Goal: Task Accomplishment & Management: Manage account settings

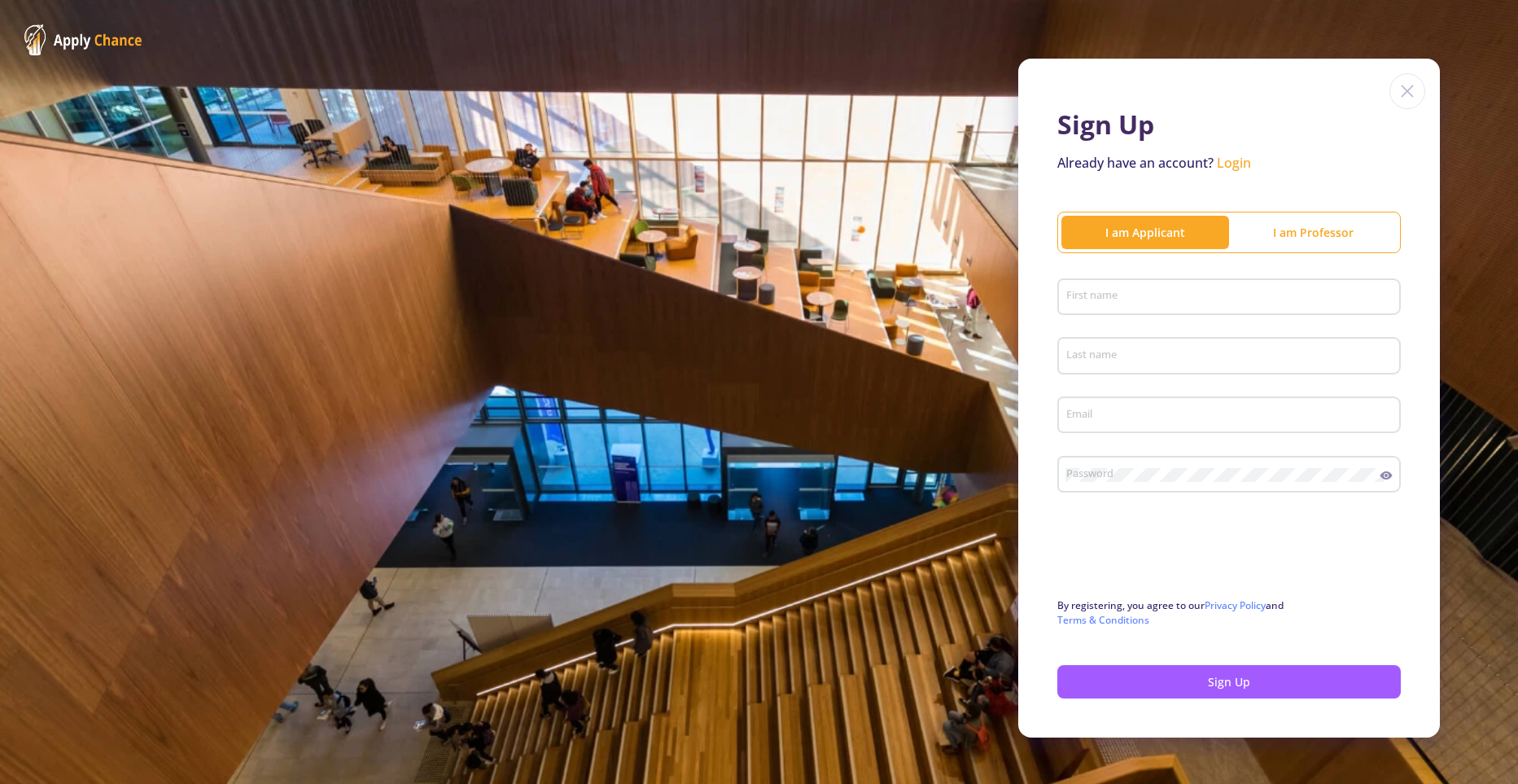
click at [1116, 293] on input "First name" at bounding box center [1231, 298] width 332 height 15
type input "[PERSON_NAME]"
click at [1116, 354] on input "Last name" at bounding box center [1231, 356] width 332 height 15
type input "Alami"
click at [1121, 418] on input "Email" at bounding box center [1231, 416] width 332 height 15
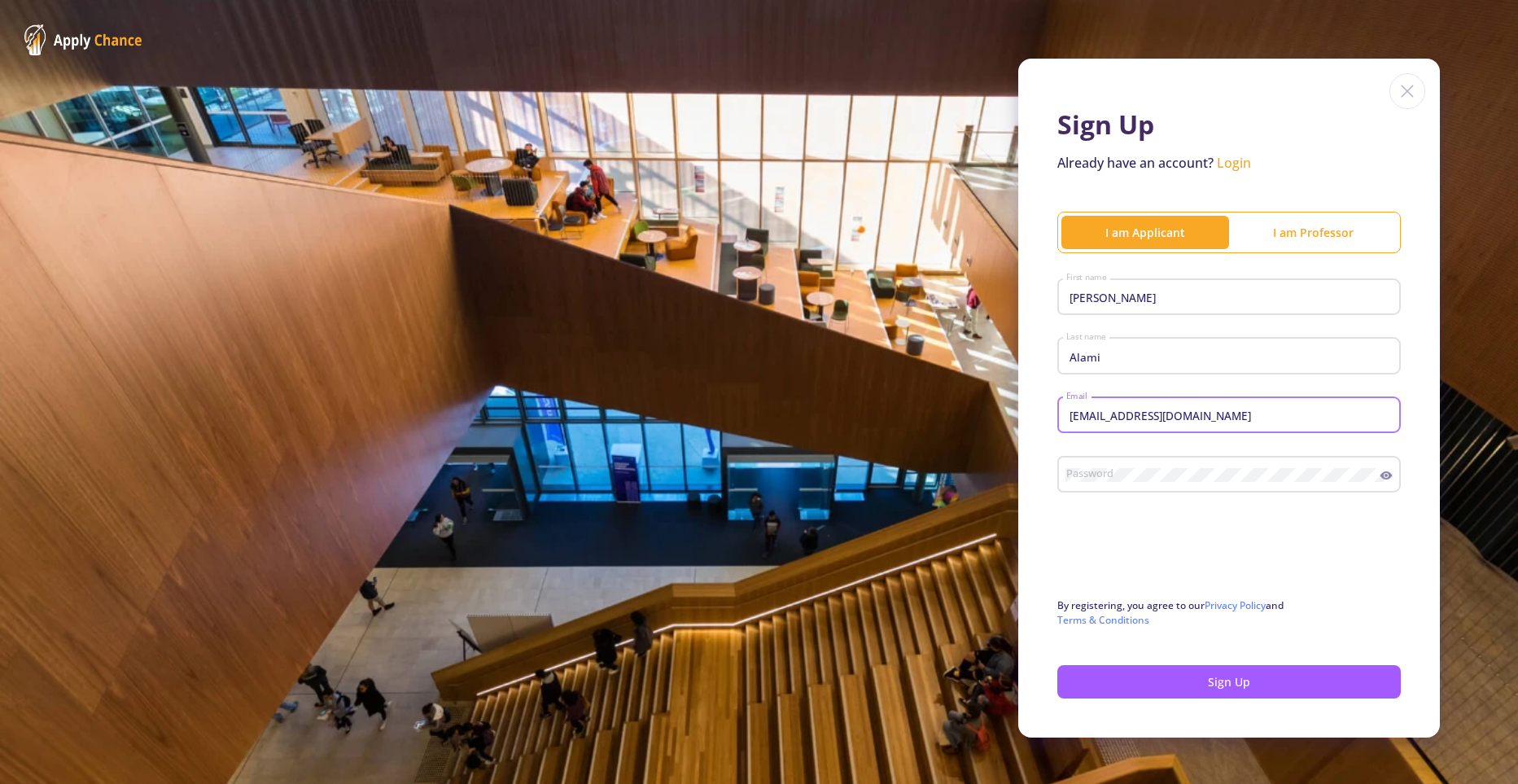
type input "[EMAIL_ADDRESS][DOMAIN_NAME]"
click at [1090, 488] on div "Password" at bounding box center [1223, 471] width 315 height 42
click at [1391, 475] on icon at bounding box center [1386, 476] width 12 height 8
click at [1386, 474] on icon at bounding box center [1386, 476] width 13 height 13
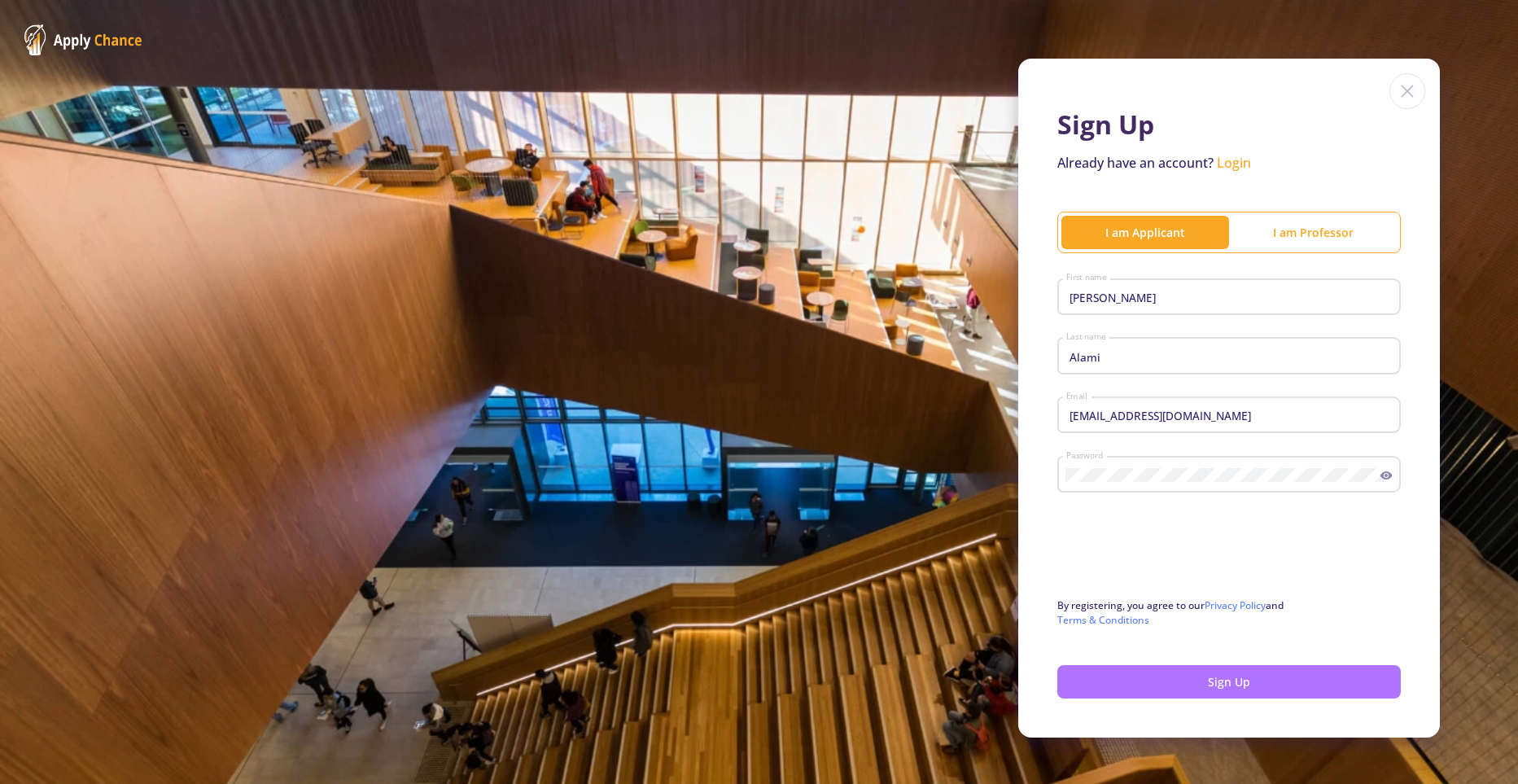
click at [1145, 683] on button "Sign Up" at bounding box center [1228, 681] width 343 height 33
click at [1163, 691] on button "Sign Up" at bounding box center [1228, 681] width 343 height 33
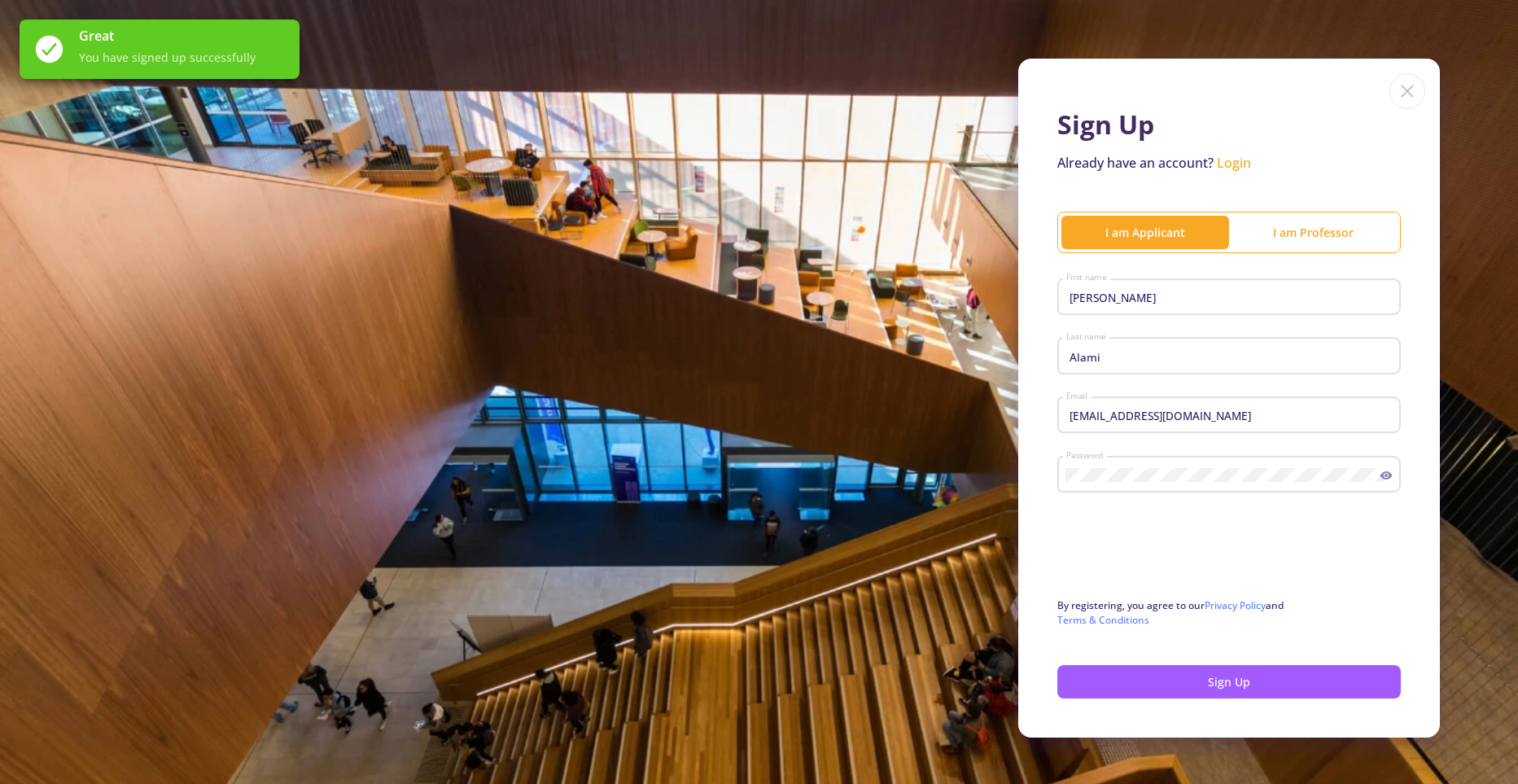
click at [1239, 159] on link "Login" at bounding box center [1233, 163] width 34 height 18
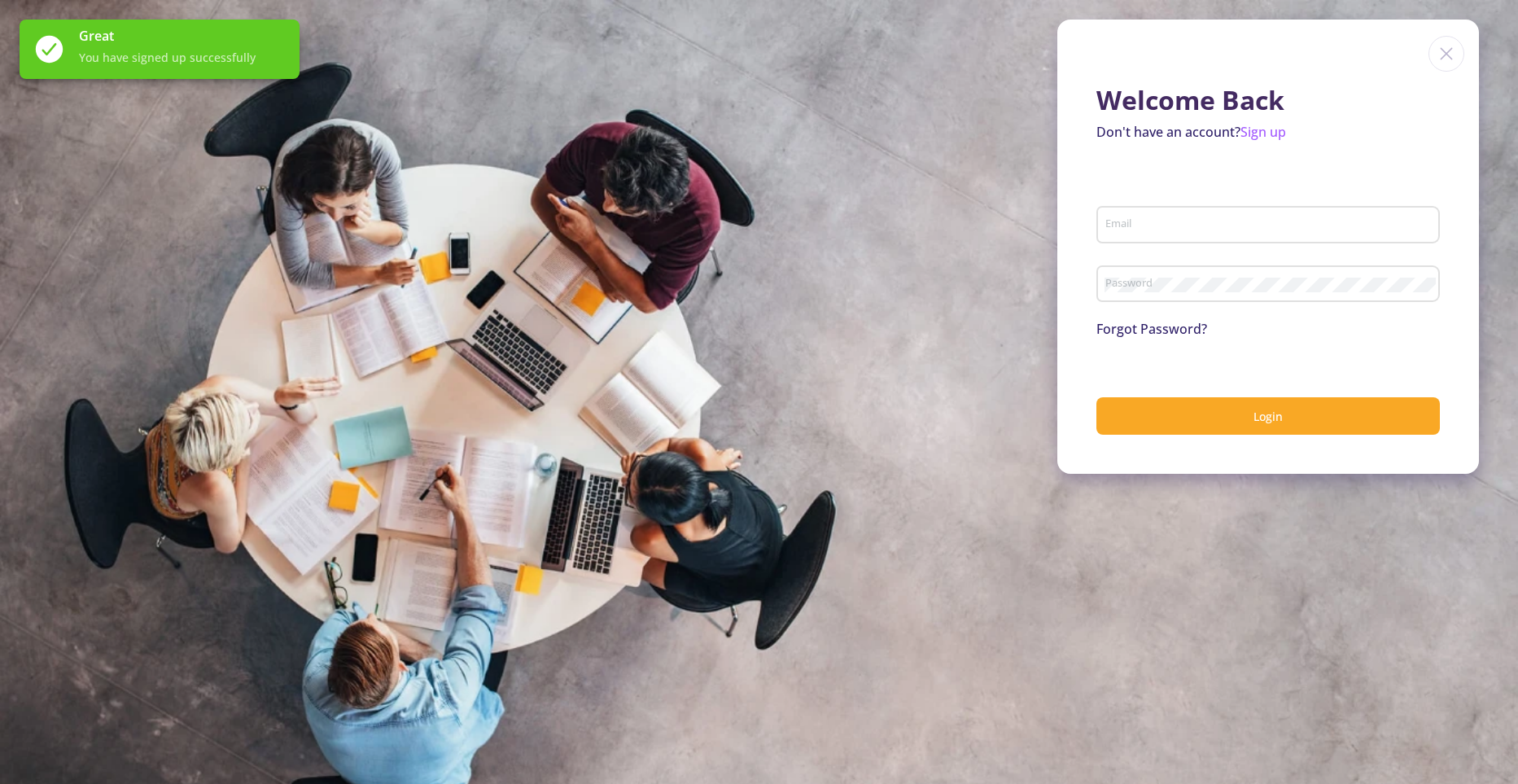
type input "[EMAIL_ADDRESS][DOMAIN_NAME]"
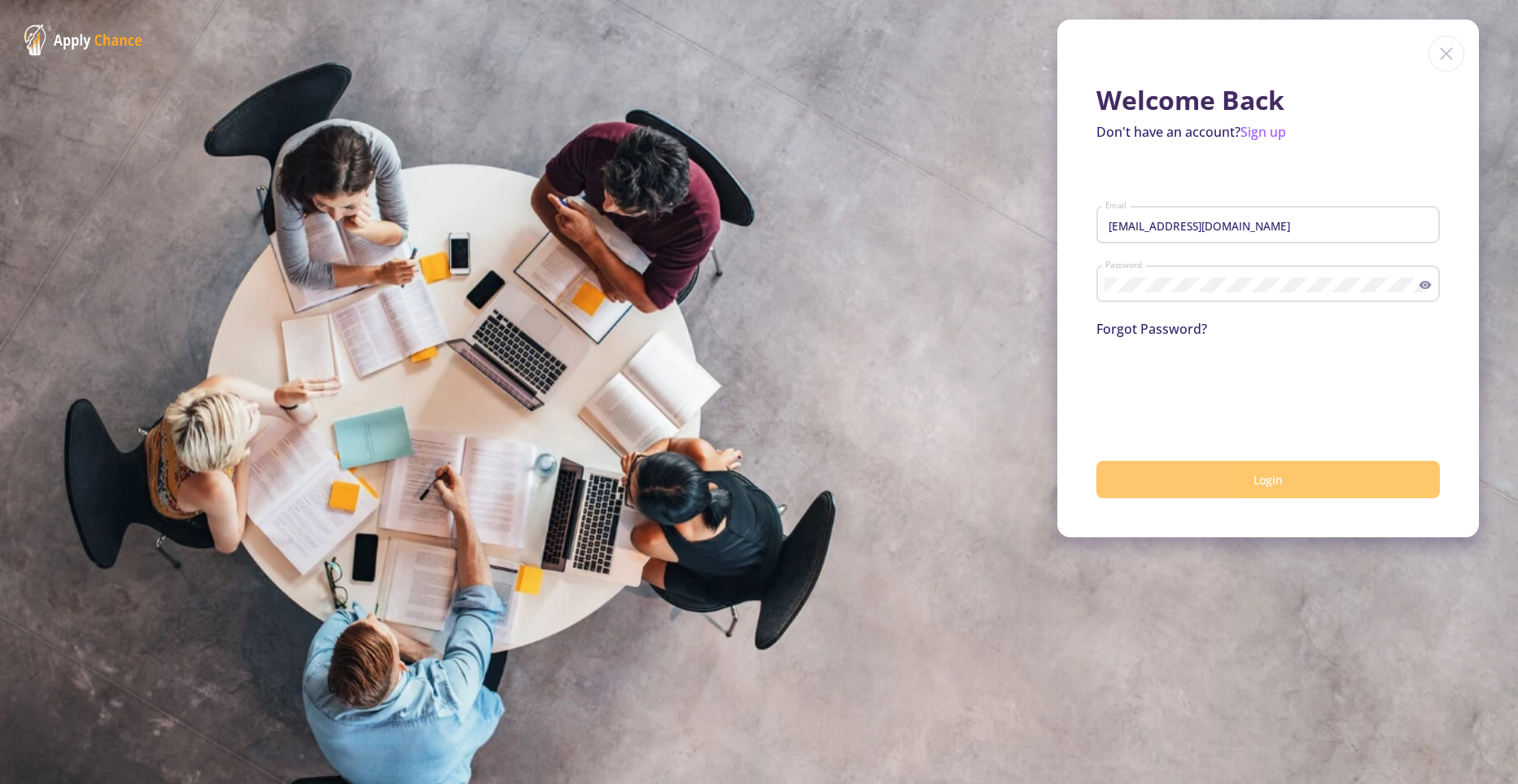
click at [1210, 469] on button "Login" at bounding box center [1267, 480] width 343 height 38
click at [1214, 472] on button "Login" at bounding box center [1267, 480] width 343 height 38
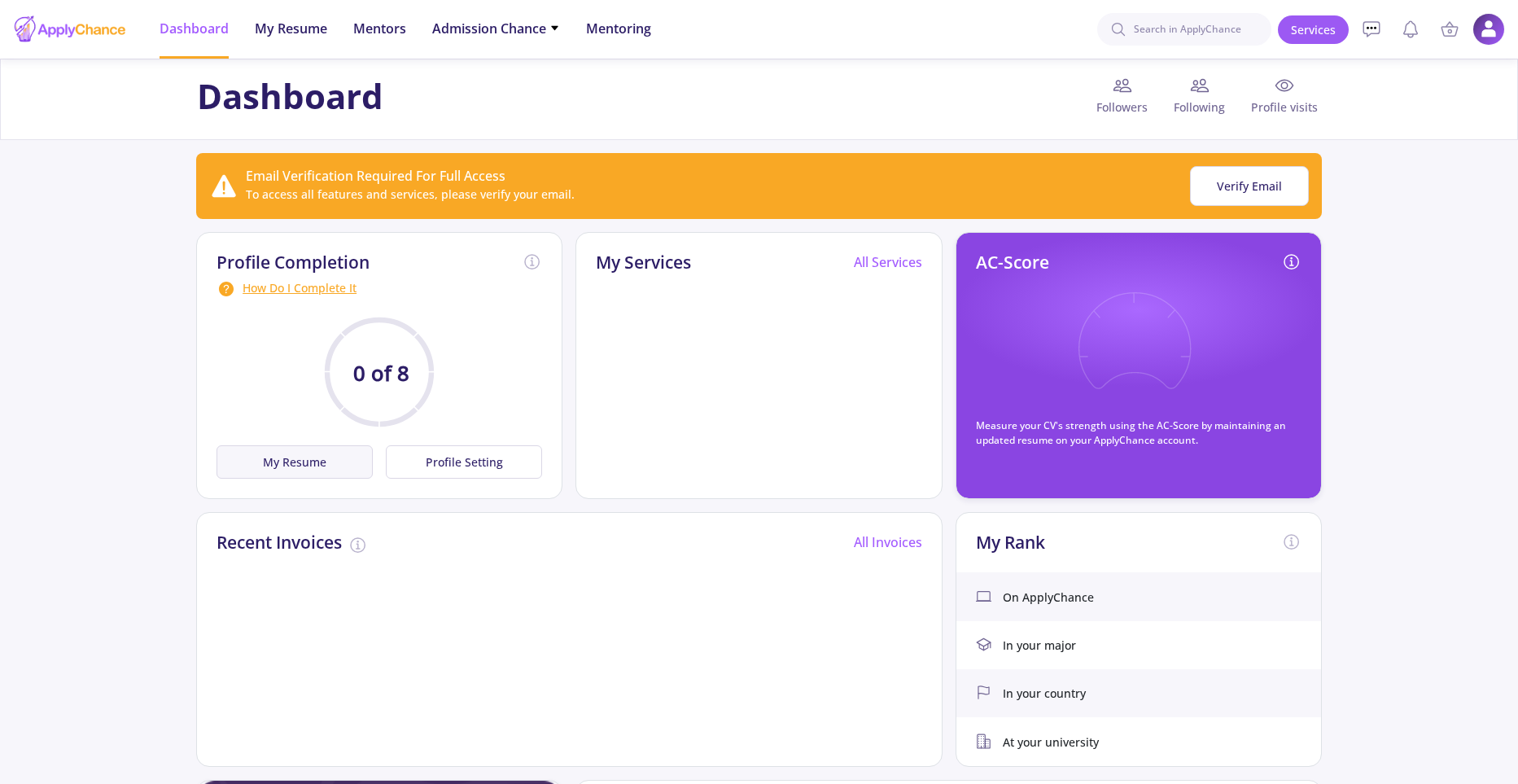
click at [301, 461] on button "My Resume" at bounding box center [295, 461] width 156 height 33
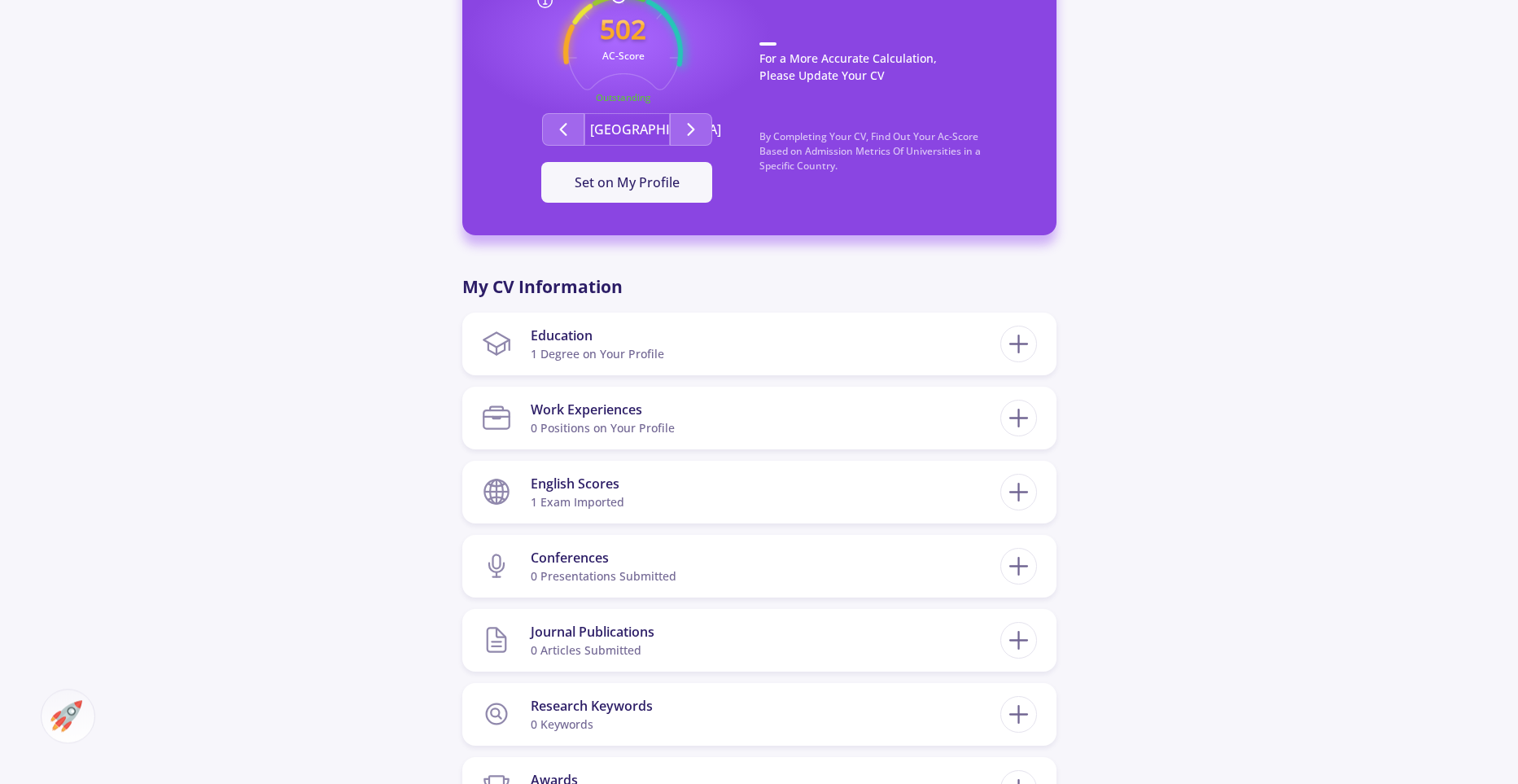
scroll to position [537, 0]
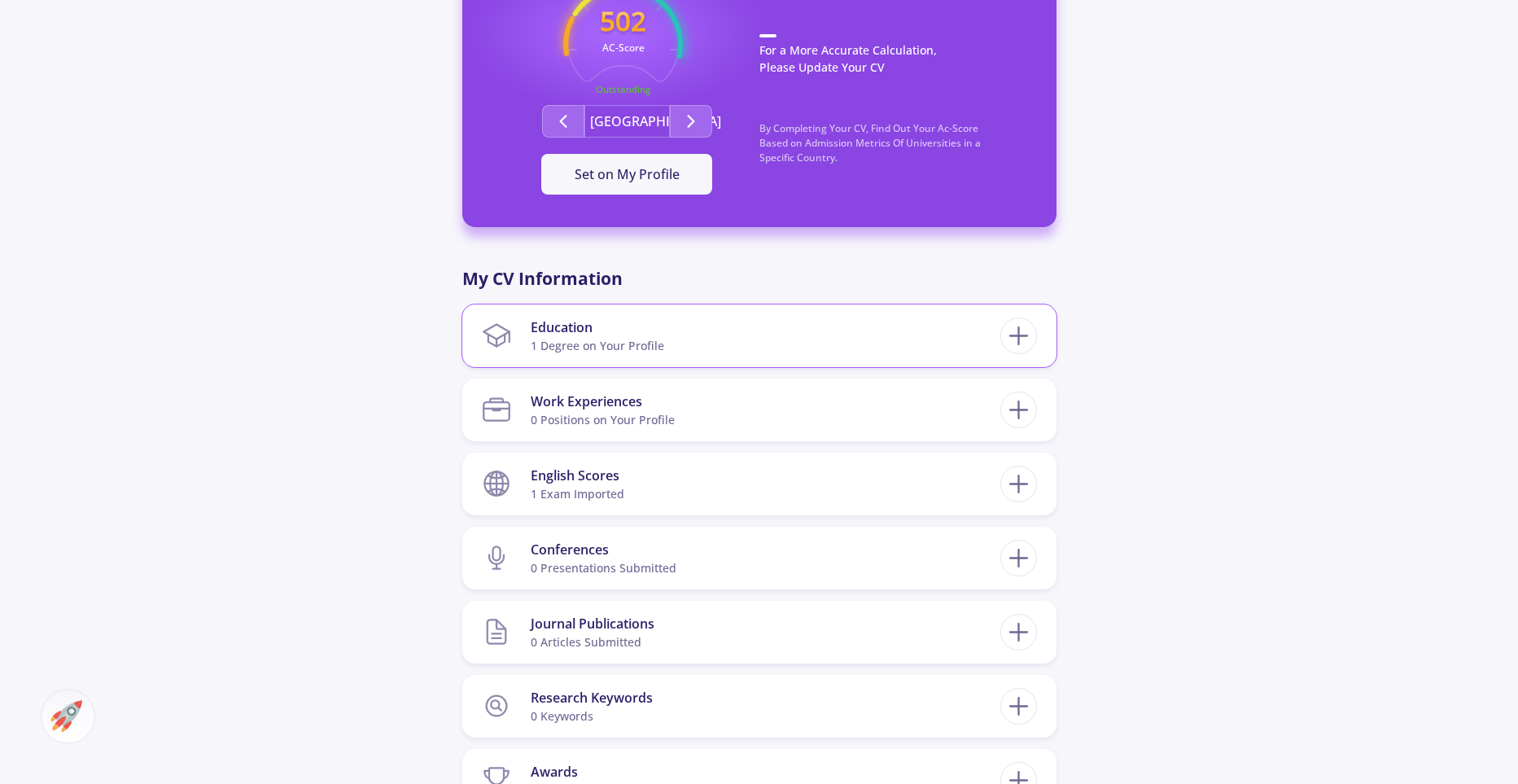
click at [615, 342] on div "1 Degree on Your Profile" at bounding box center [597, 345] width 133 height 17
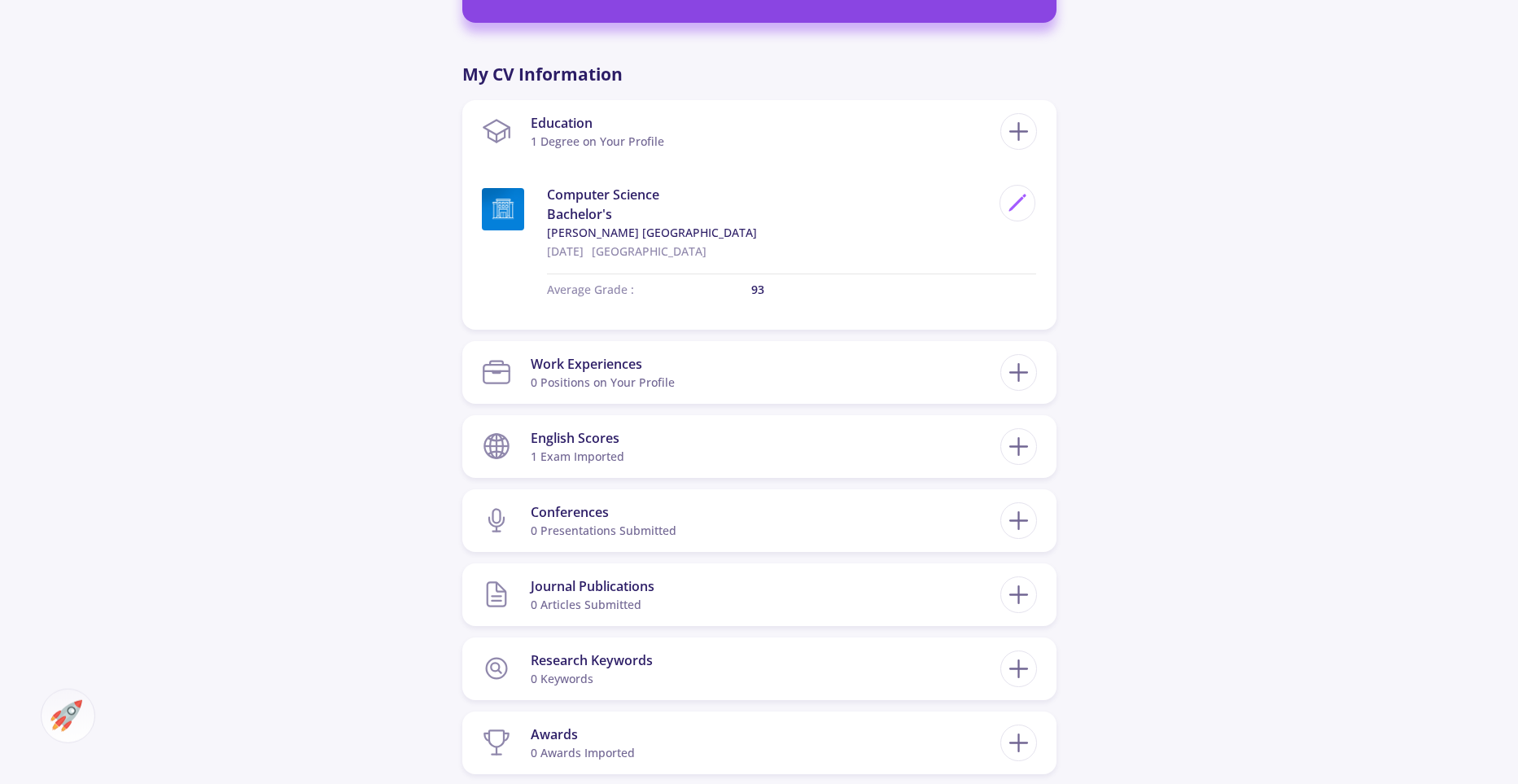
scroll to position [744, 0]
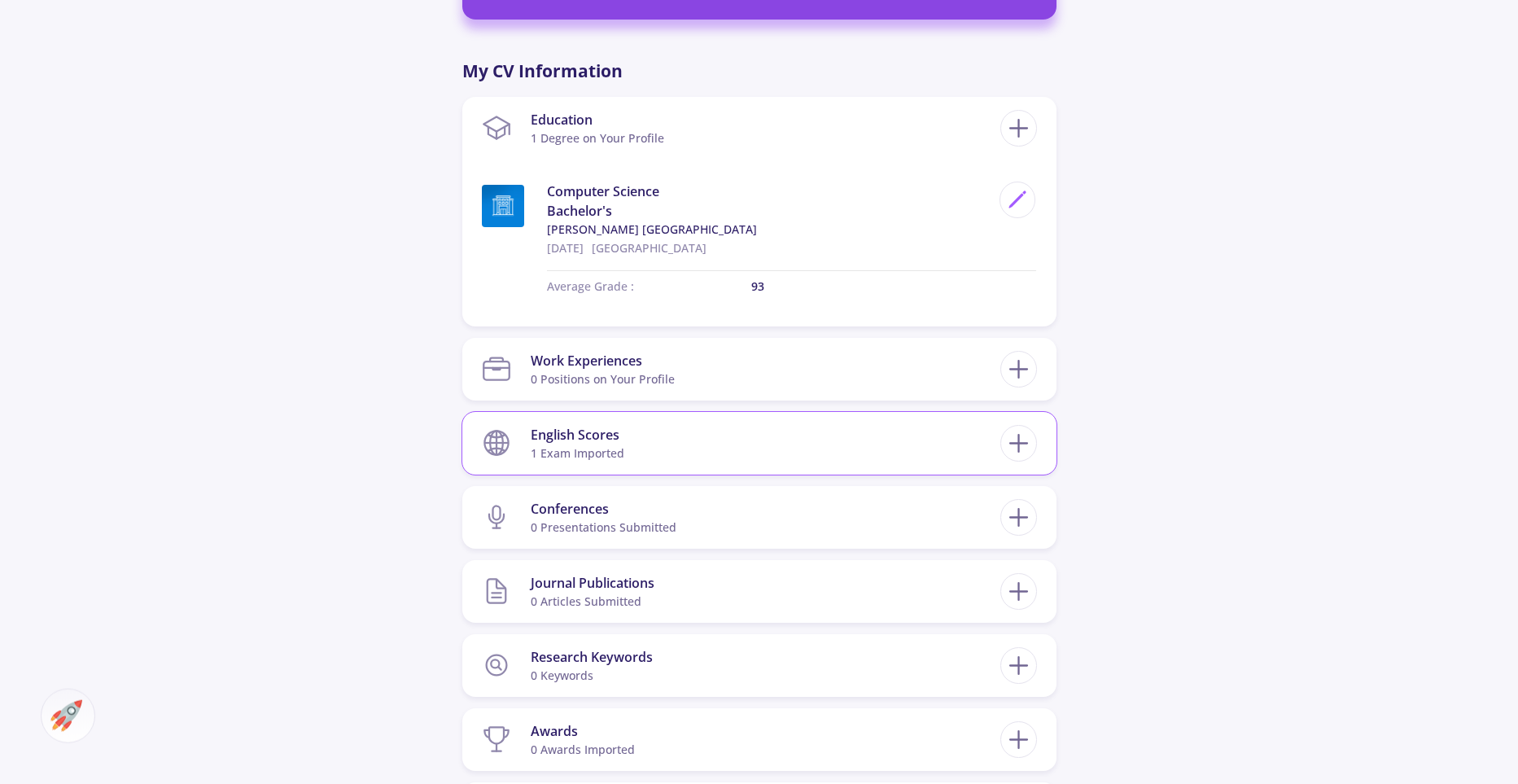
click at [598, 439] on div "English Scores" at bounding box center [577, 435] width 93 height 20
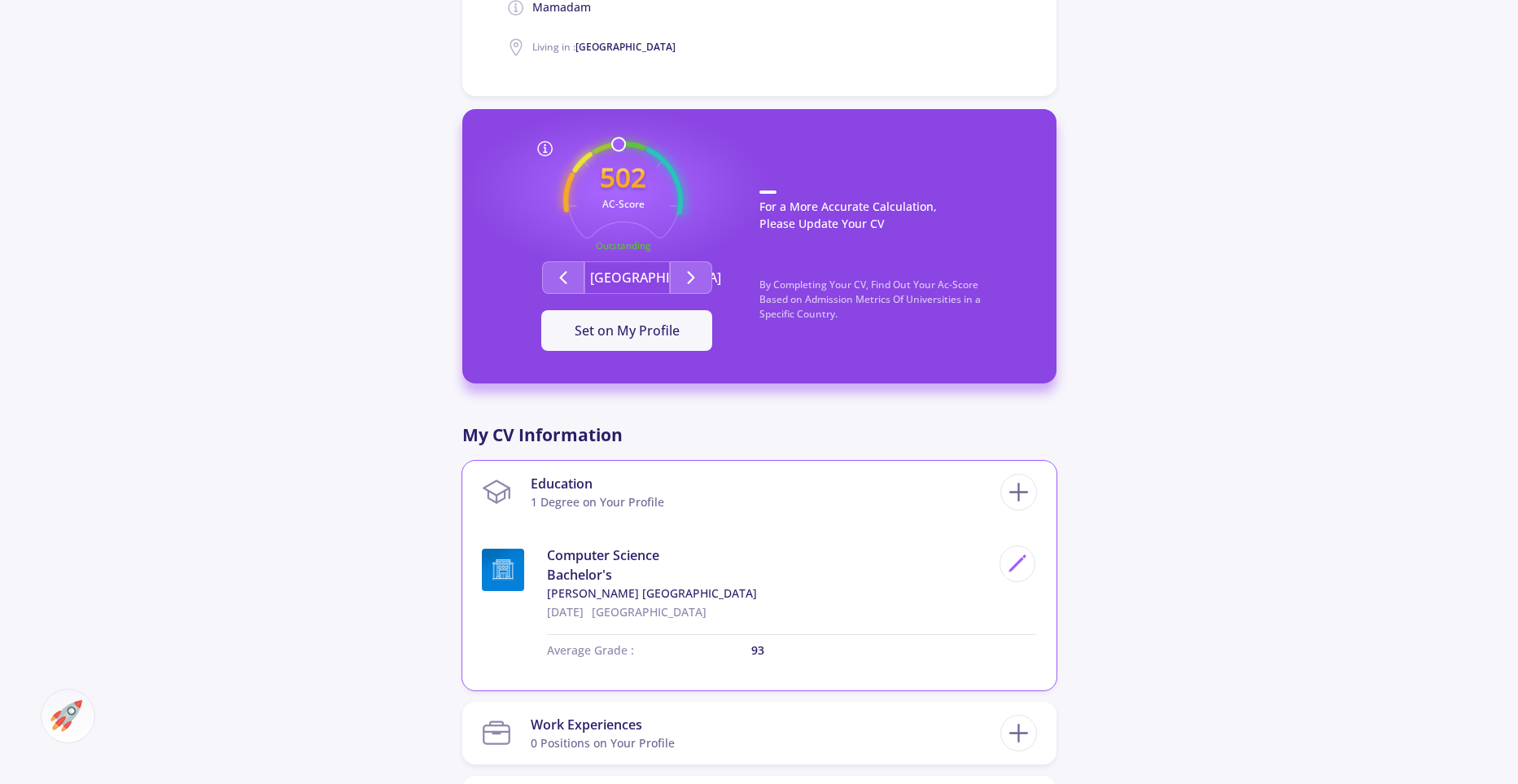
scroll to position [433, 0]
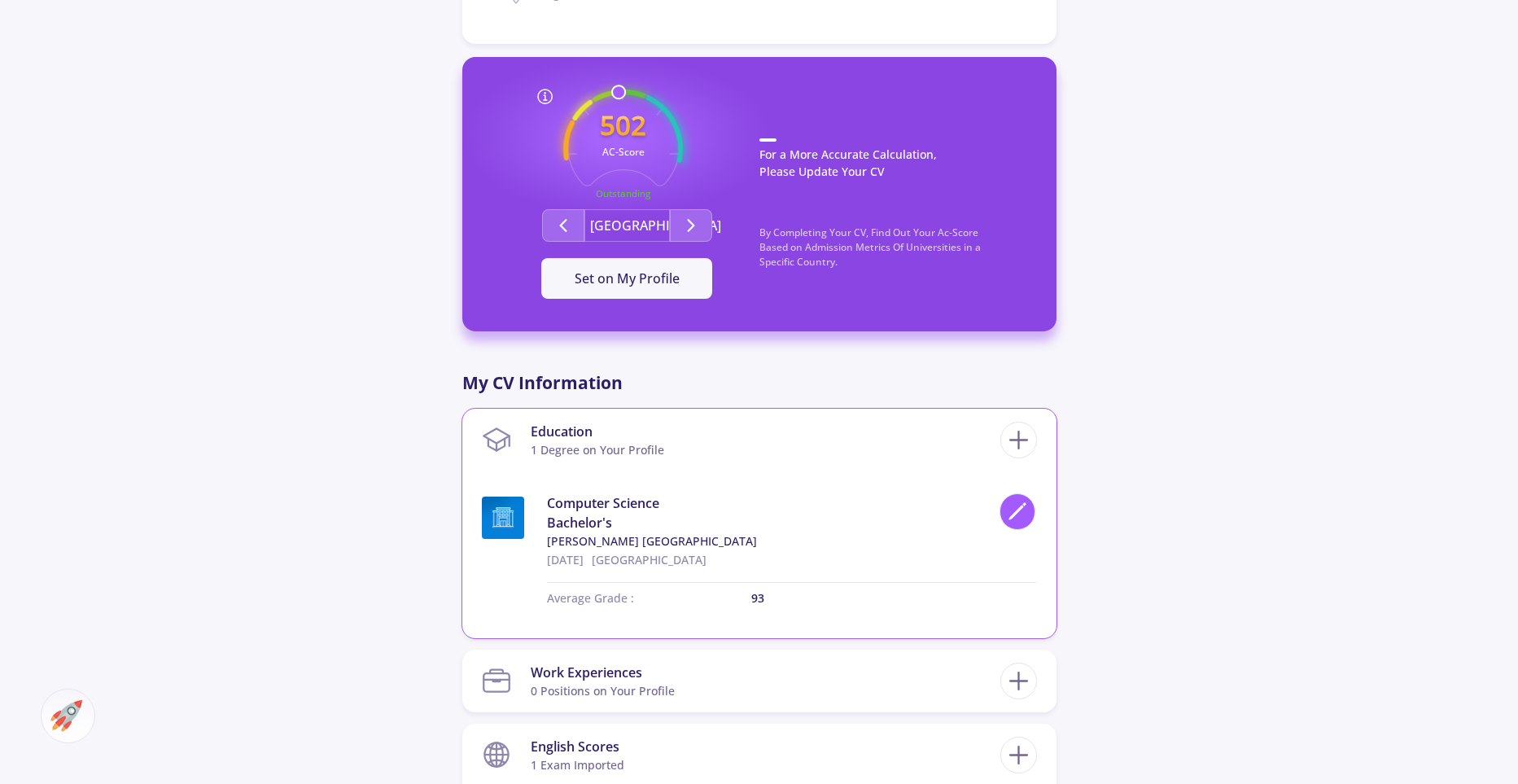
click at [1012, 513] on icon at bounding box center [1018, 511] width 22 height 22
type input "Computer Science"
type input "[GEOGRAPHIC_DATA]"
type input "[DATE]"
type input "93"
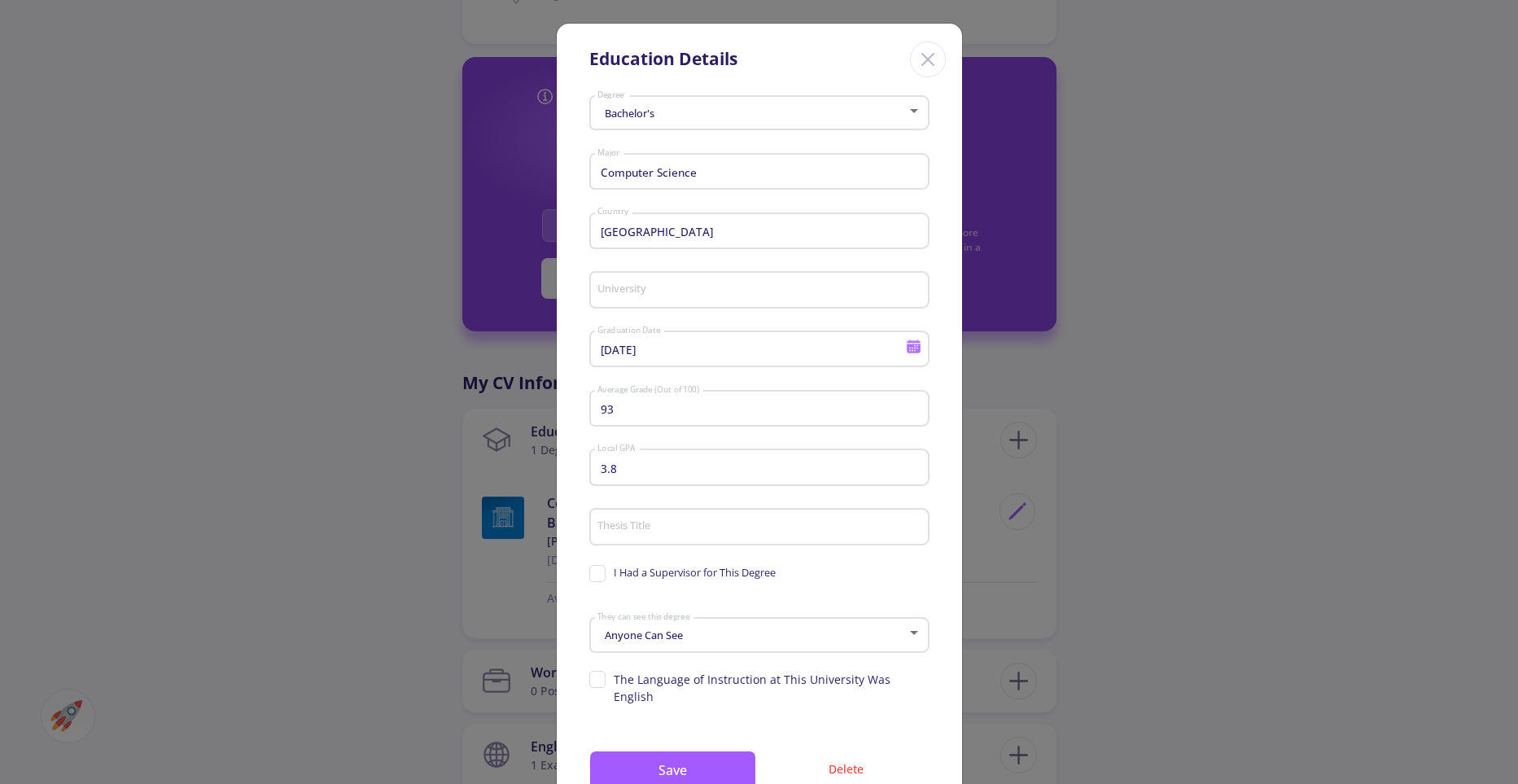
type input "[PERSON_NAME] [GEOGRAPHIC_DATA]"
click at [635, 409] on input "93" at bounding box center [761, 409] width 329 height 15
type input "9"
type input "8"
click at [582, 498] on div "Bachelor's Degree Computer Science Major [GEOGRAPHIC_DATA] Country [PERSON_NAME…" at bounding box center [759, 458] width 405 height 739
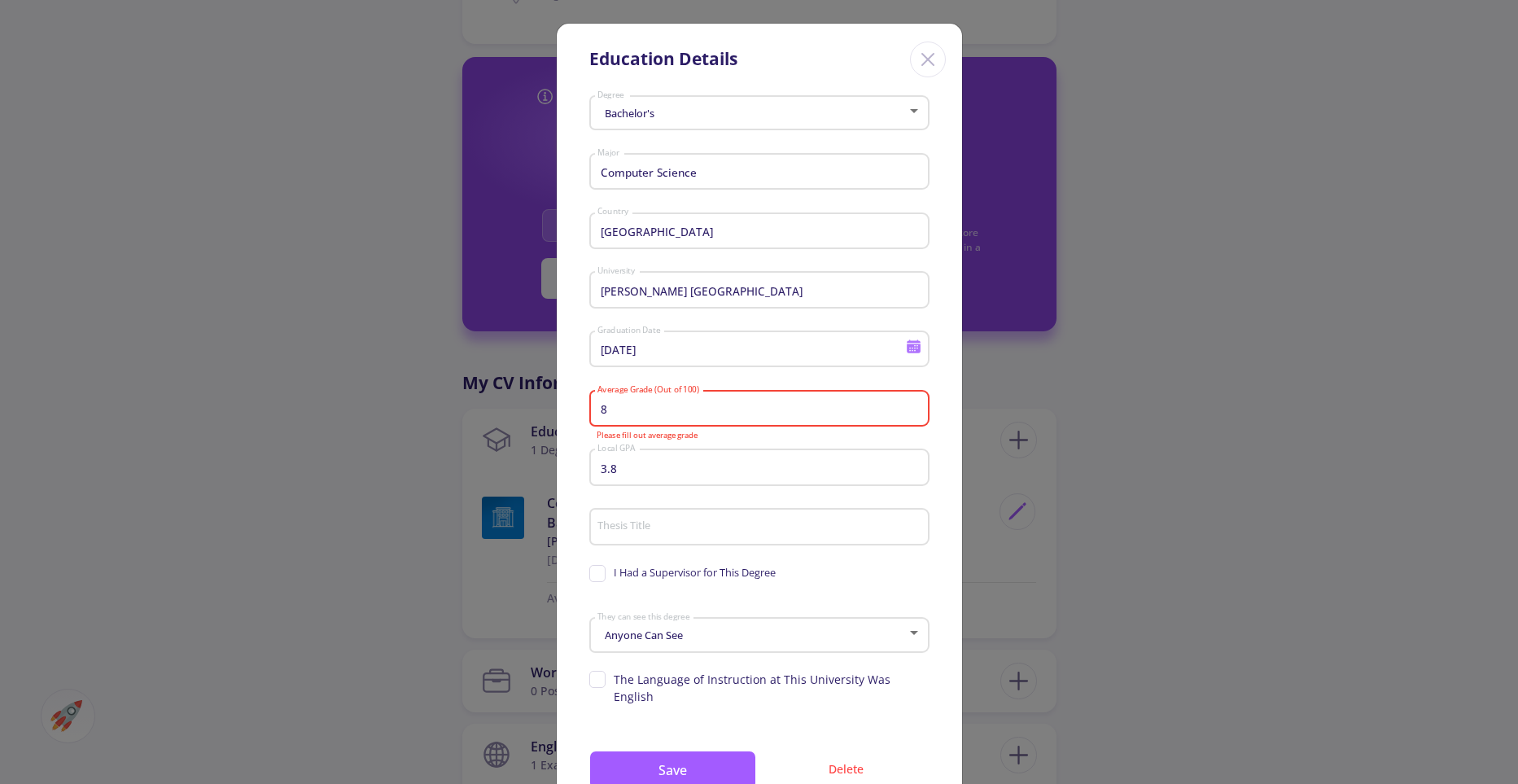
click at [652, 470] on input "3.8" at bounding box center [761, 468] width 329 height 15
type input "3"
click at [625, 411] on input "8" at bounding box center [761, 409] width 329 height 15
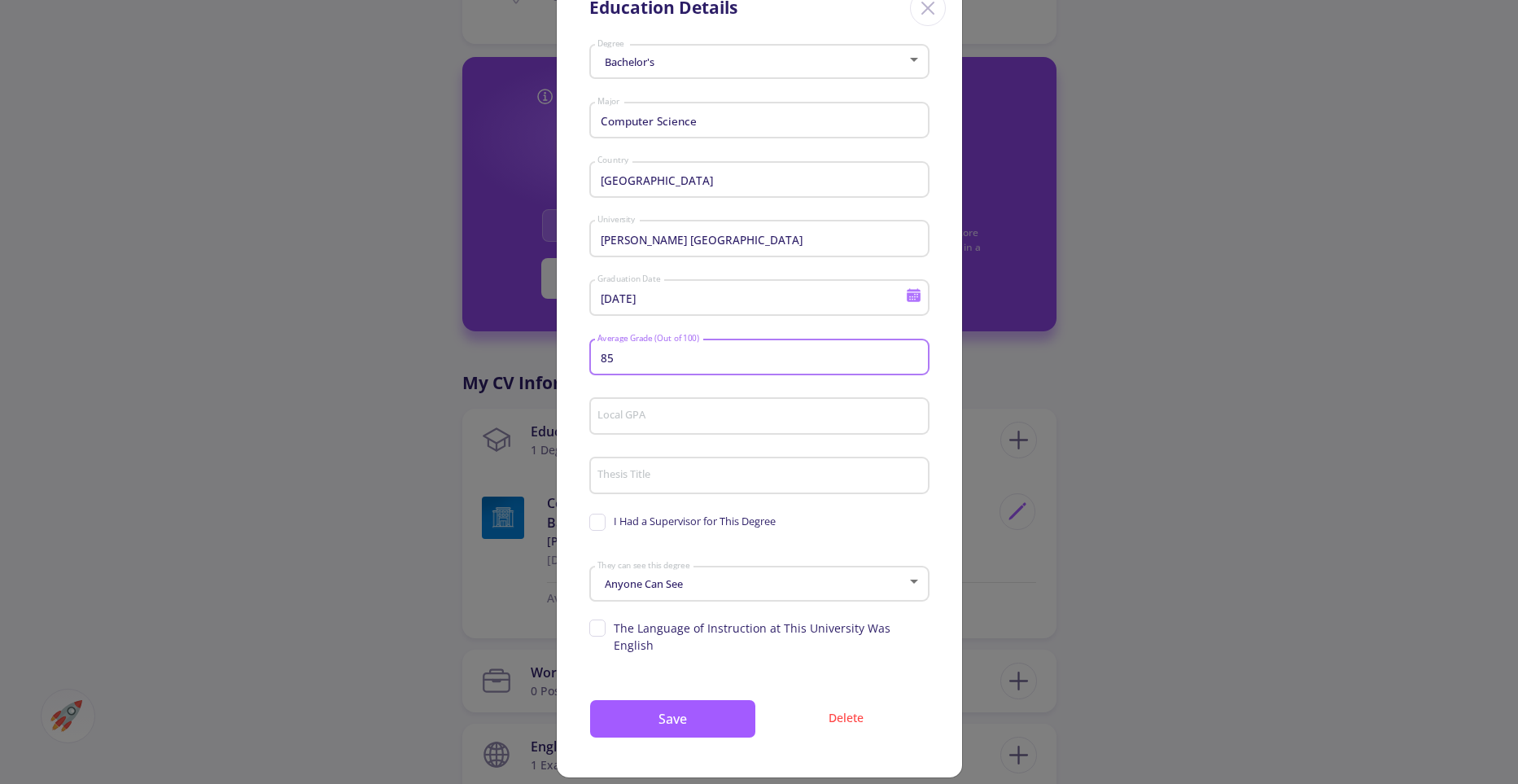
click at [658, 586] on span "Anyone Can See" at bounding box center [641, 584] width 82 height 15
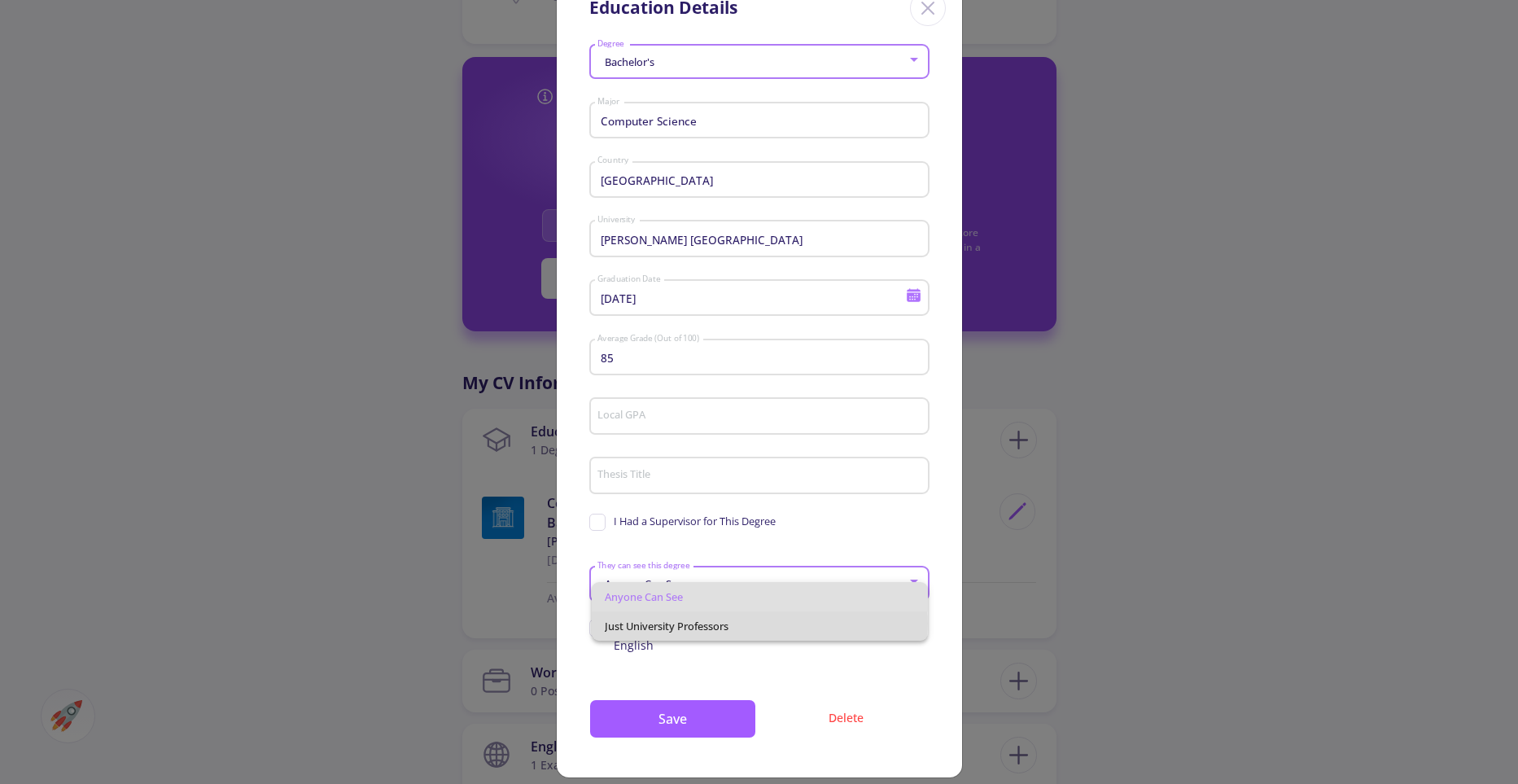
click at [636, 624] on span "Just University Professors" at bounding box center [759, 625] width 310 height 29
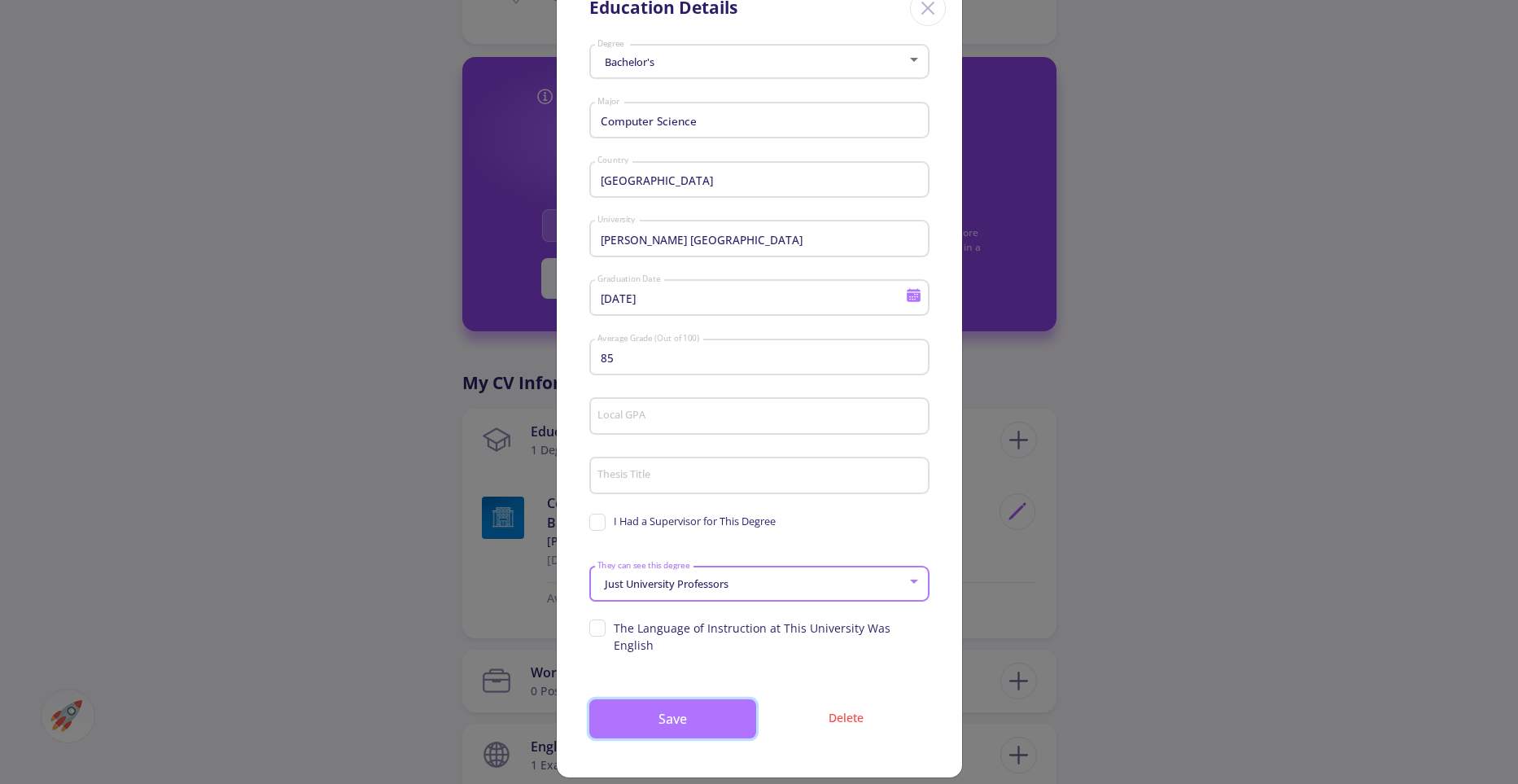
click at [673, 702] on button "Save" at bounding box center [673, 718] width 167 height 39
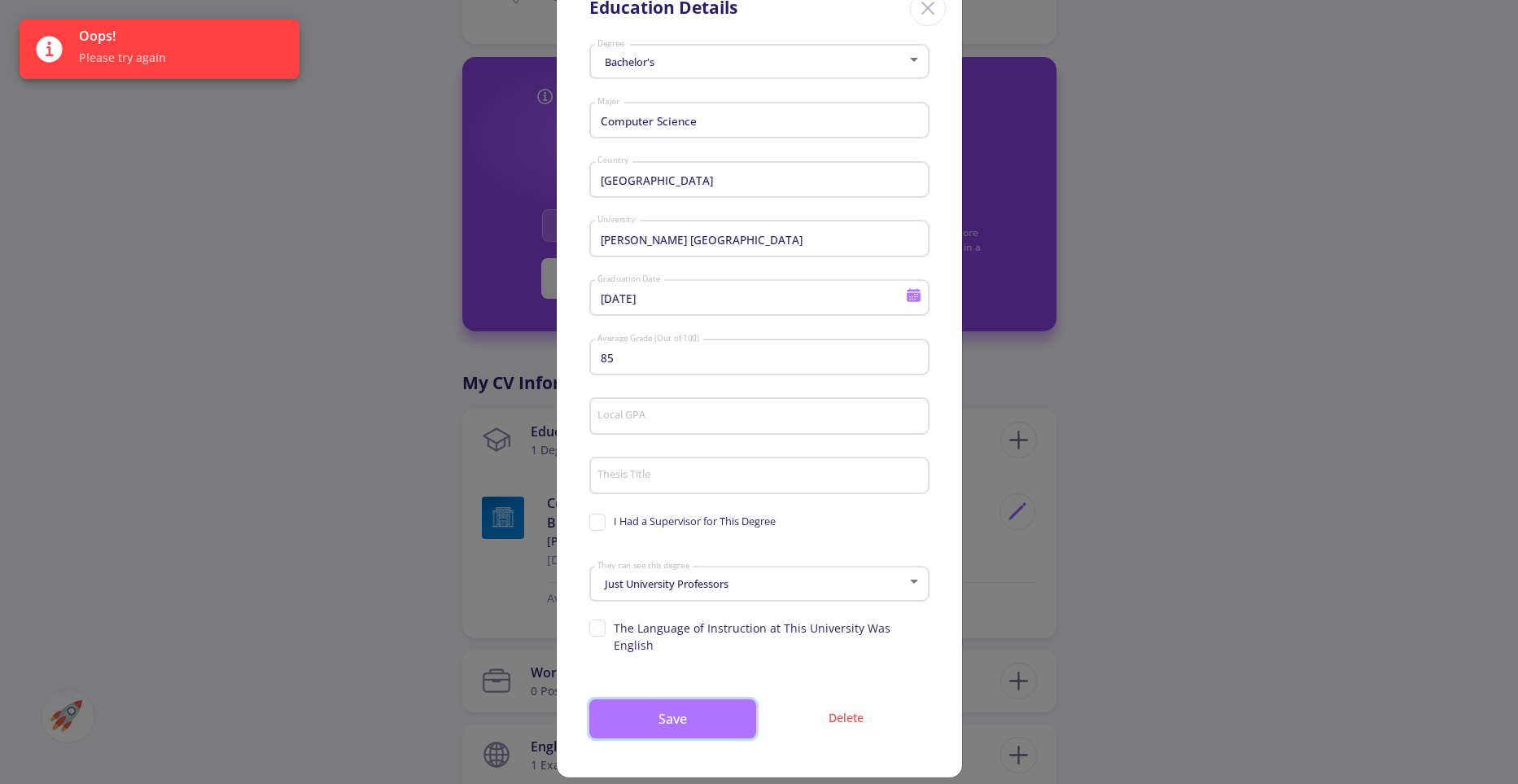
click at [652, 706] on button "Save" at bounding box center [673, 718] width 167 height 39
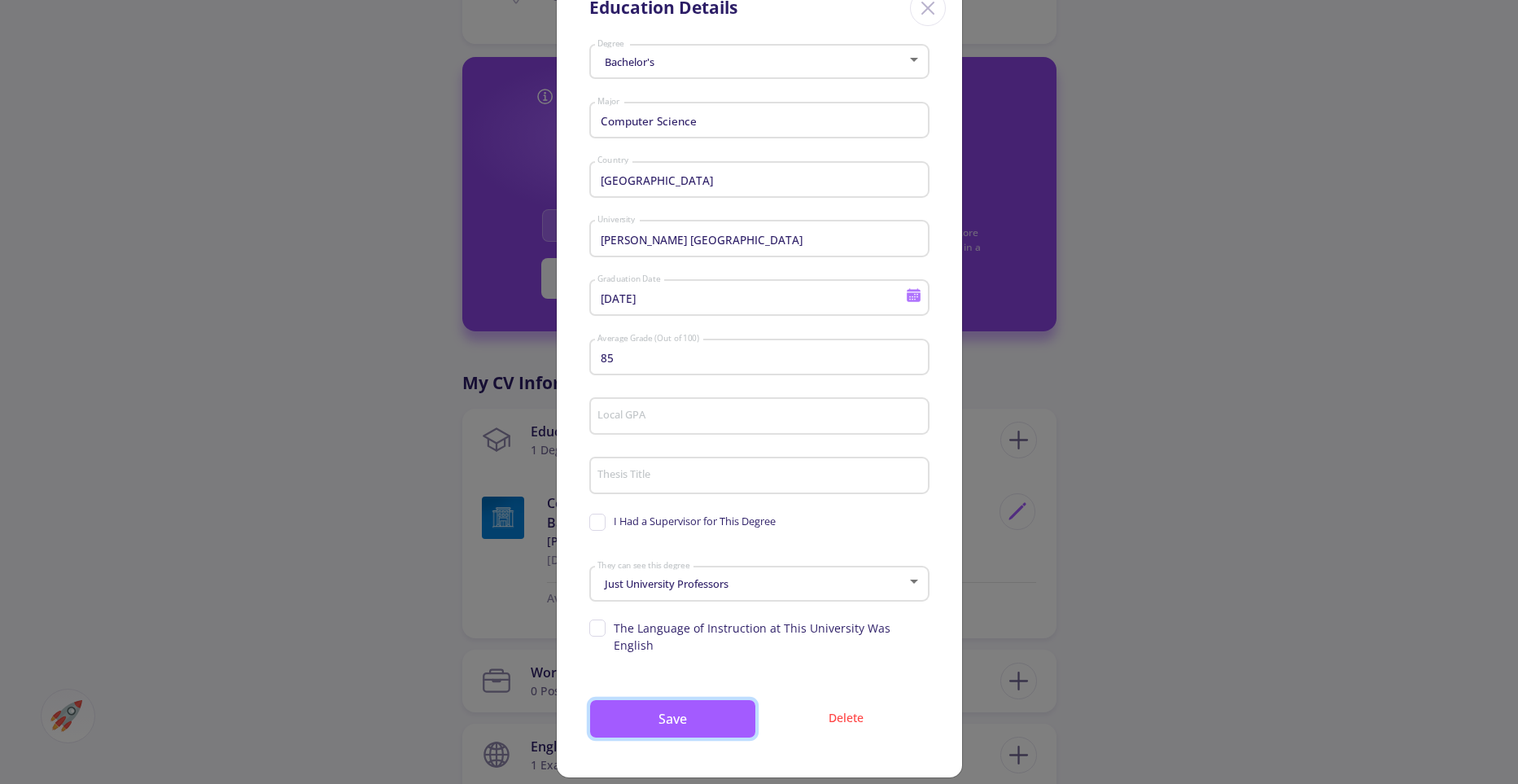
scroll to position [0, 0]
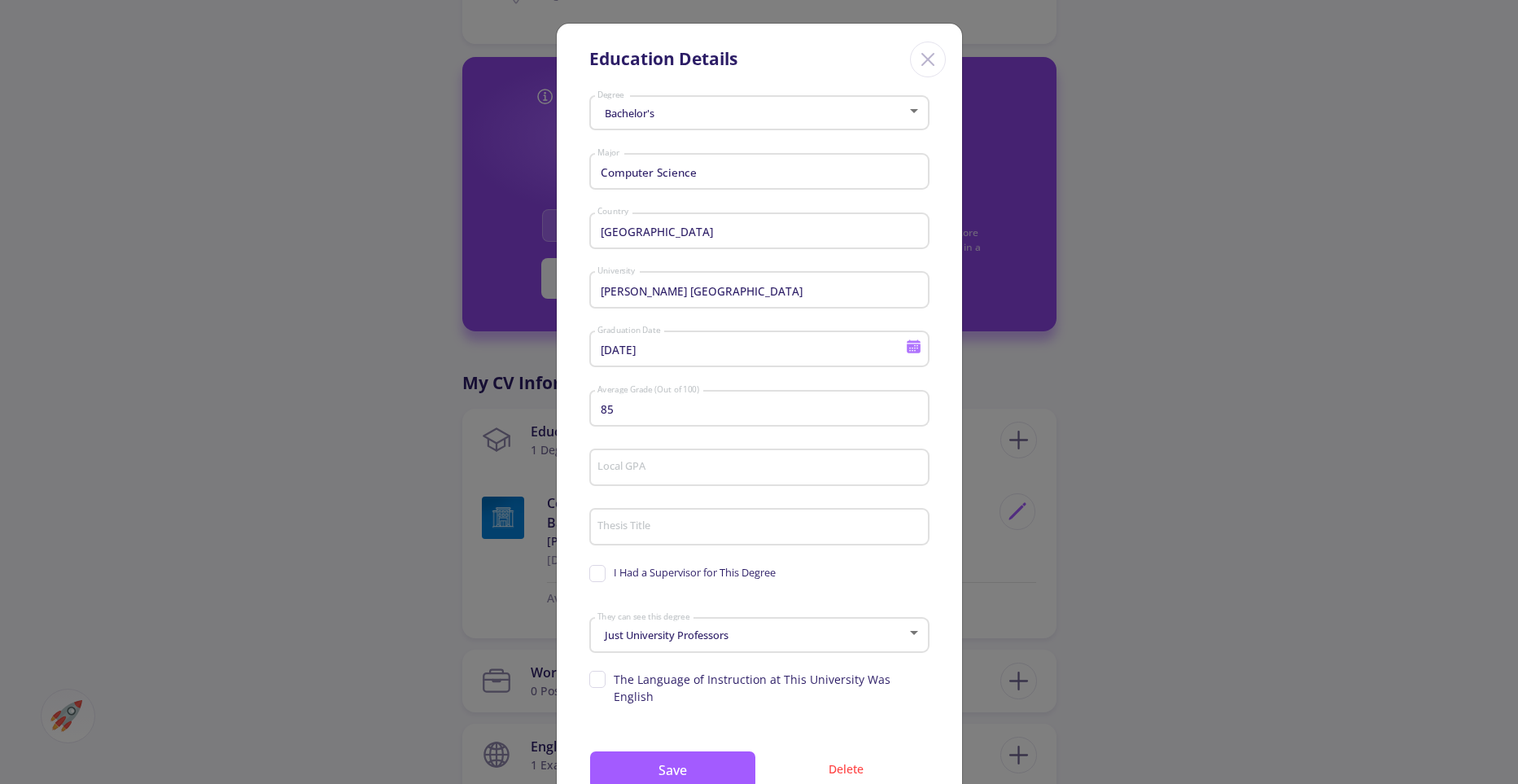
click at [720, 114] on div "Bachelor's" at bounding box center [751, 113] width 310 height 12
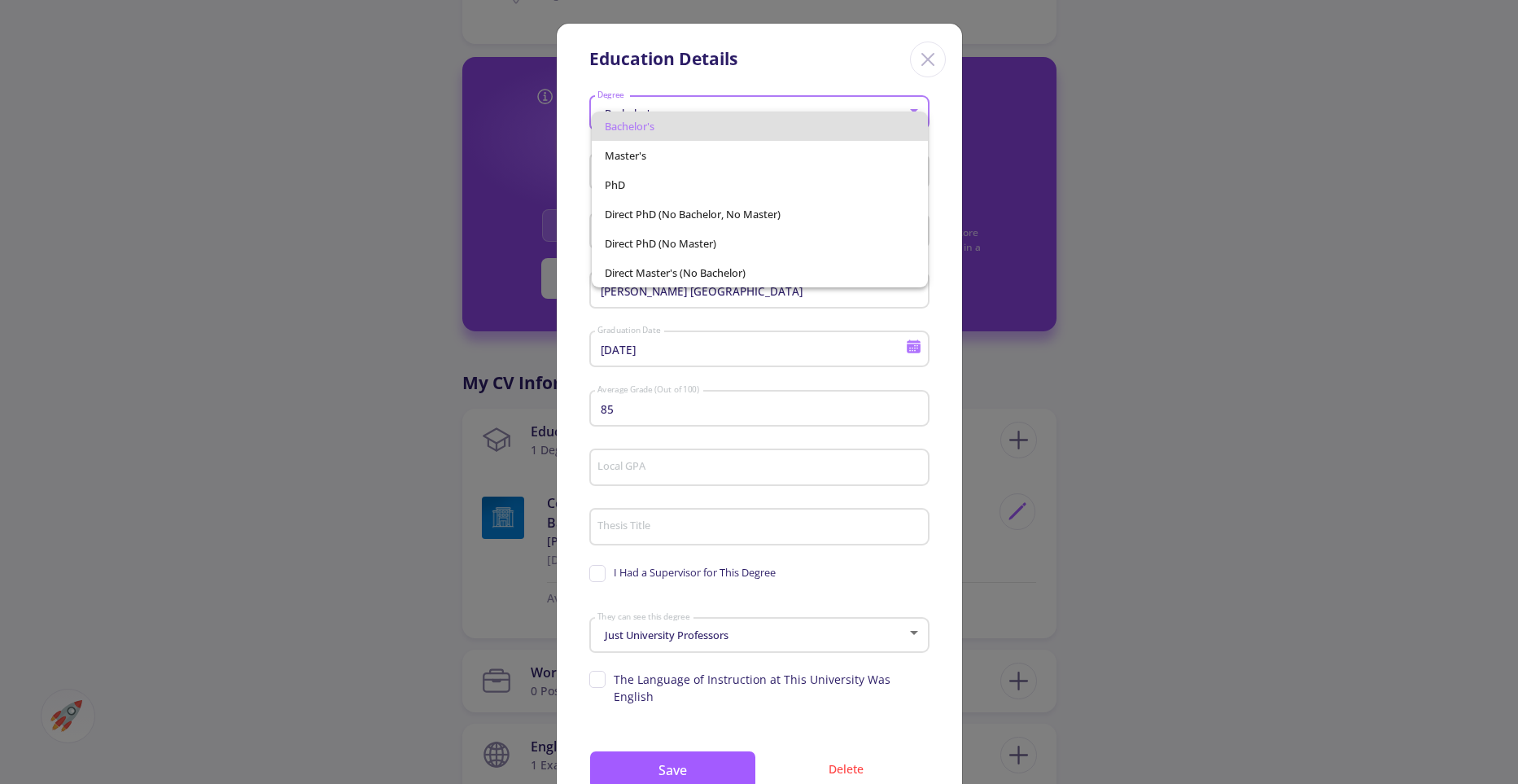
click at [581, 130] on div at bounding box center [759, 392] width 1518 height 784
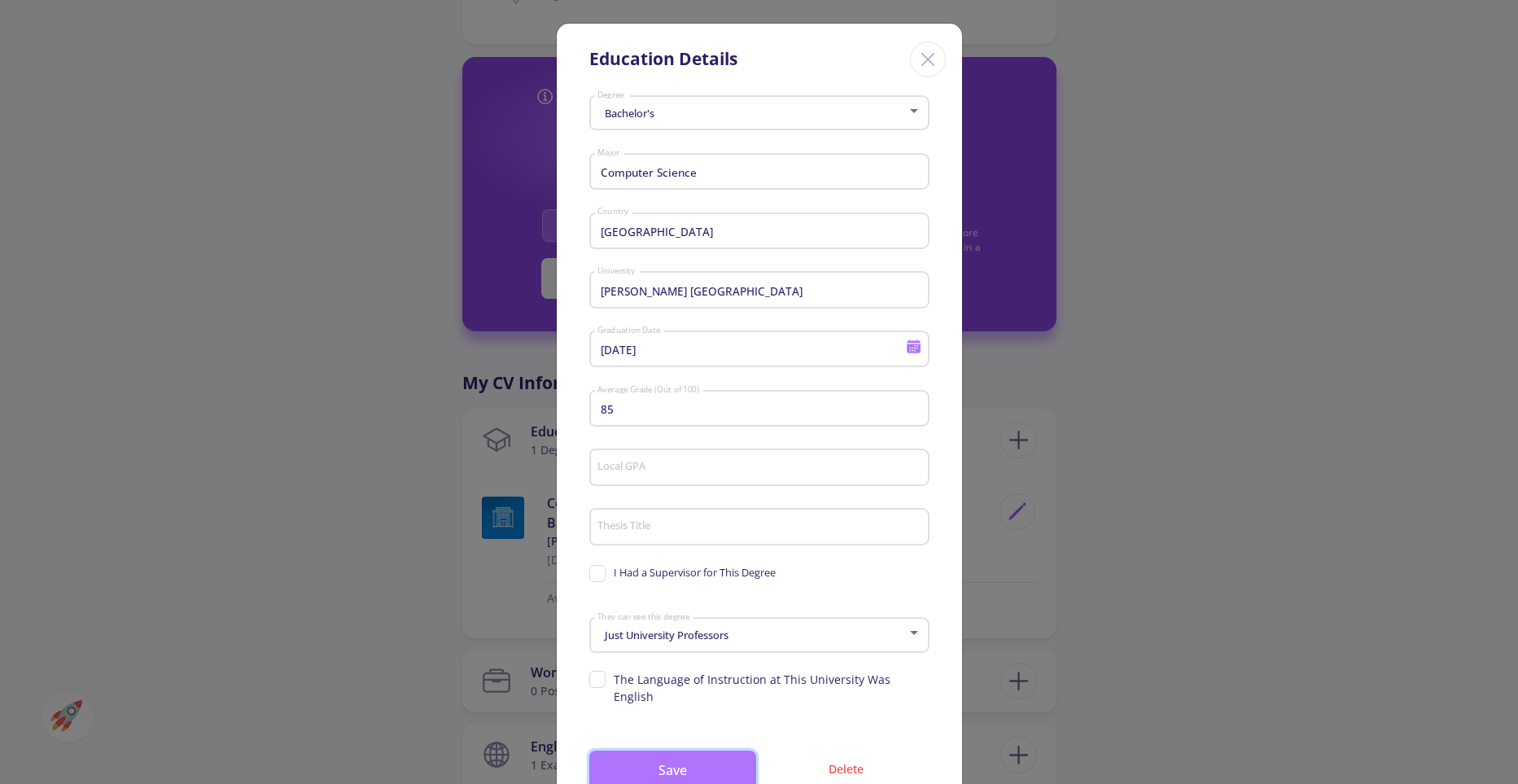
click at [674, 750] on button "Save" at bounding box center [673, 769] width 167 height 39
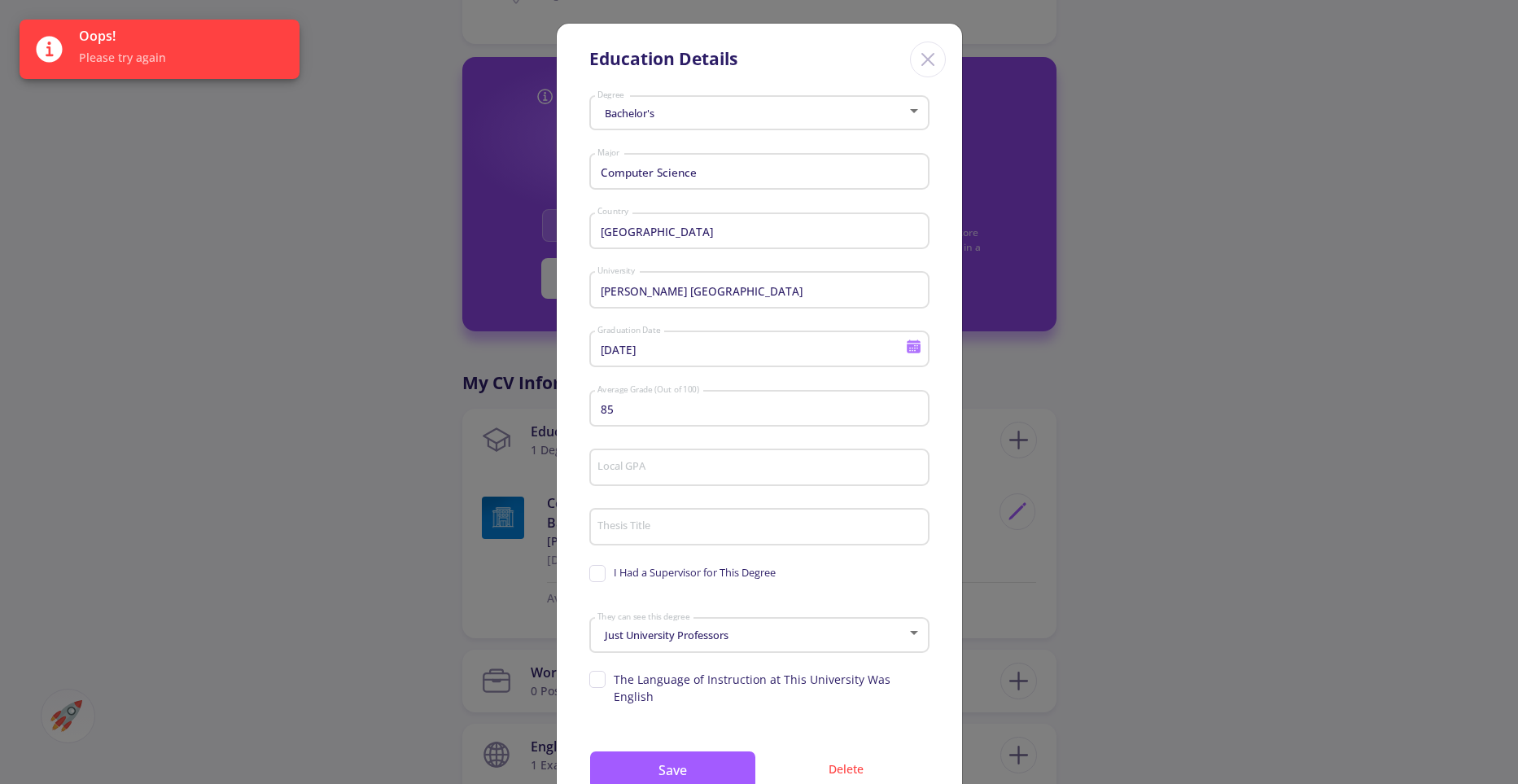
click at [923, 58] on icon "Close" at bounding box center [927, 59] width 26 height 26
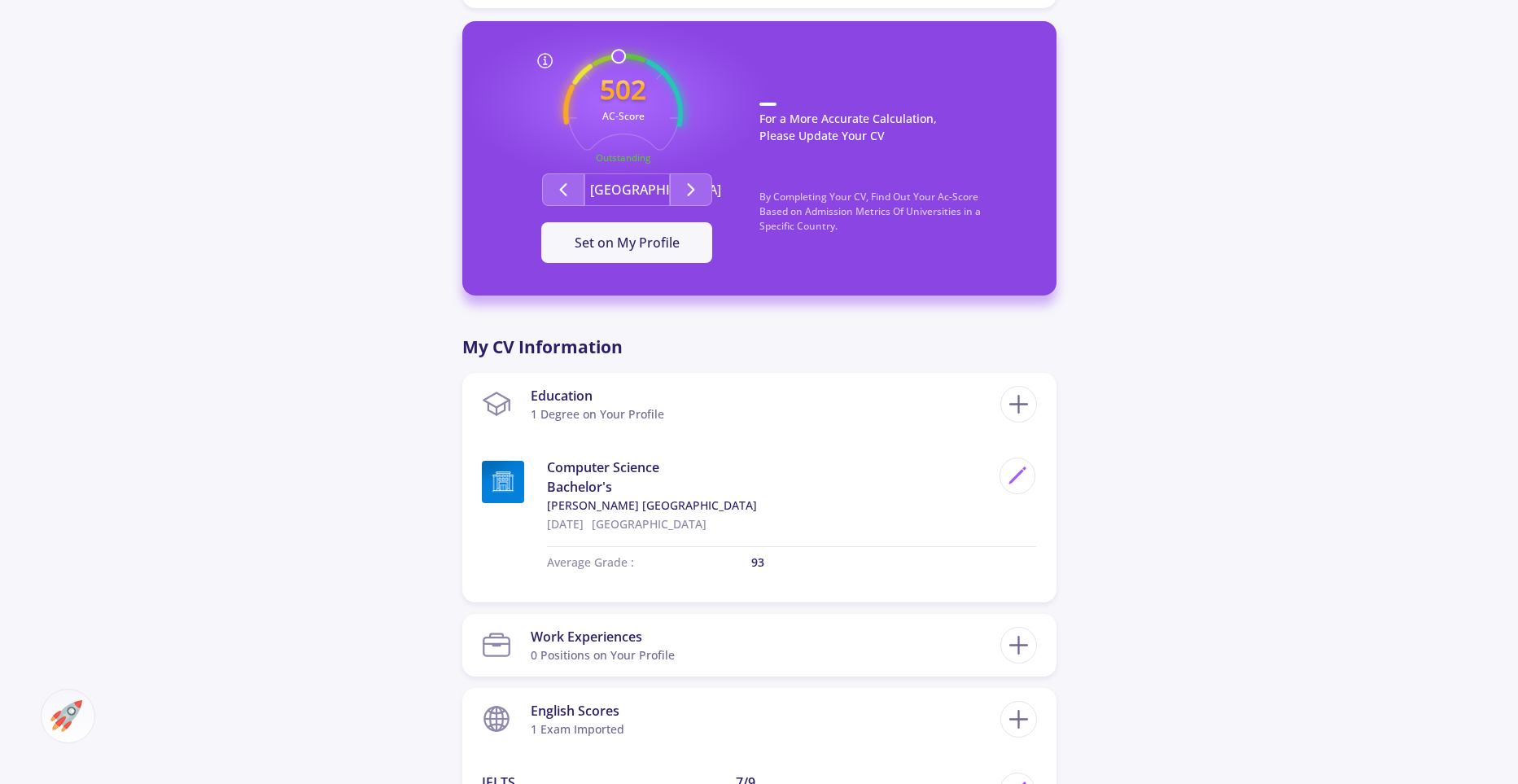
scroll to position [399, 0]
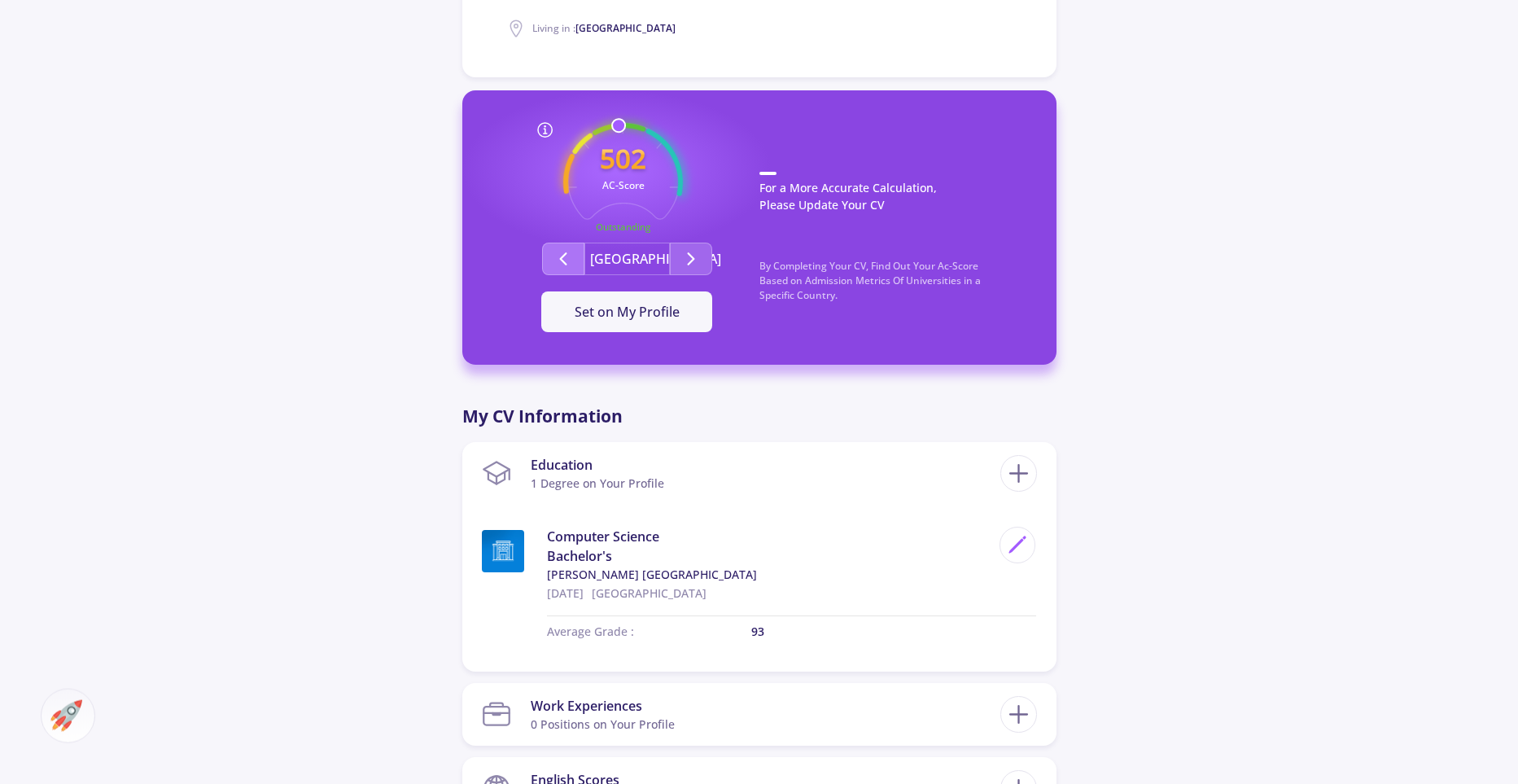
click at [565, 253] on polyline "Second group" at bounding box center [563, 259] width 6 height 12
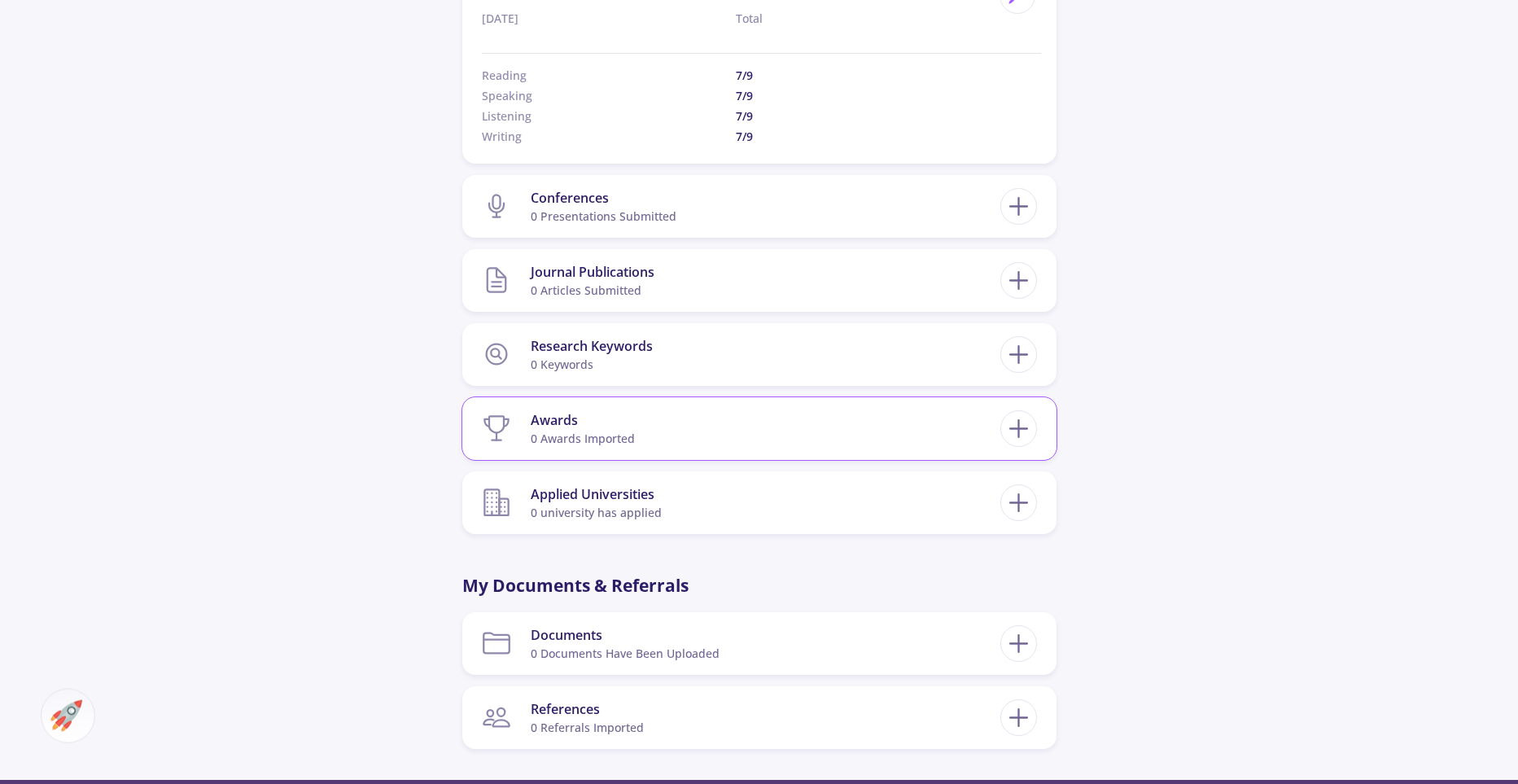
scroll to position [1294, 0]
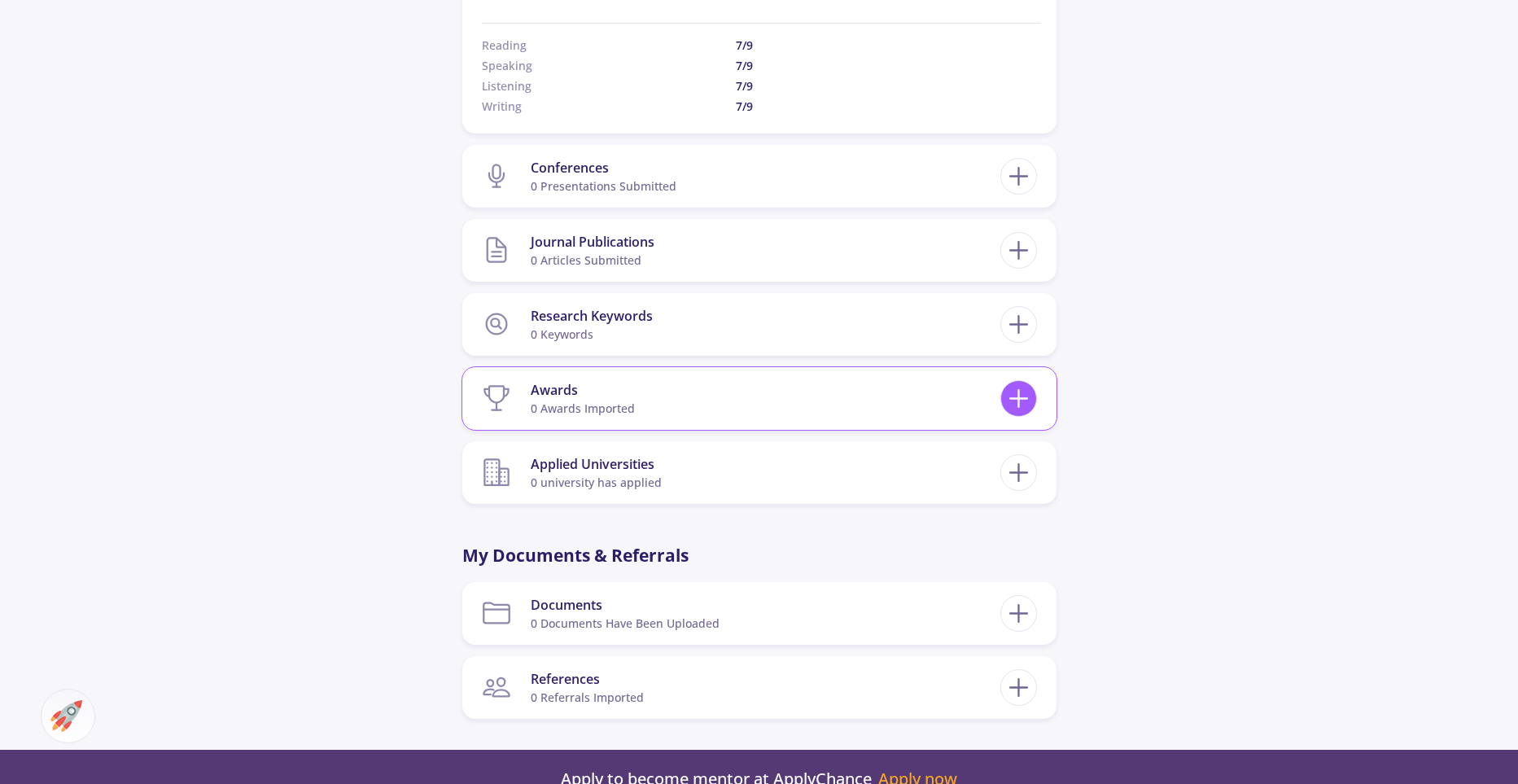
click at [1015, 400] on icon at bounding box center [1018, 398] width 30 height 30
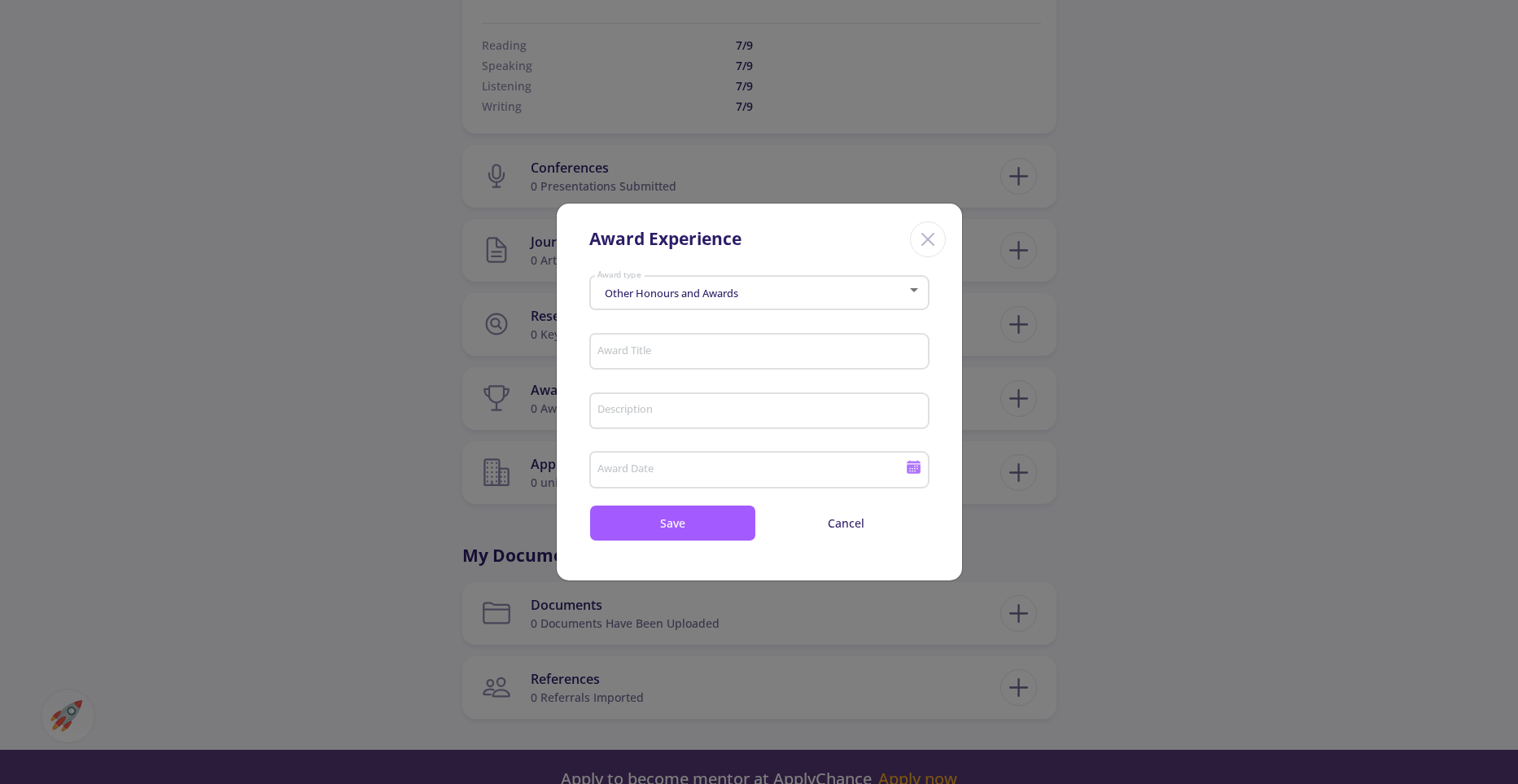
click at [906, 291] on div "Other Honours and Awards" at bounding box center [751, 293] width 310 height 12
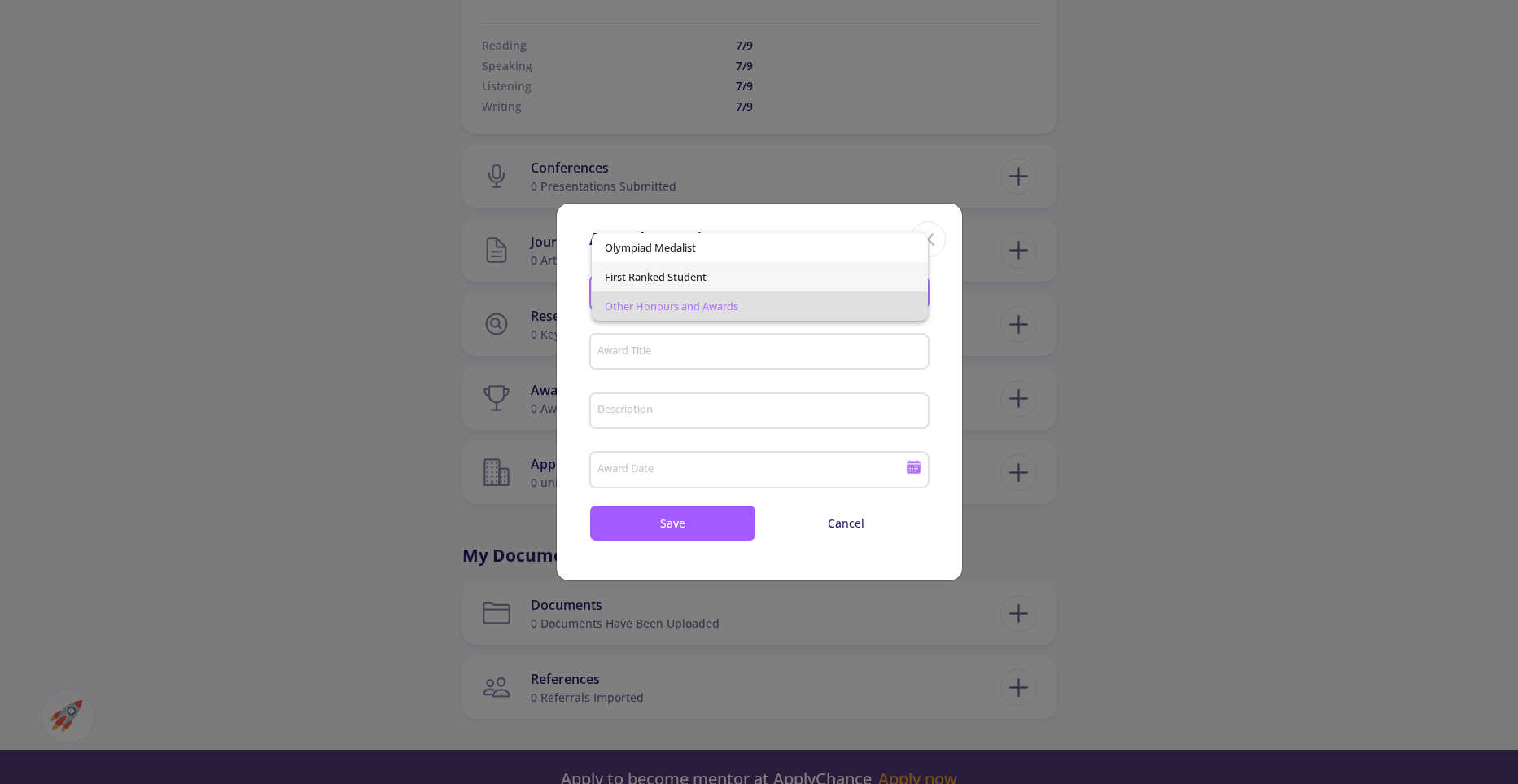
click at [632, 286] on span "First Ranked Student" at bounding box center [759, 276] width 310 height 29
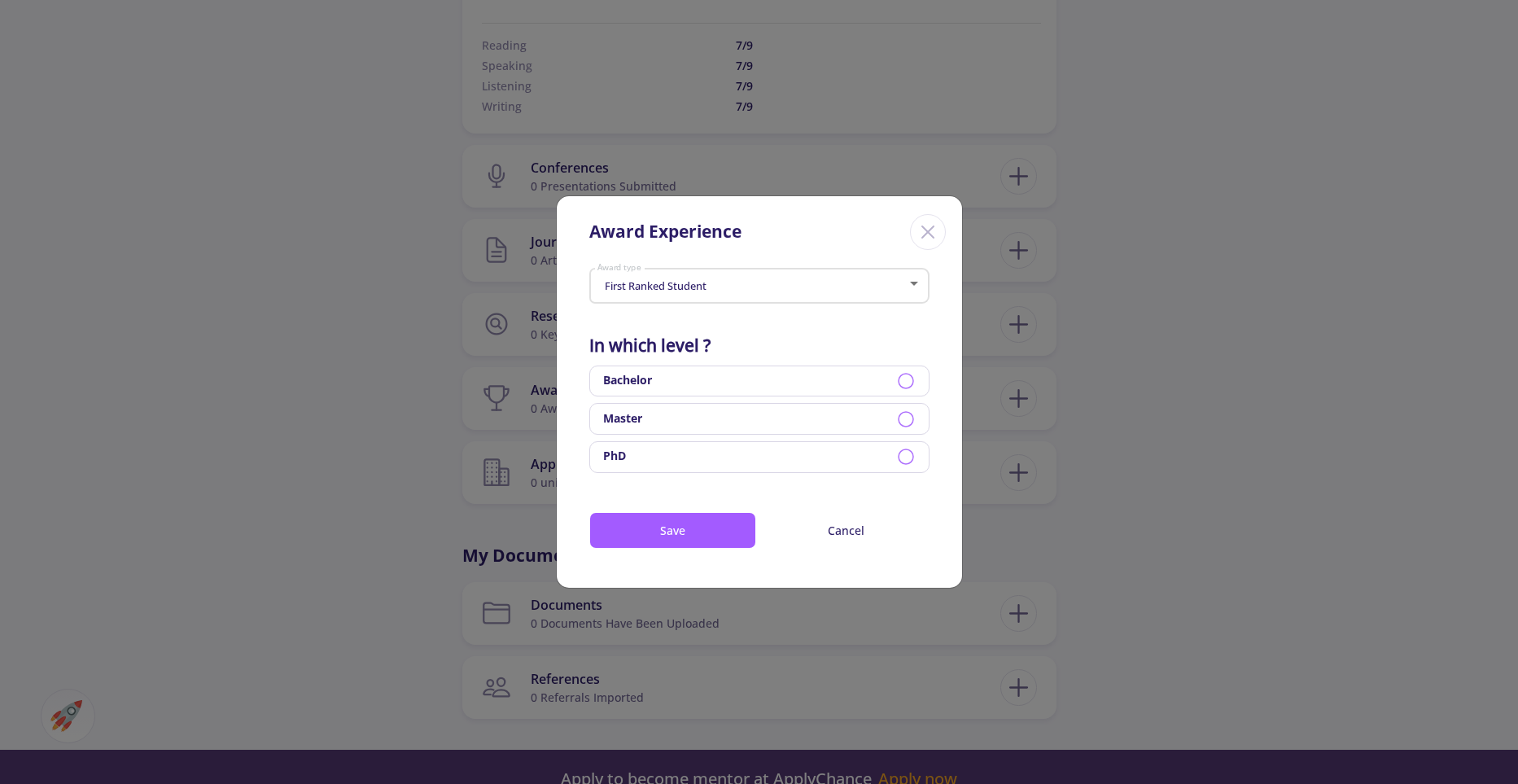
click at [903, 380] on icon at bounding box center [906, 381] width 20 height 20
click at [659, 530] on button "Save" at bounding box center [673, 530] width 167 height 36
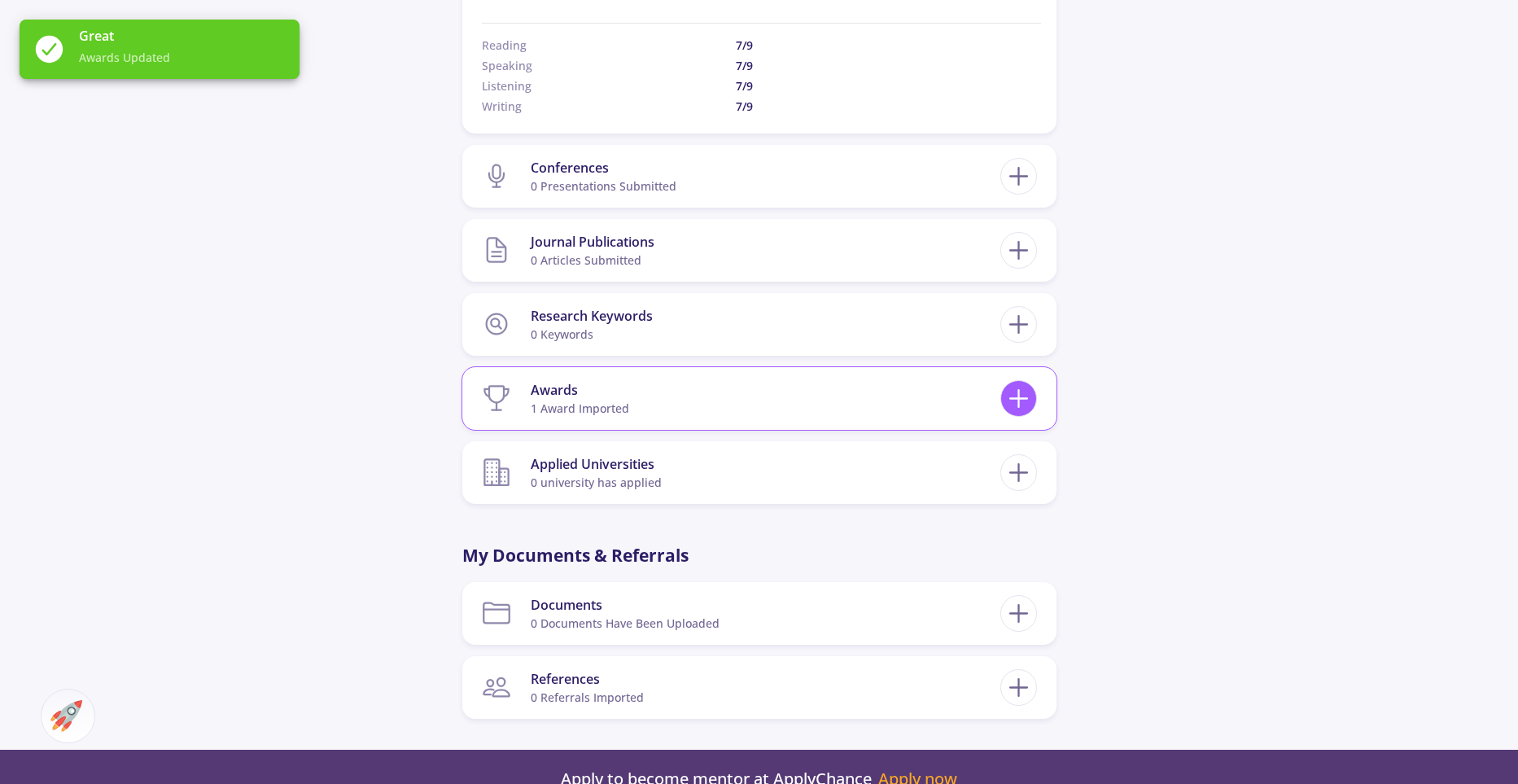
click at [1018, 392] on line at bounding box center [1018, 398] width 0 height 17
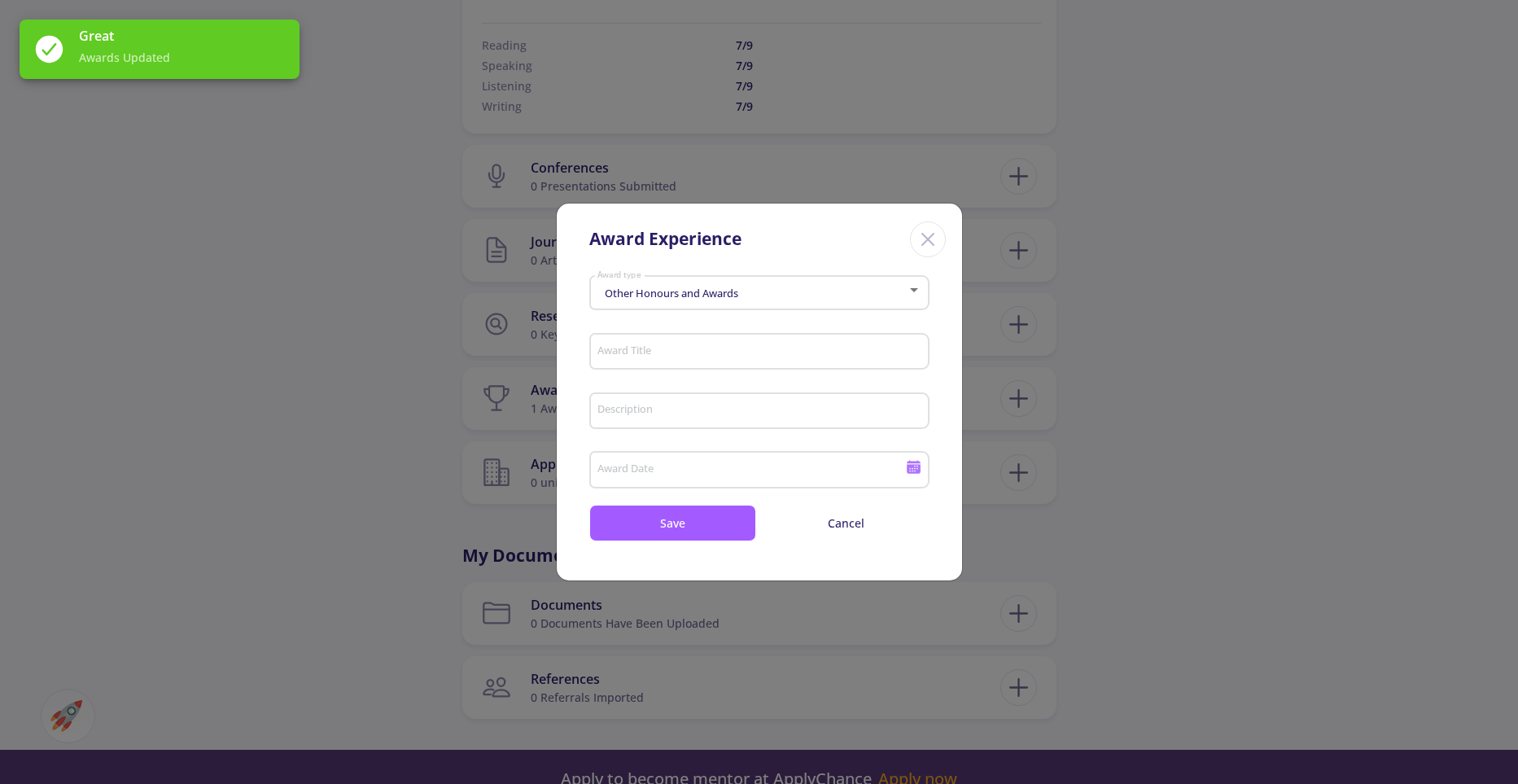
click at [929, 252] on div "Close" at bounding box center [927, 239] width 36 height 36
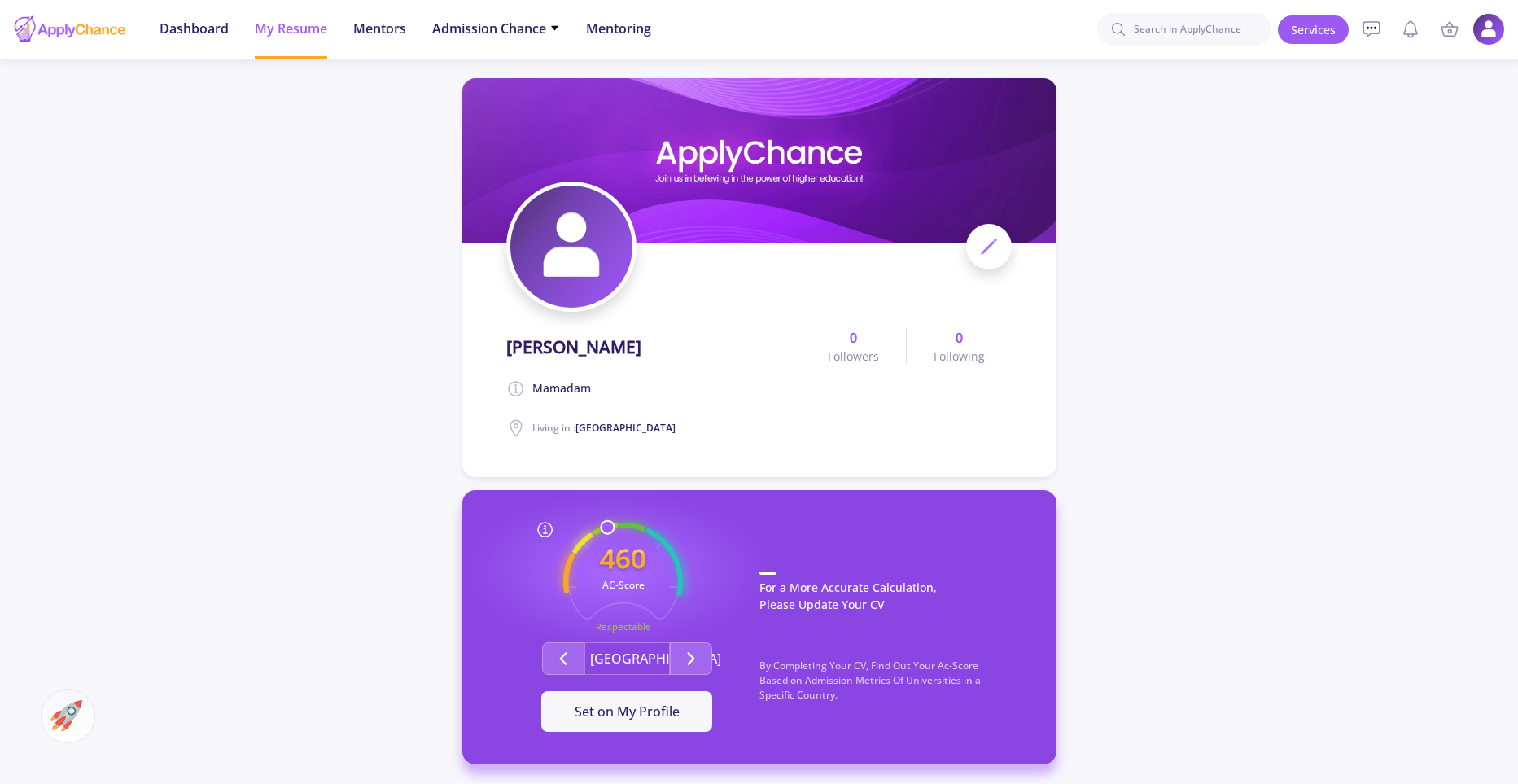
scroll to position [233, 0]
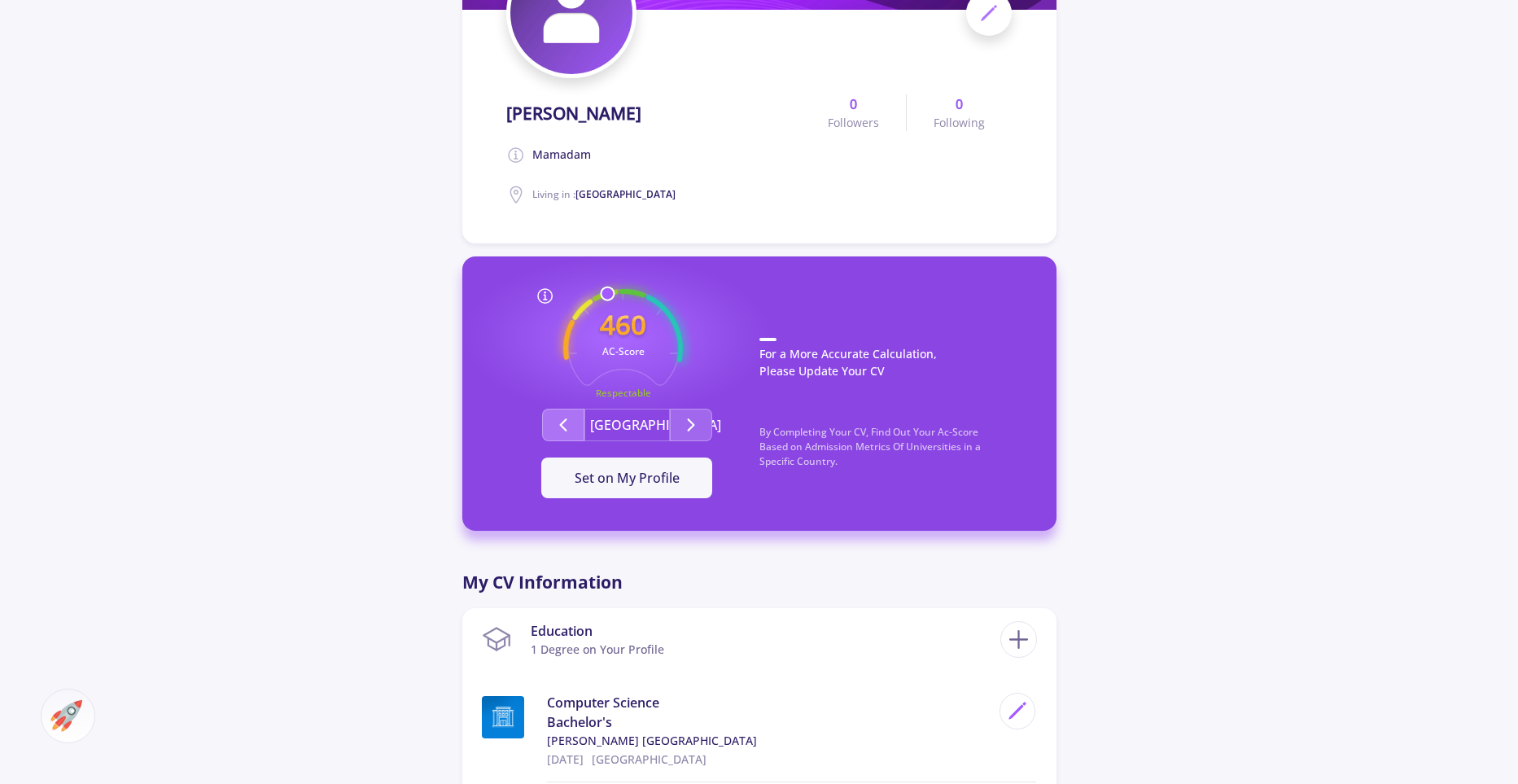
click at [575, 419] on button "Second group" at bounding box center [563, 424] width 42 height 32
click at [693, 414] on button "Second group" at bounding box center [691, 424] width 42 height 32
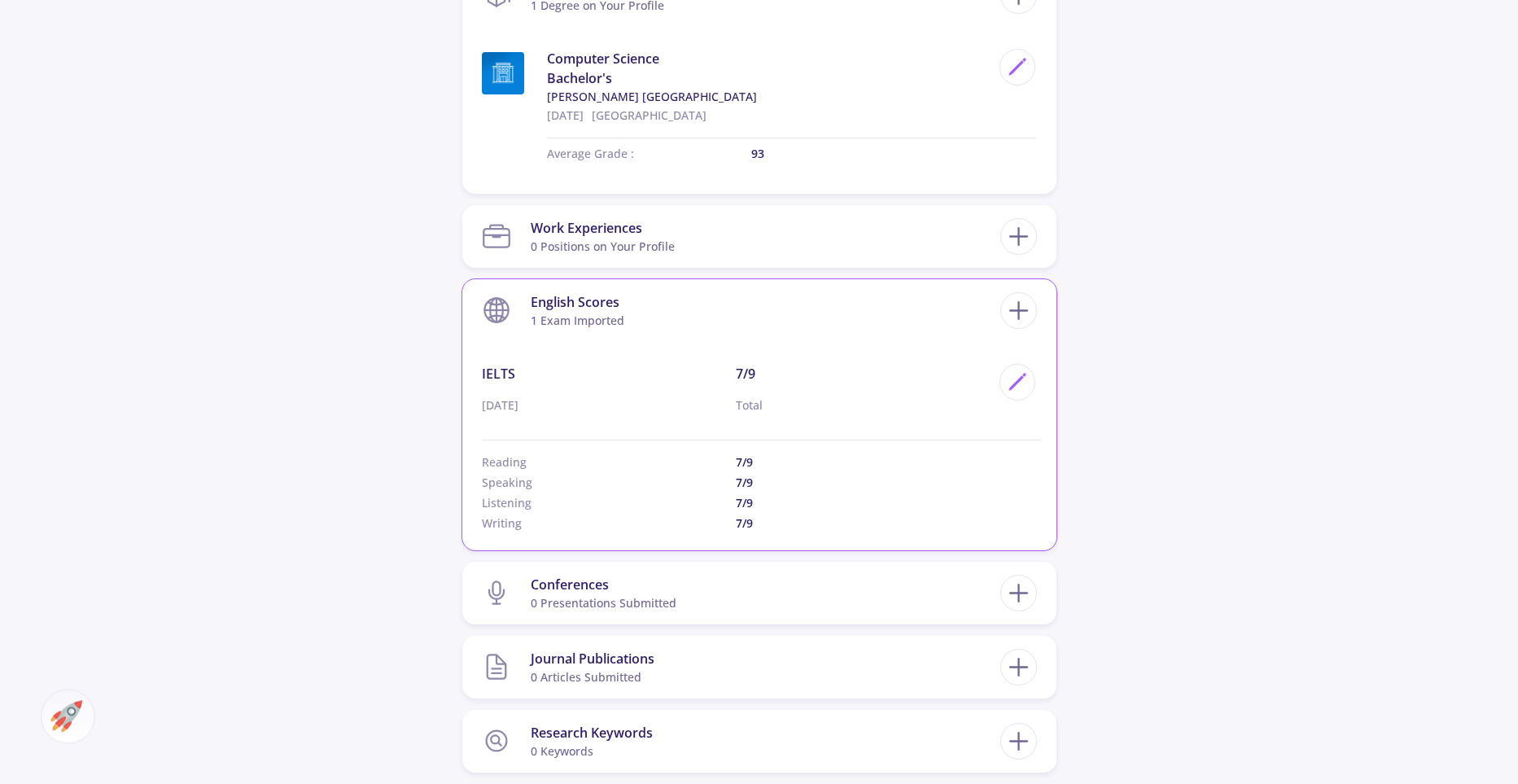
scroll to position [884, 0]
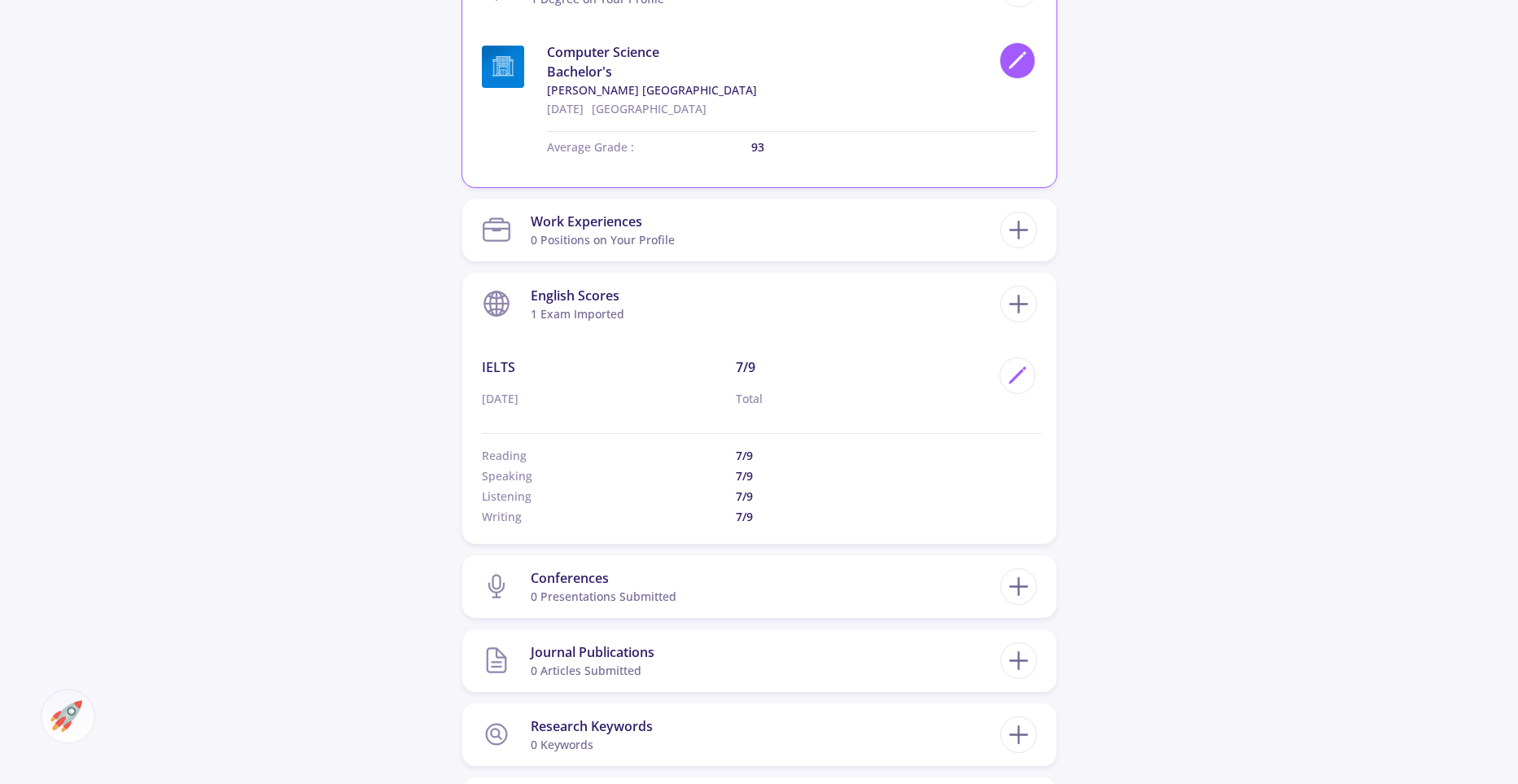
click at [1014, 76] on div at bounding box center [1018, 60] width 36 height 36
type input "93"
type input "3.8"
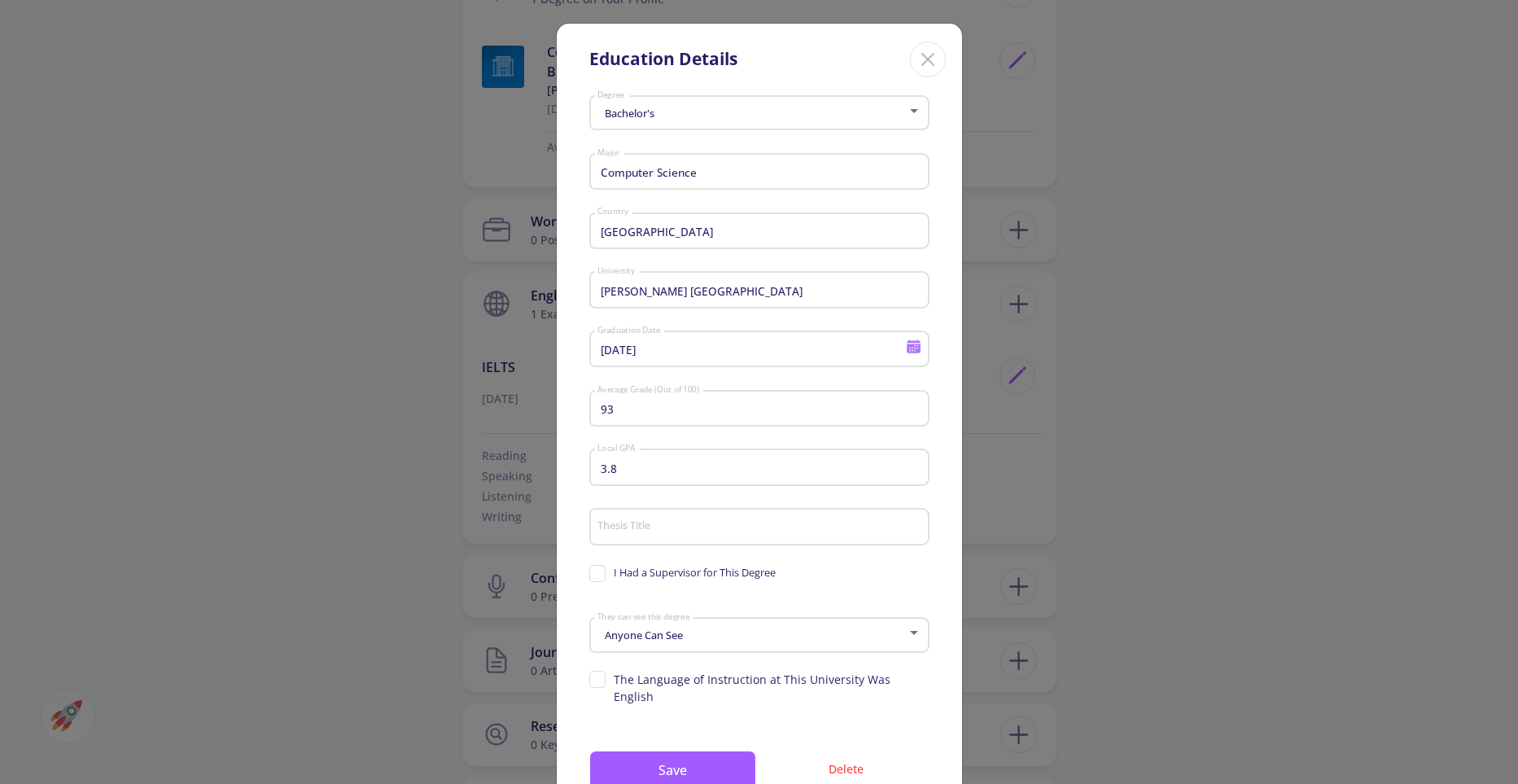
click at [627, 471] on input "3.8" at bounding box center [761, 468] width 329 height 15
click at [708, 640] on div "Anyone Can See" at bounding box center [751, 635] width 310 height 12
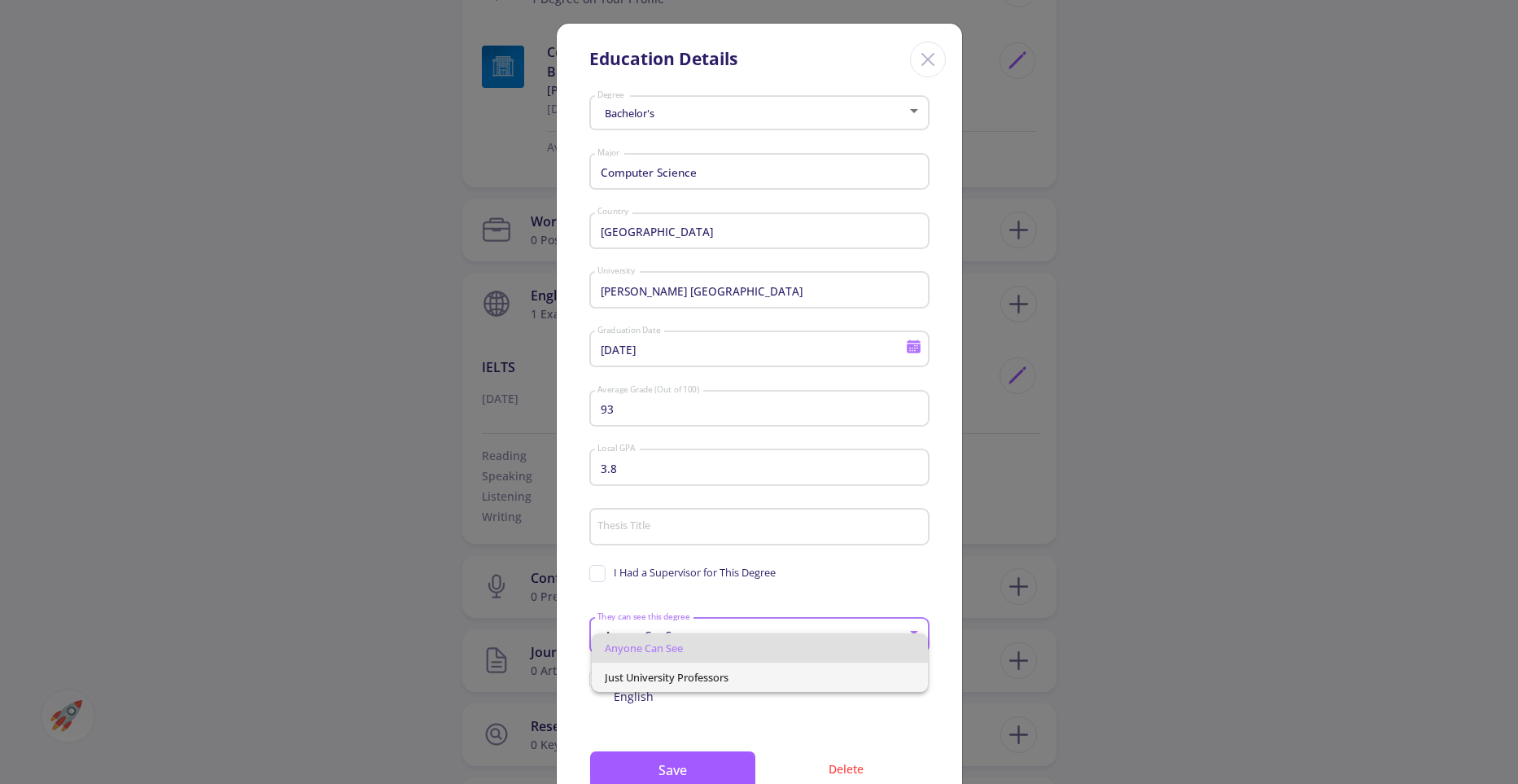
click at [696, 682] on span "Just University Professors" at bounding box center [759, 676] width 310 height 29
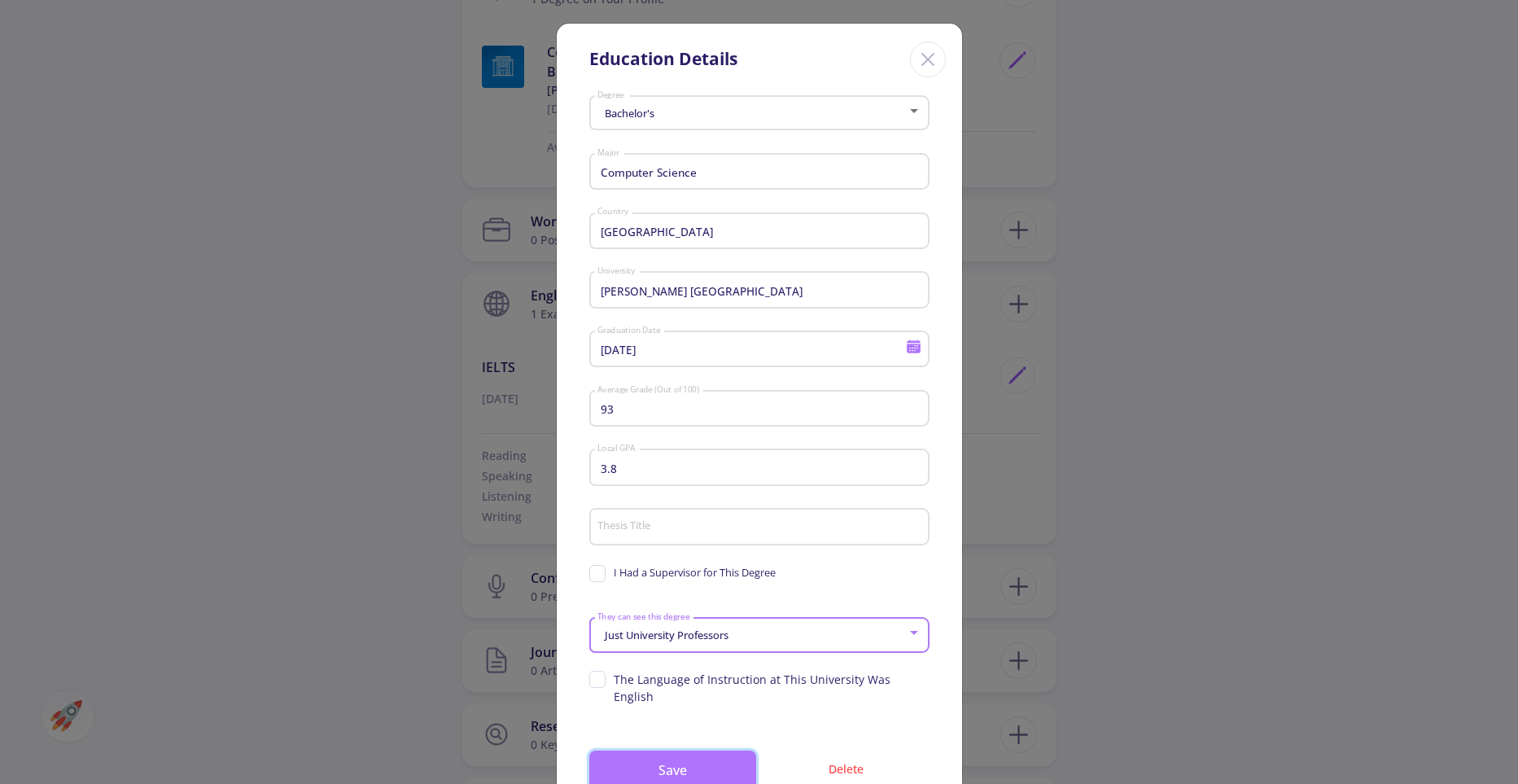
click at [660, 750] on button "Save" at bounding box center [673, 769] width 167 height 39
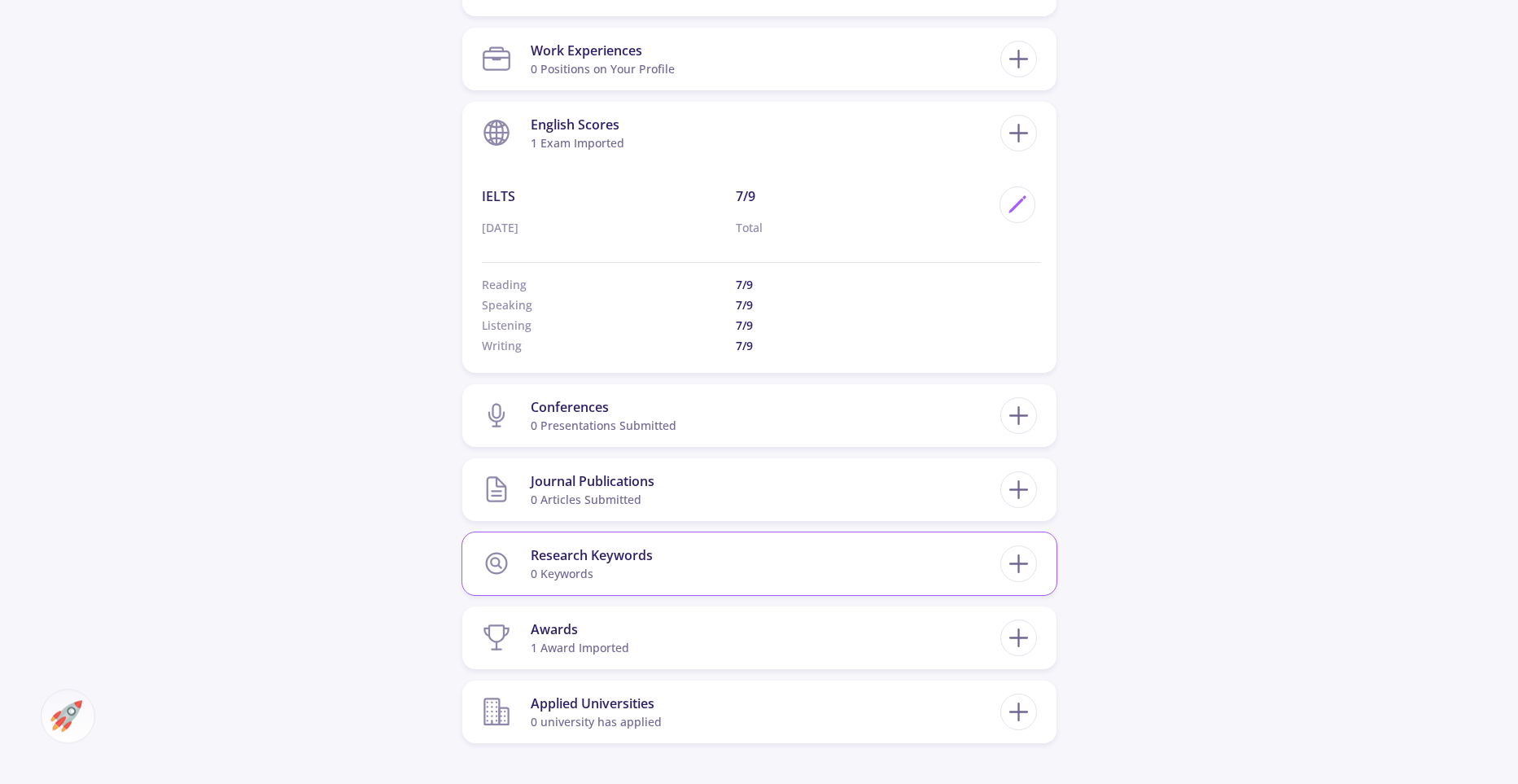
scroll to position [1124, 0]
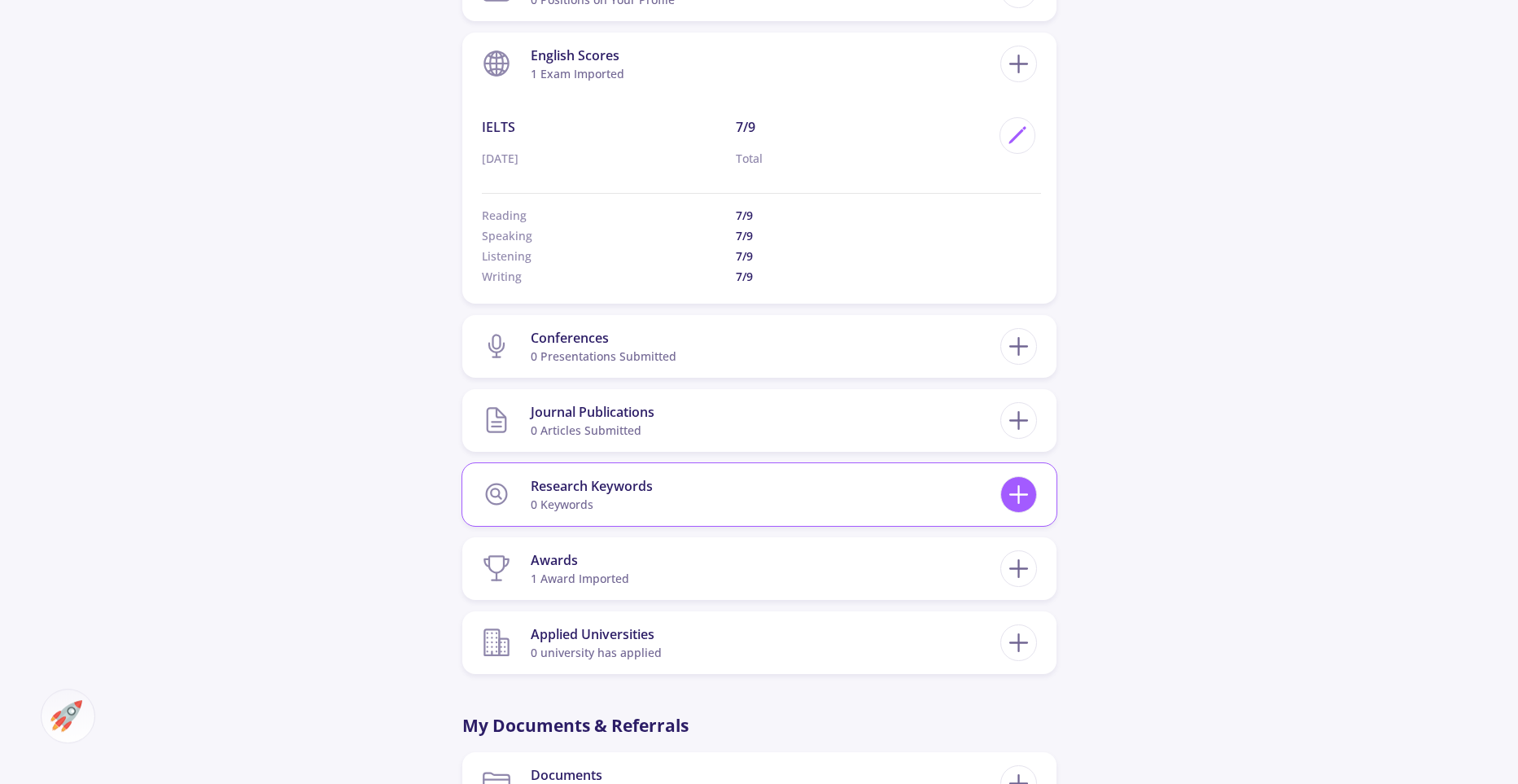
click at [1023, 493] on icon at bounding box center [1018, 495] width 30 height 30
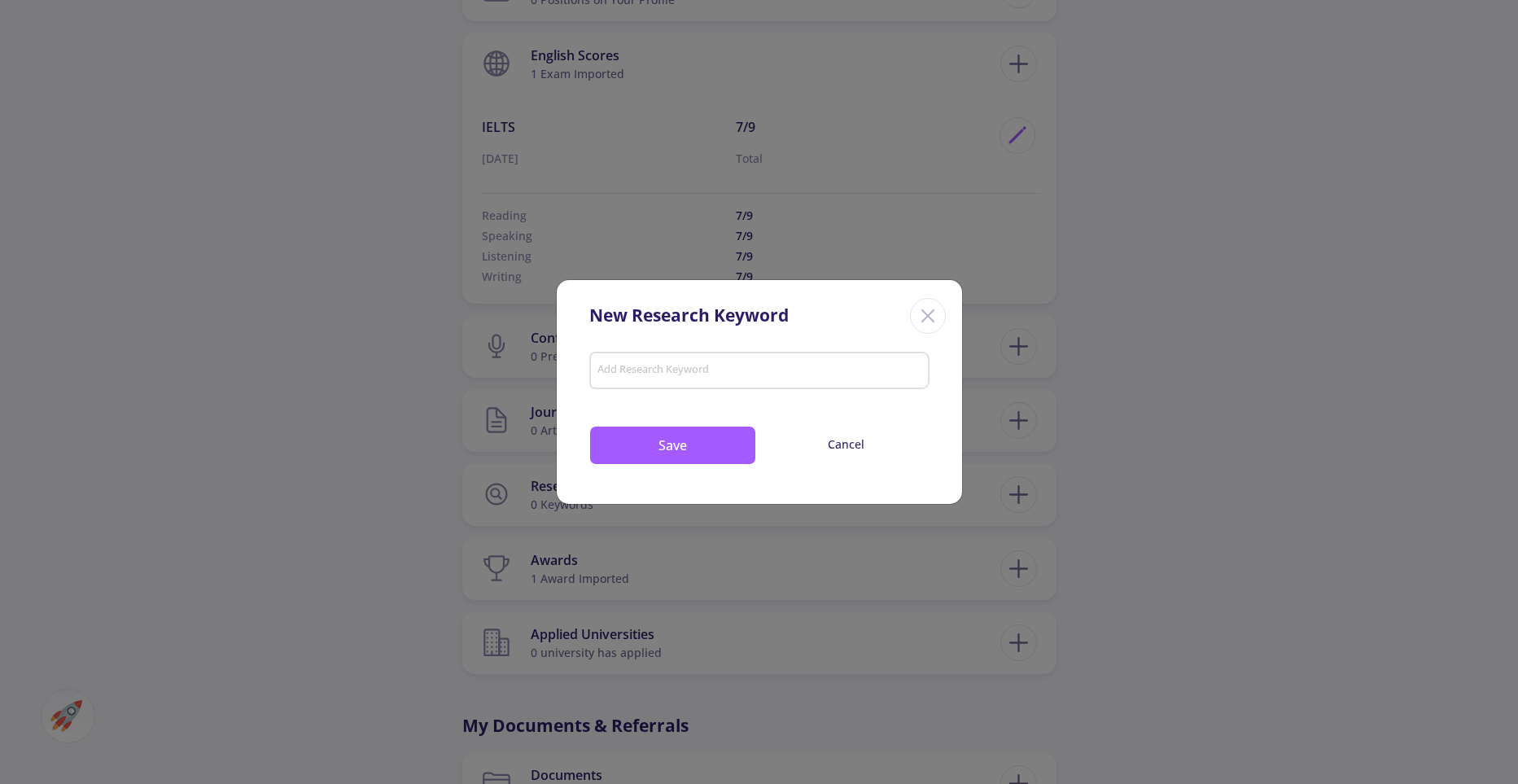
click at [932, 320] on line "Close" at bounding box center [928, 316] width 12 height 12
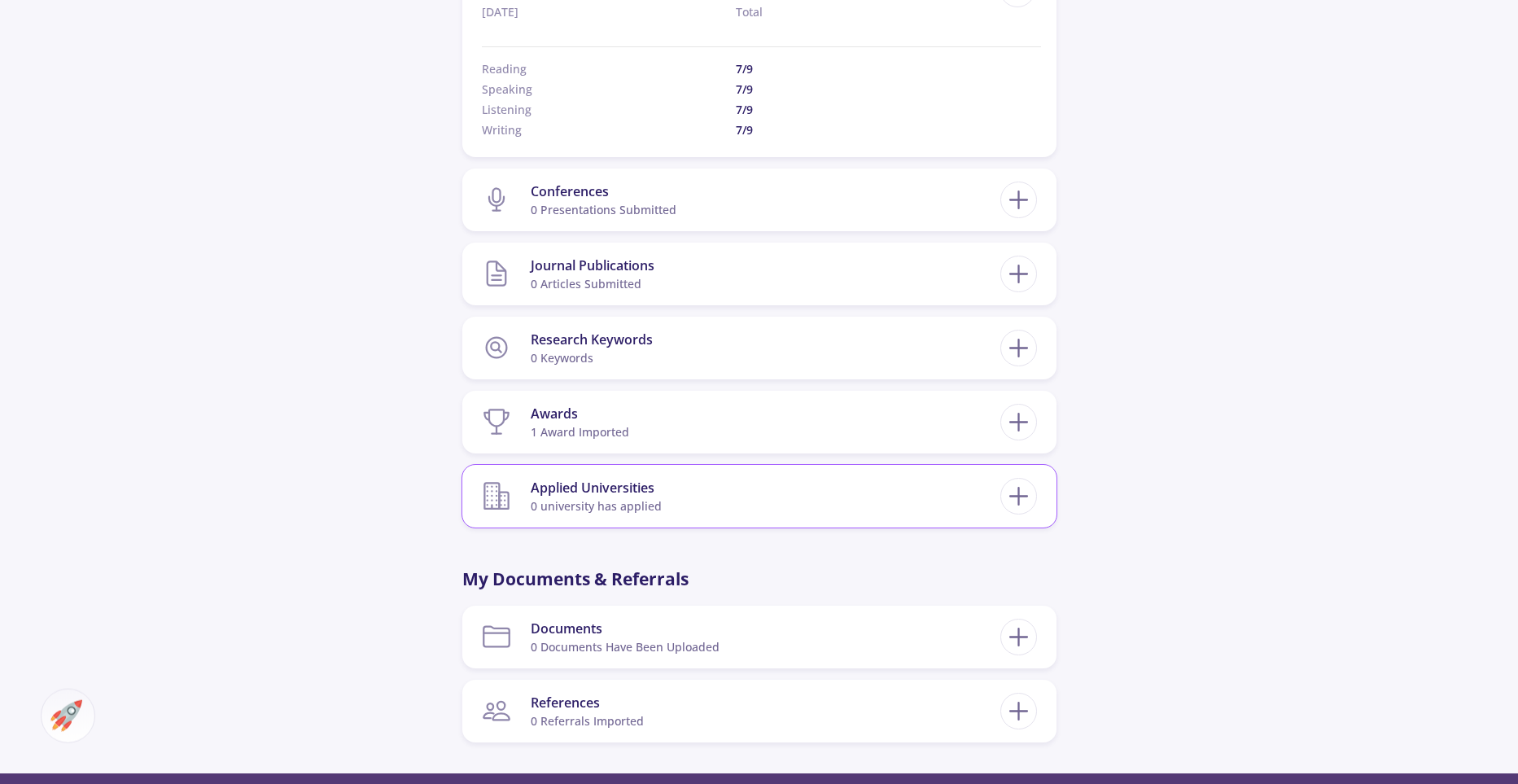
scroll to position [1272, 0]
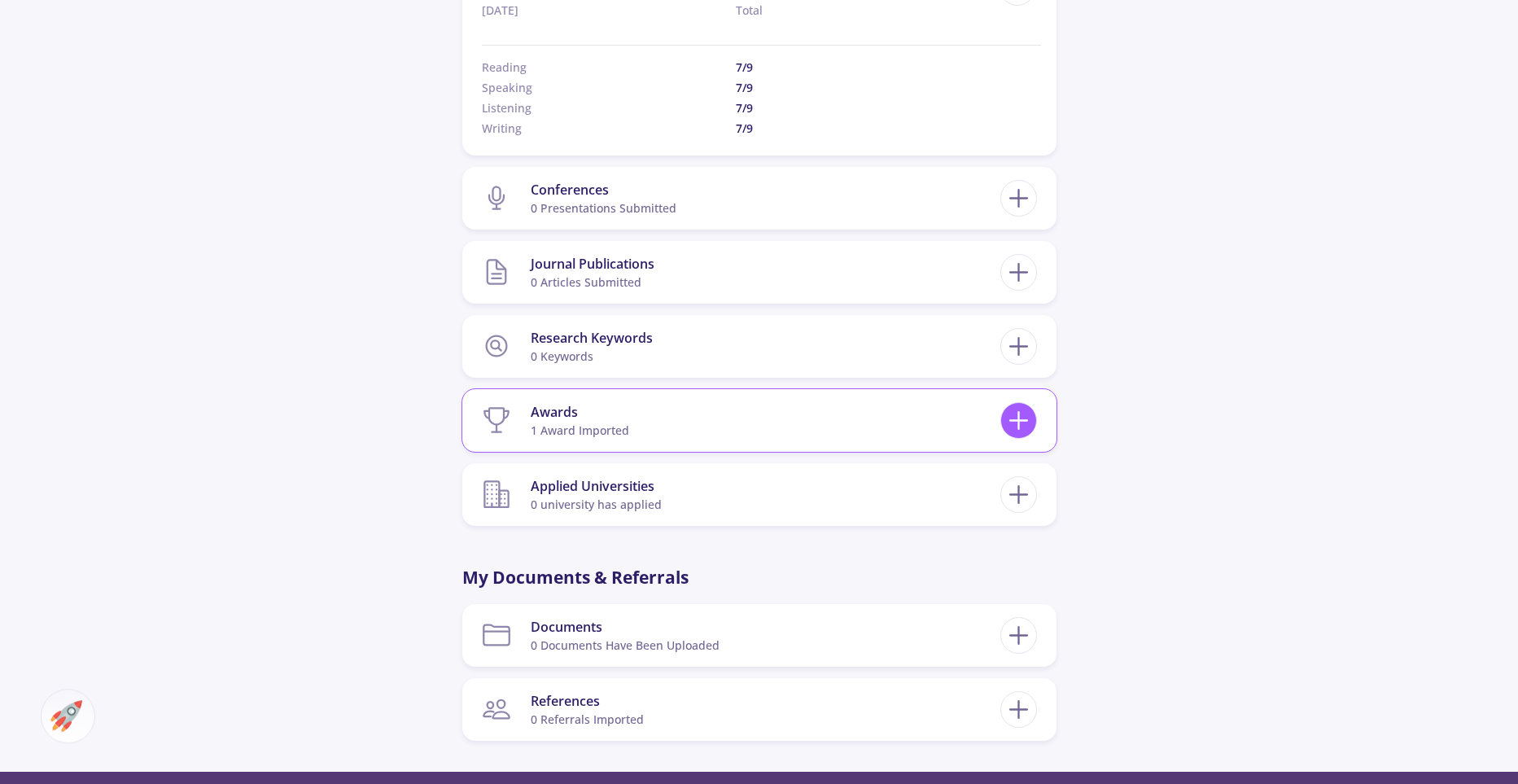
click at [1015, 415] on icon at bounding box center [1018, 420] width 30 height 30
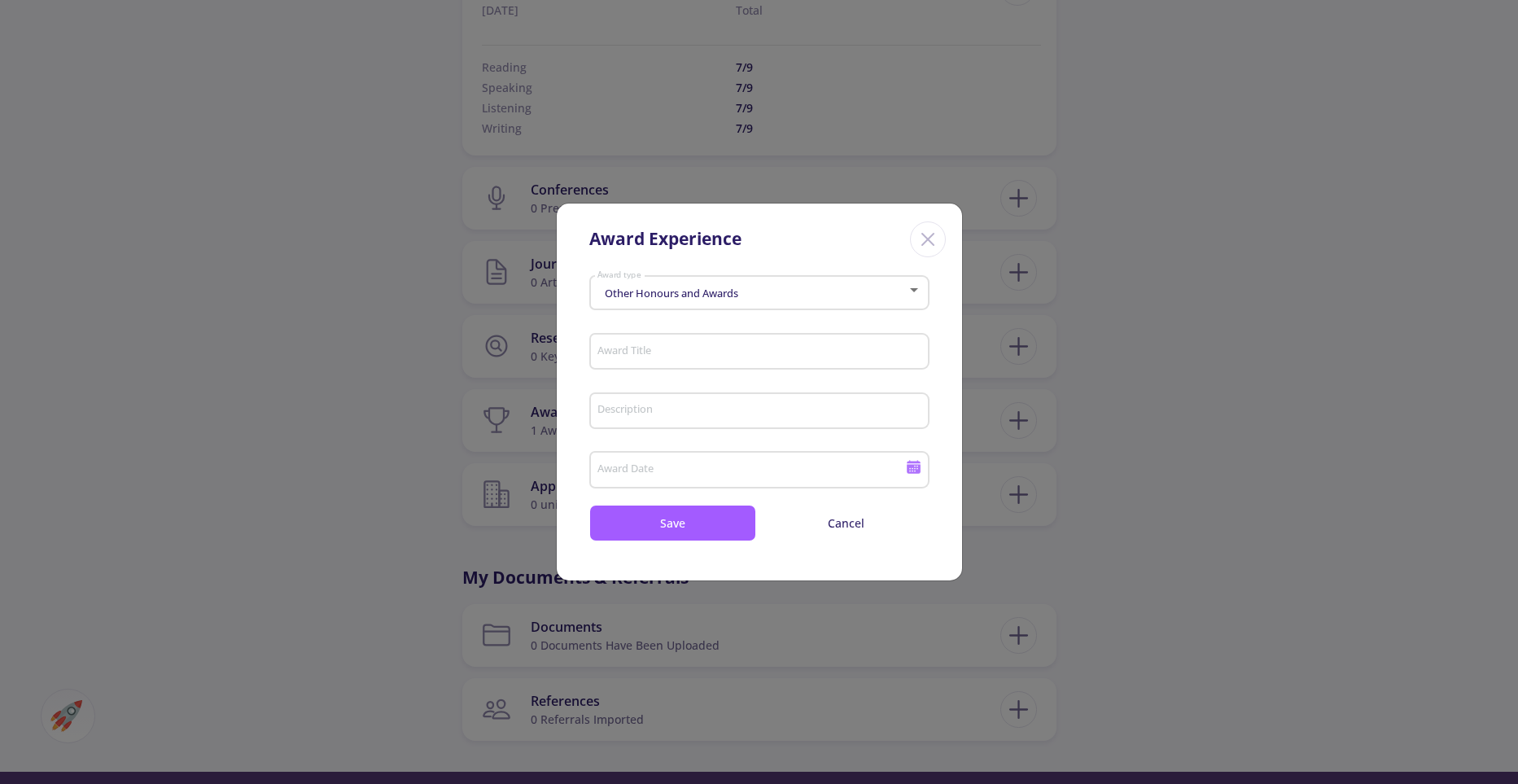
click at [646, 300] on div "Other Honours and Awards Award type" at bounding box center [759, 289] width 325 height 41
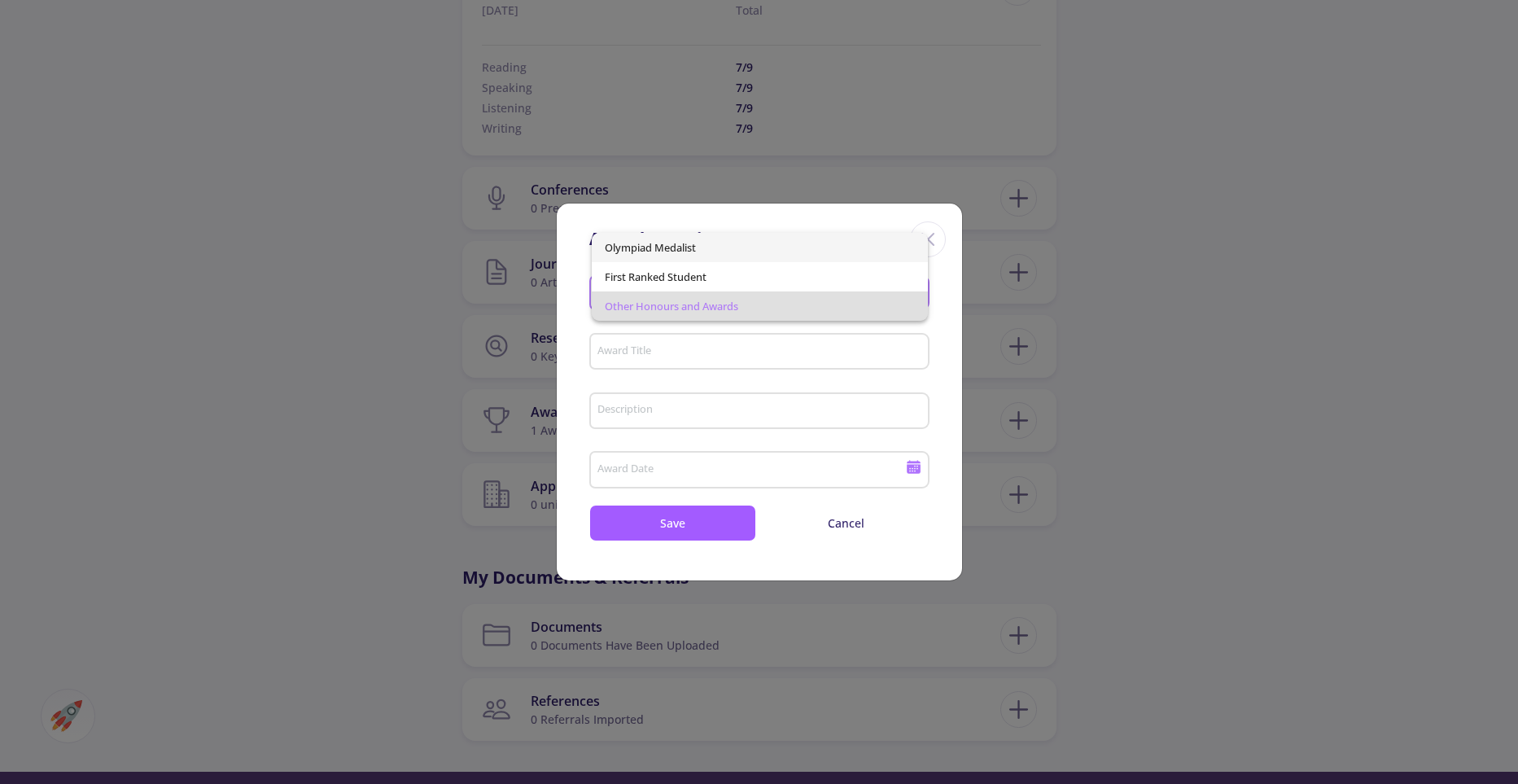
click at [622, 248] on span "Olympiad Medalist" at bounding box center [759, 246] width 310 height 29
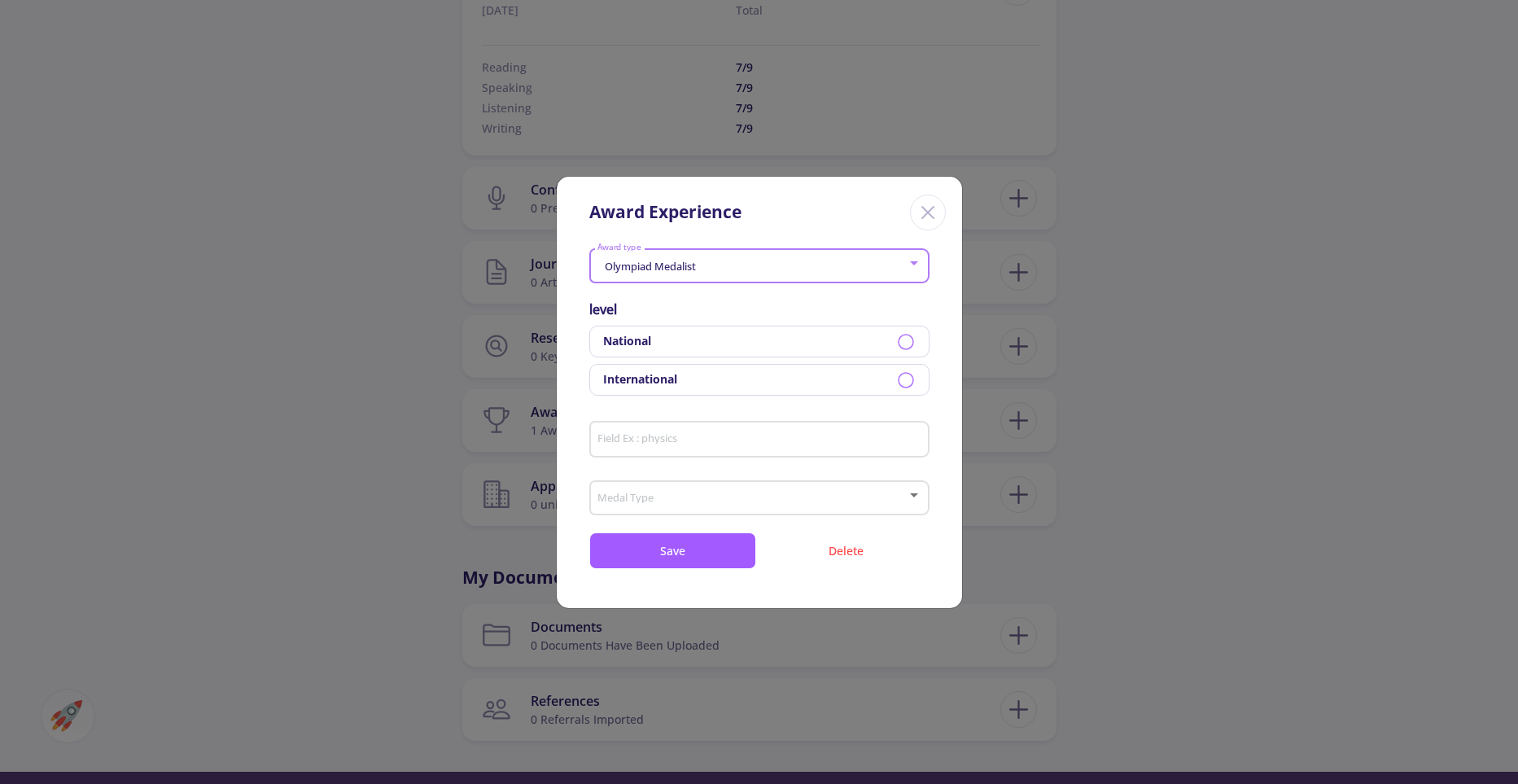
click at [910, 345] on icon at bounding box center [906, 342] width 20 height 20
click at [685, 495] on span at bounding box center [754, 498] width 306 height 12
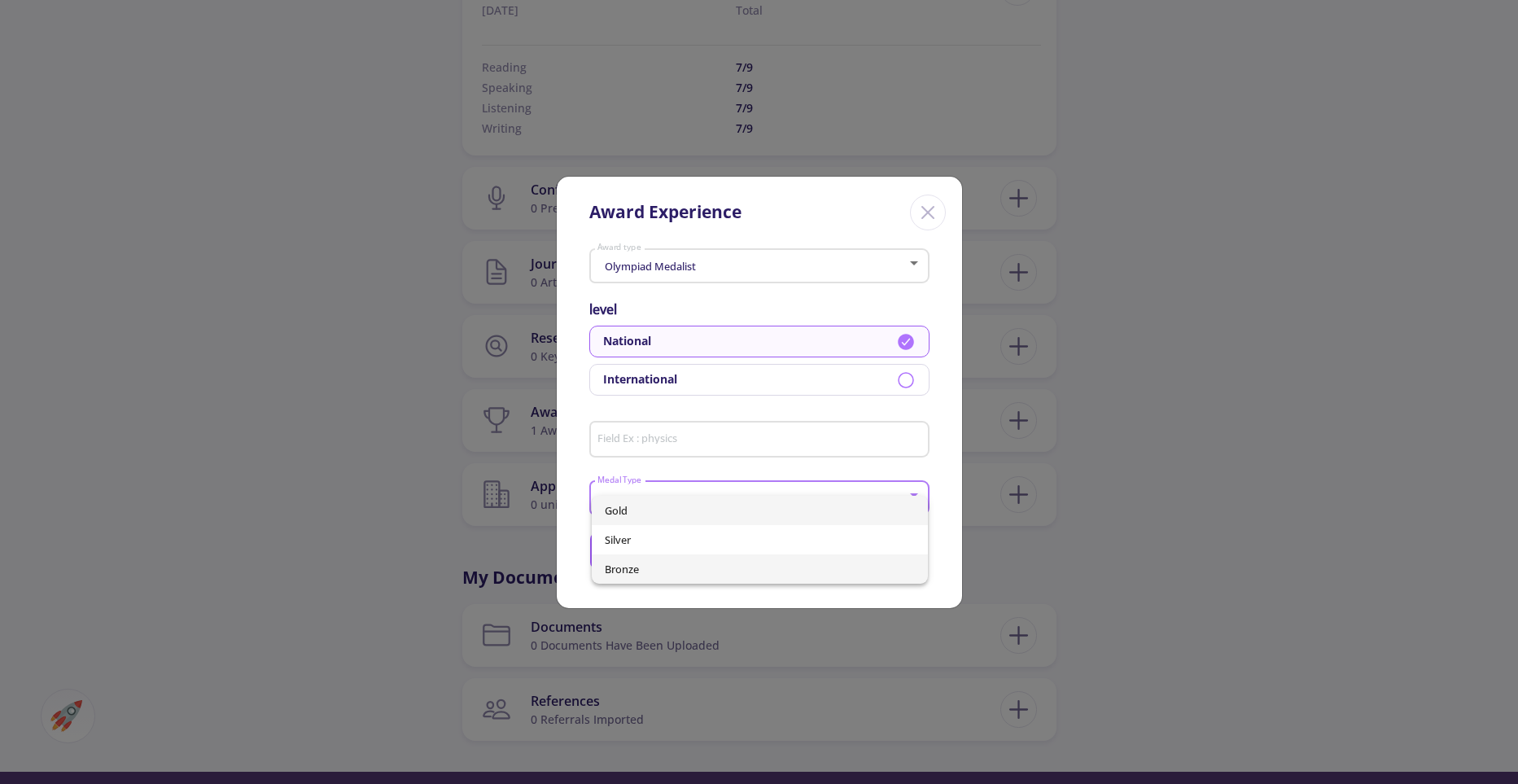
click at [618, 576] on span "Bronze" at bounding box center [759, 568] width 310 height 29
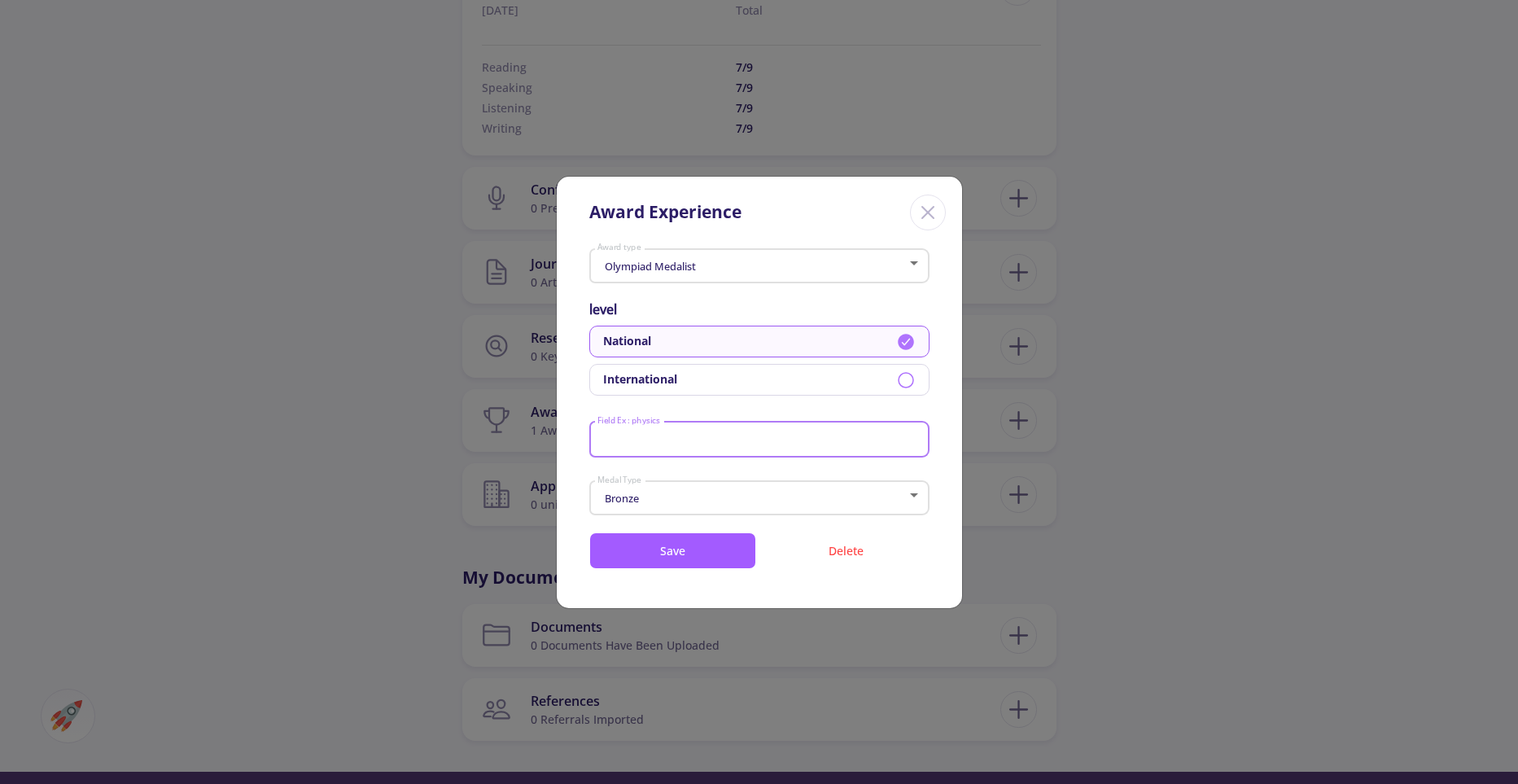
click at [702, 442] on input "Field Ex : physics" at bounding box center [761, 440] width 329 height 15
type input "m"
click at [627, 434] on input "Field Ex : physics" at bounding box center [761, 440] width 329 height 15
type input "M"
type input "<"
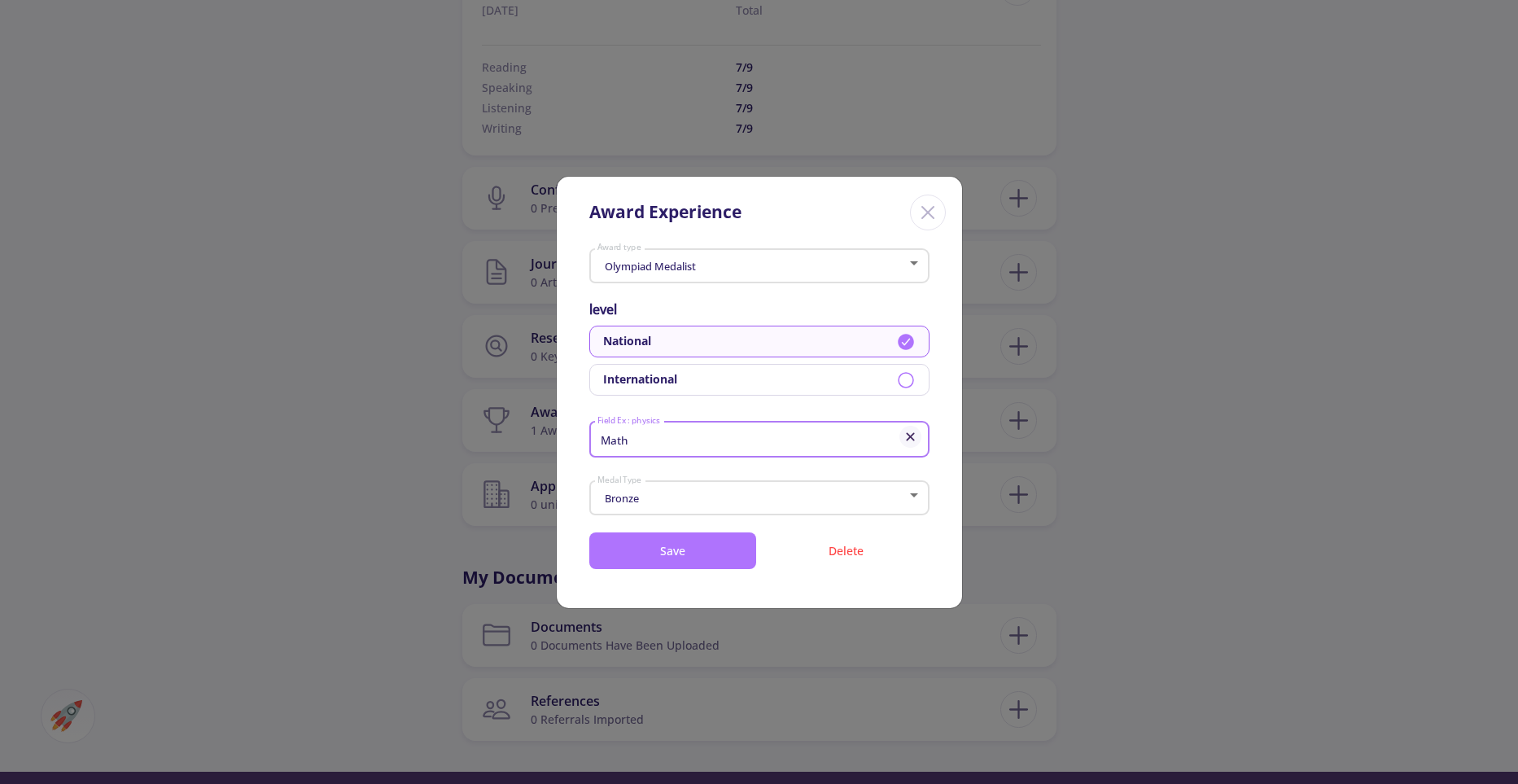
type input "Math"
click at [644, 553] on button "Save" at bounding box center [673, 551] width 167 height 36
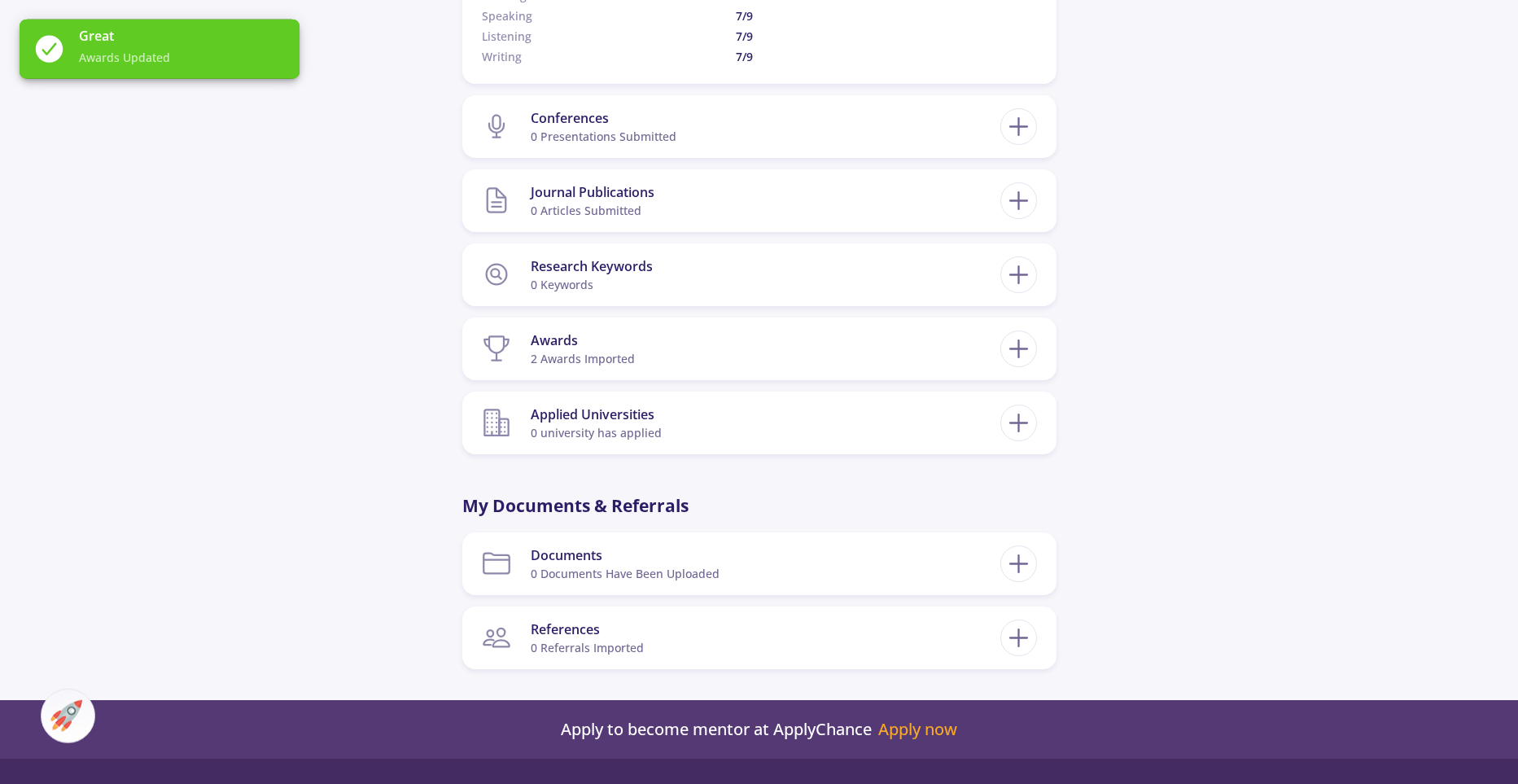
scroll to position [0, 0]
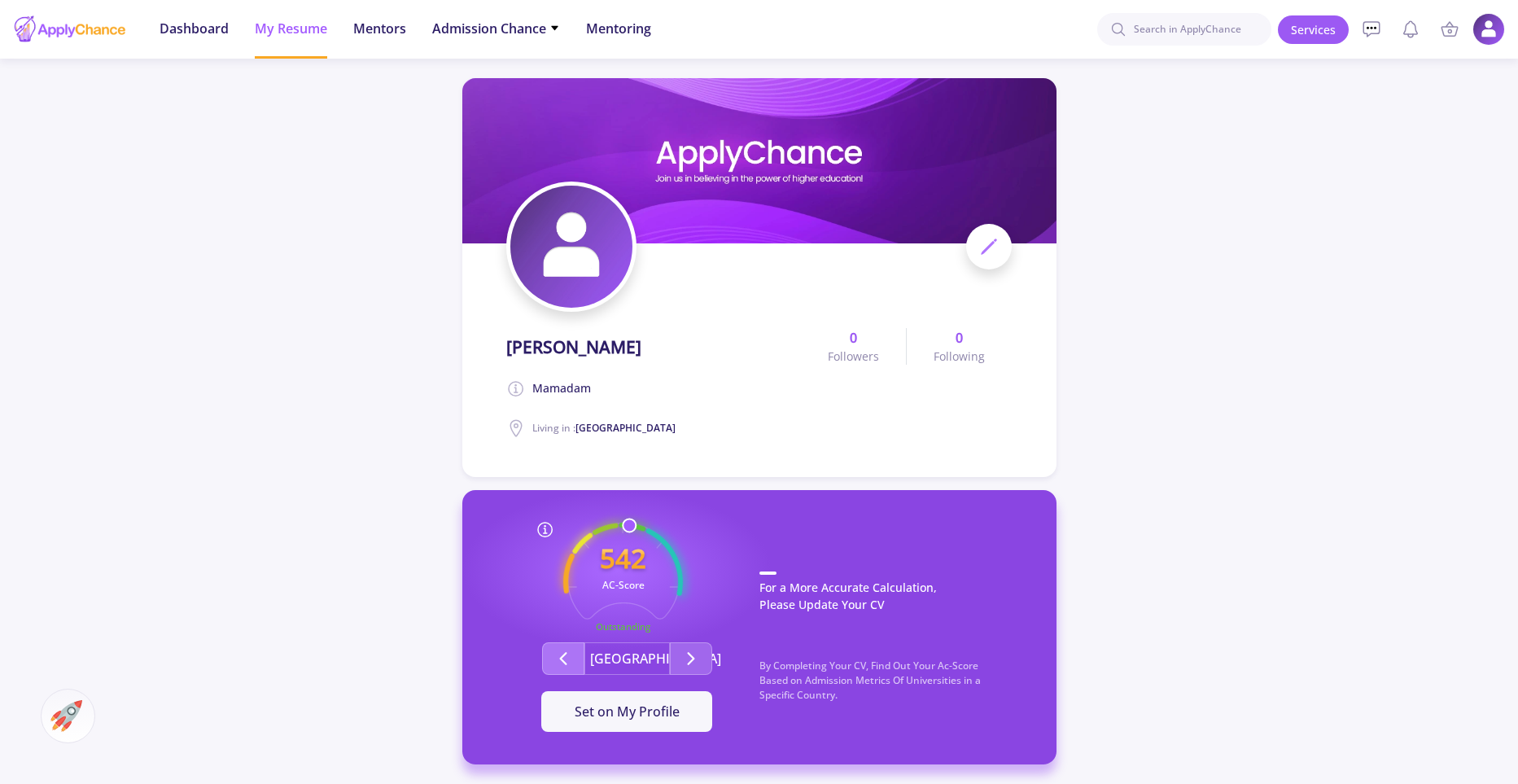
click at [574, 651] on button "Second group" at bounding box center [563, 657] width 42 height 32
click at [706, 657] on button "Second group" at bounding box center [691, 657] width 42 height 32
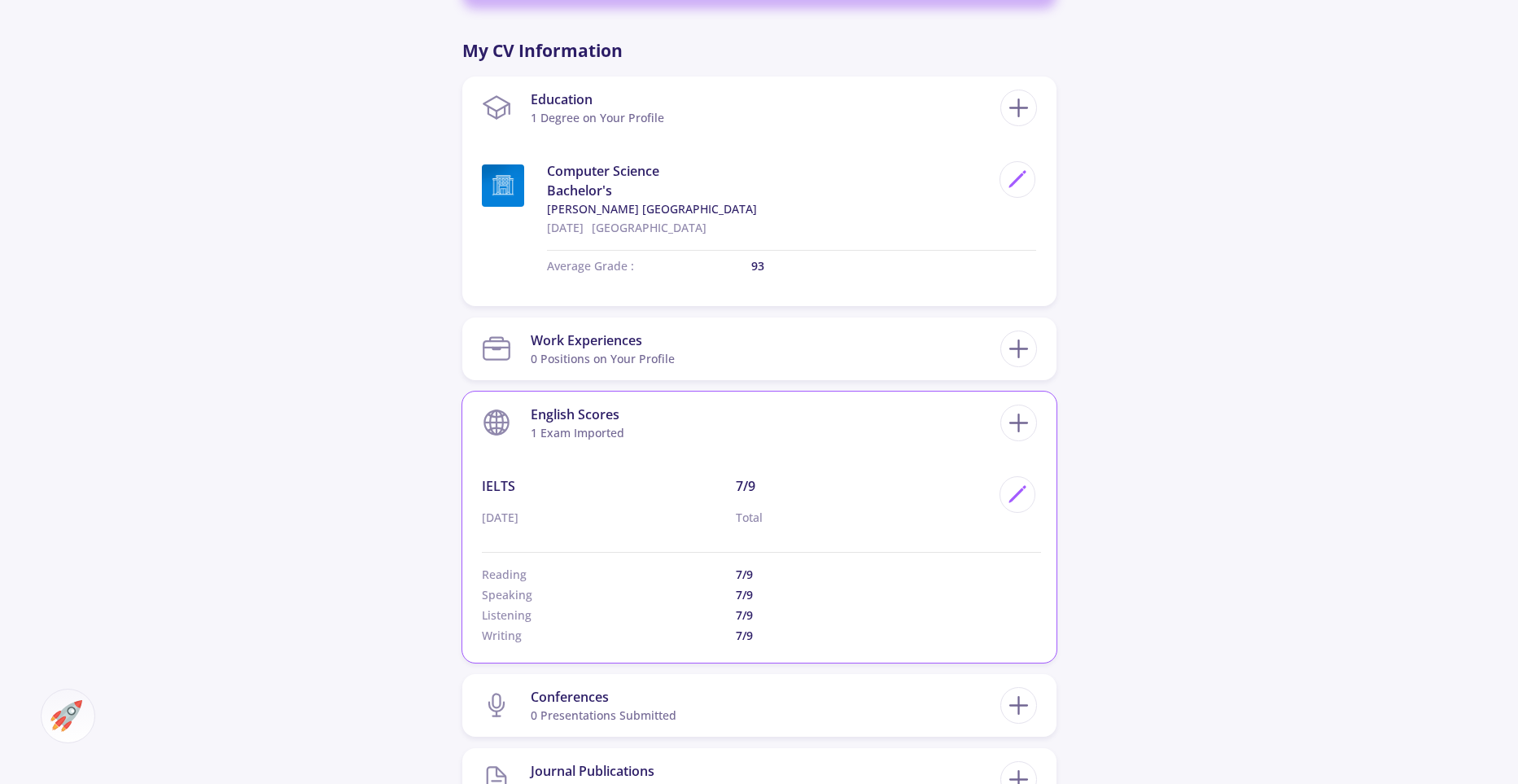
scroll to position [861, 0]
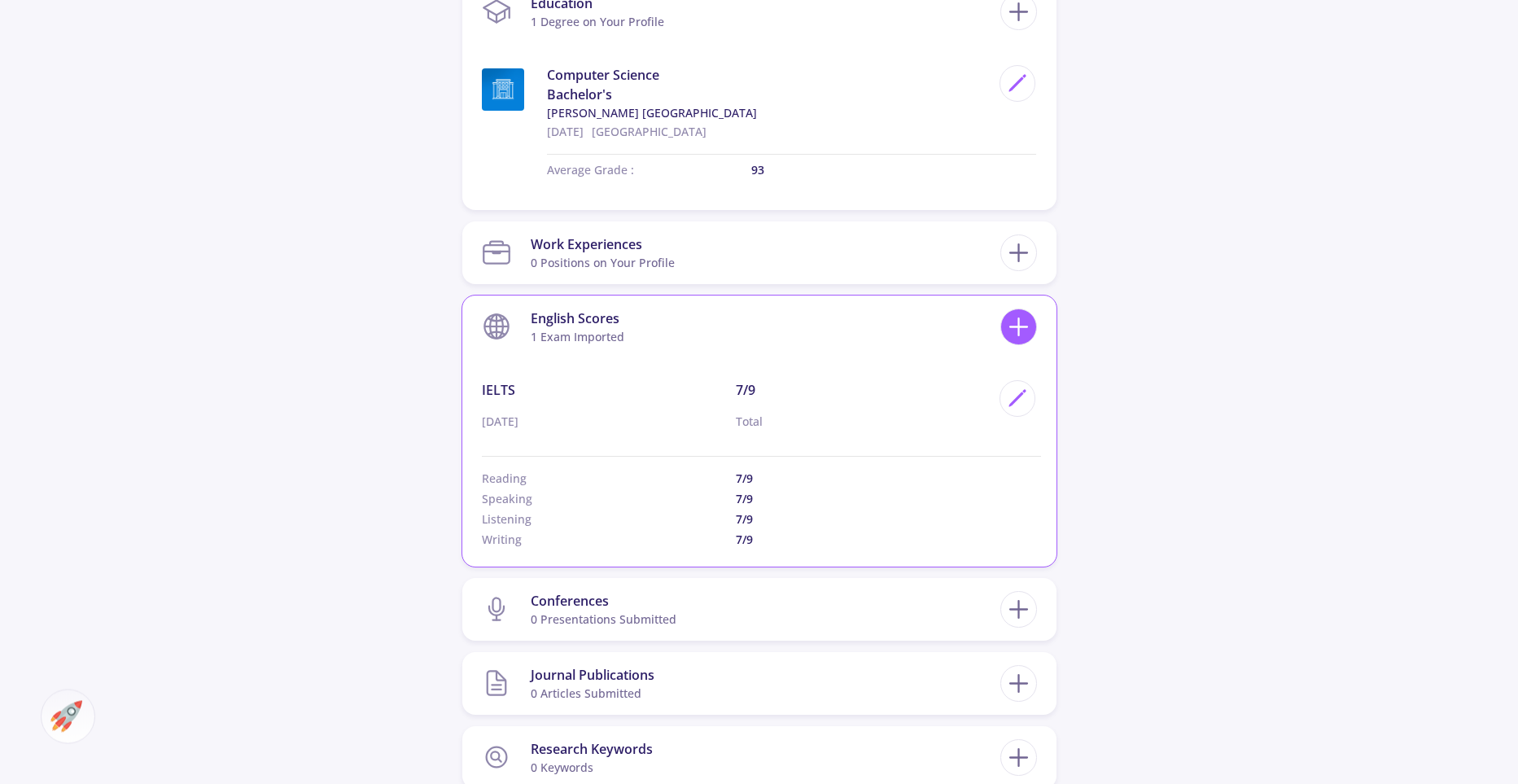
click at [1022, 317] on icon at bounding box center [1018, 327] width 30 height 30
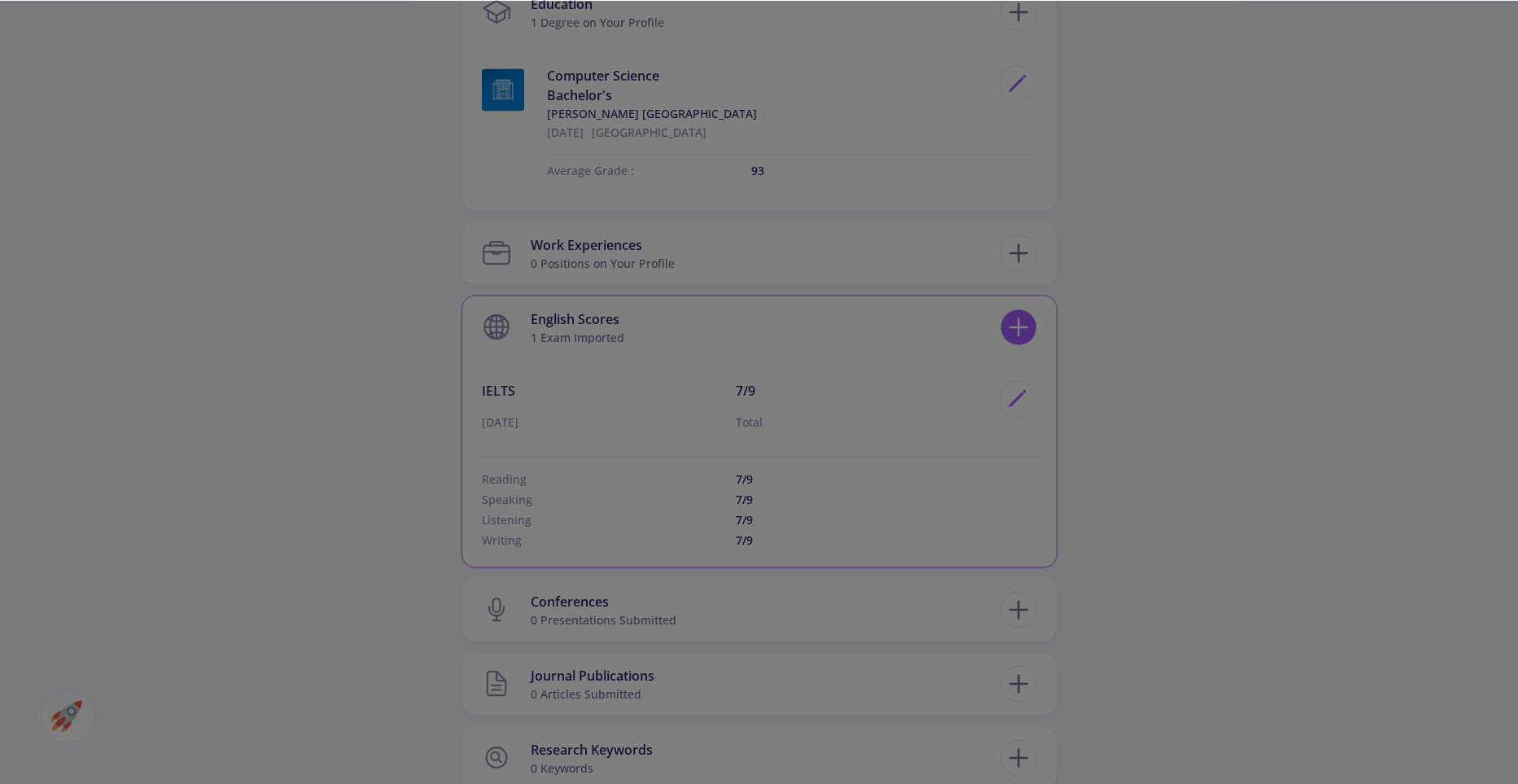
scroll to position [860, 0]
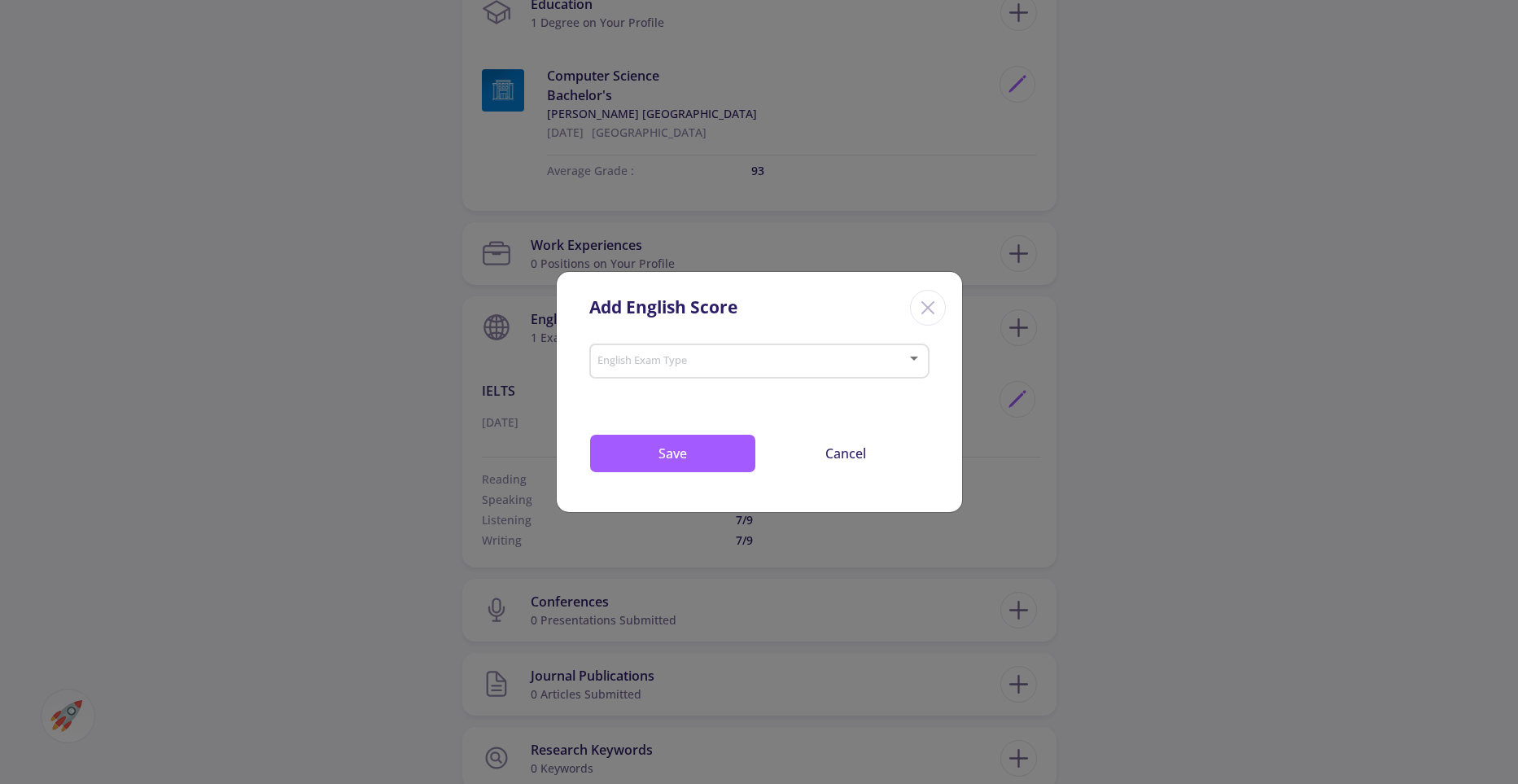
click at [880, 363] on span at bounding box center [754, 361] width 306 height 12
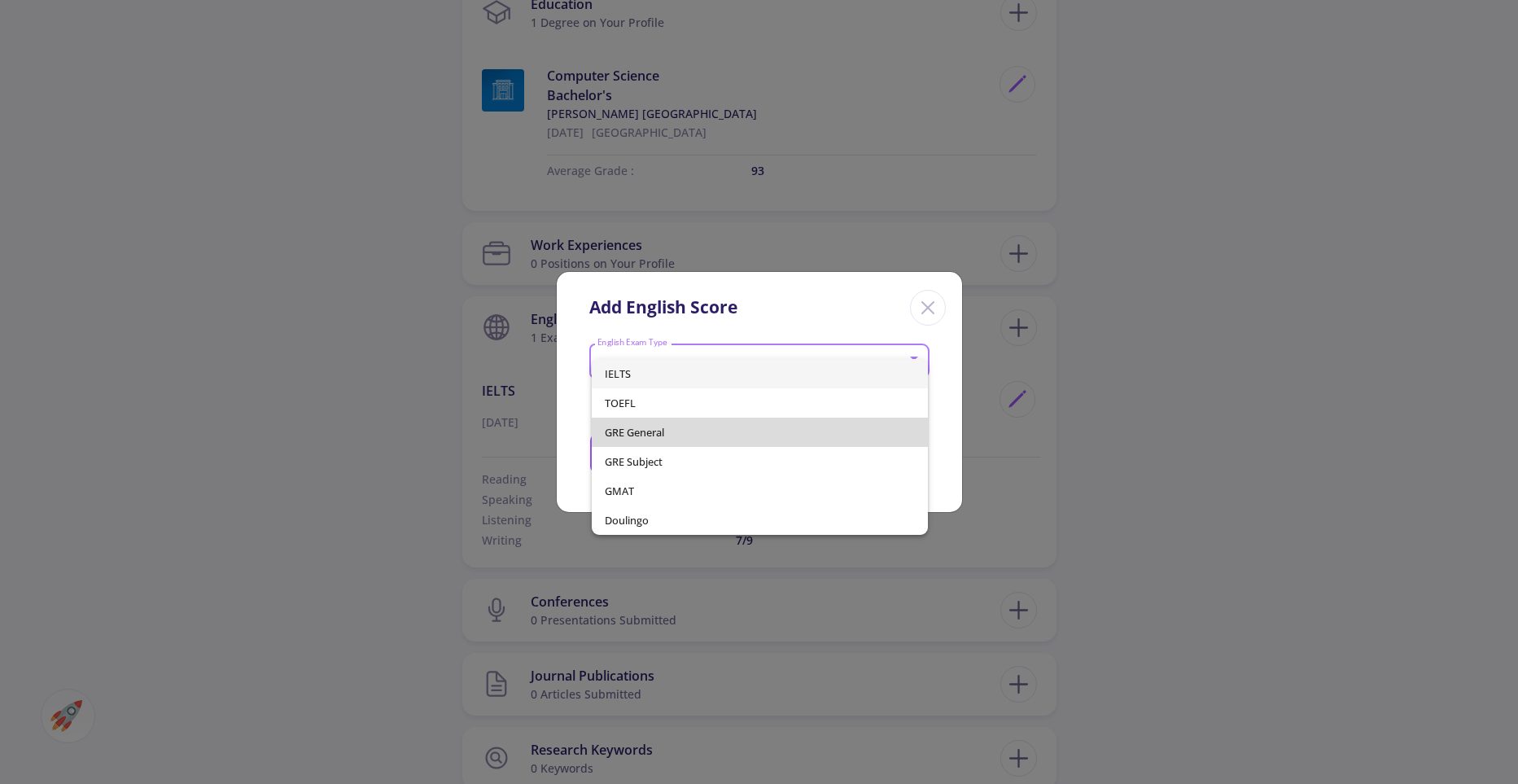
click at [662, 439] on span "GRE General" at bounding box center [759, 432] width 310 height 29
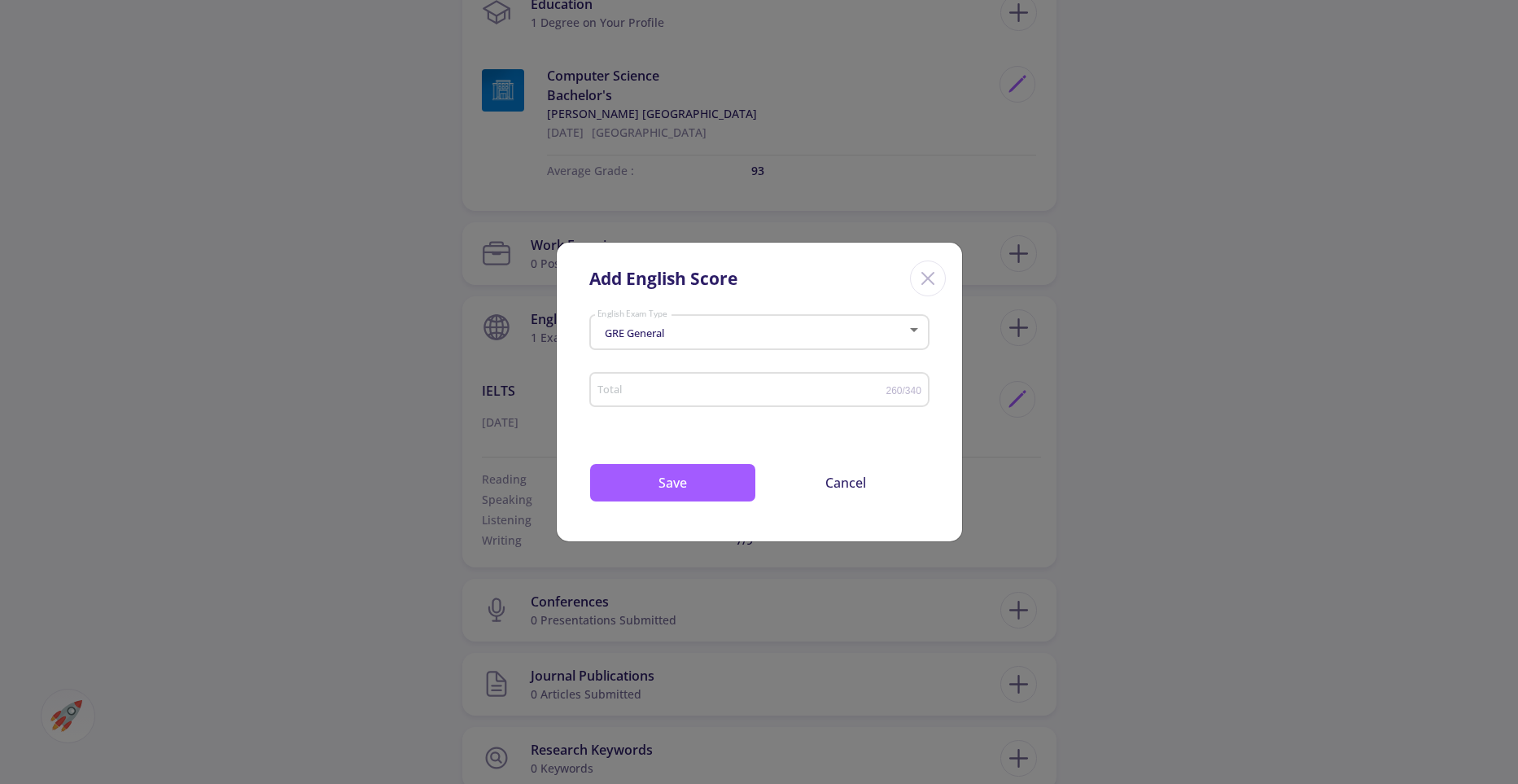
click at [932, 276] on icon "Close" at bounding box center [927, 278] width 26 height 26
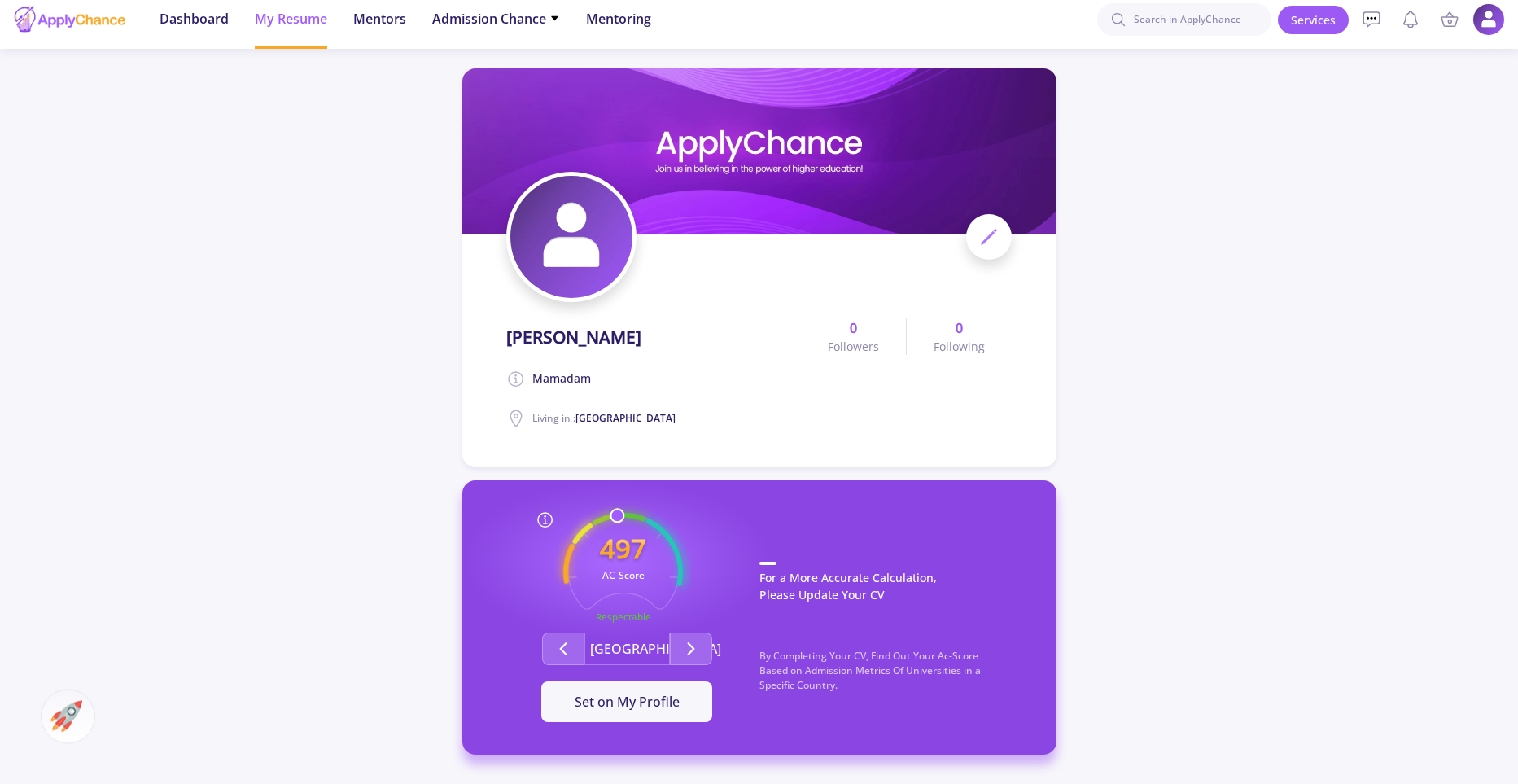
scroll to position [22, 0]
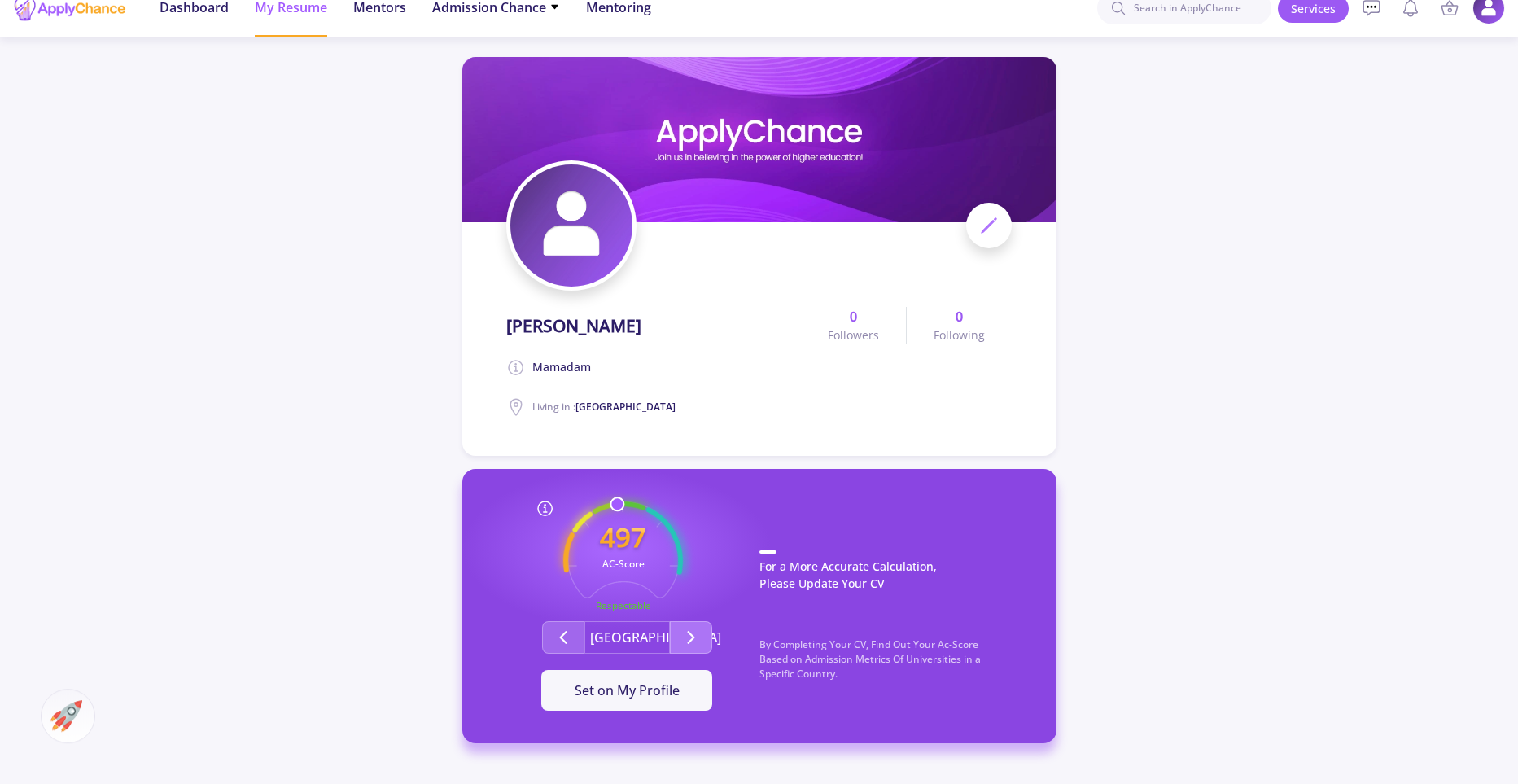
click at [683, 638] on icon "Second group" at bounding box center [692, 638] width 20 height 20
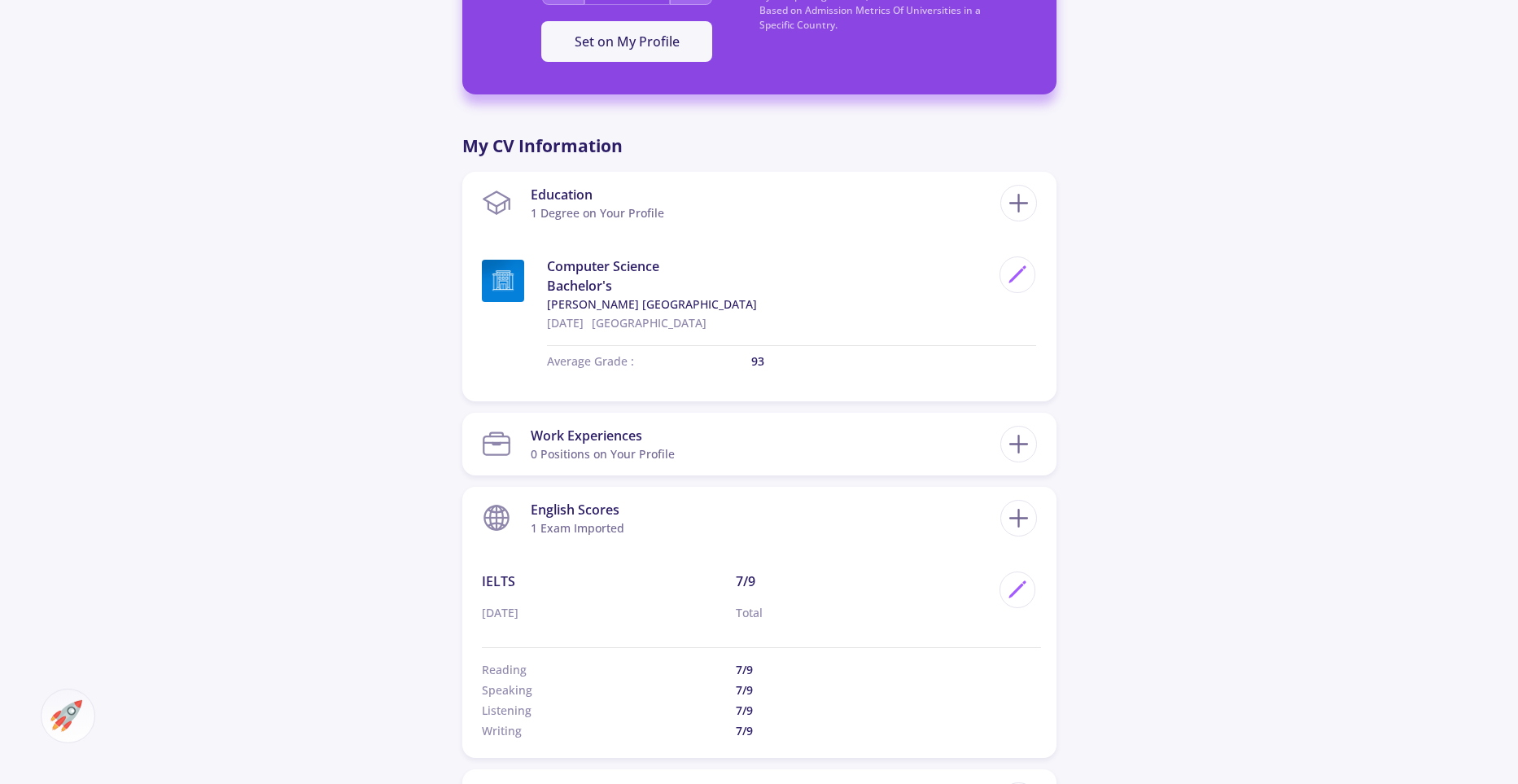
scroll to position [877, 0]
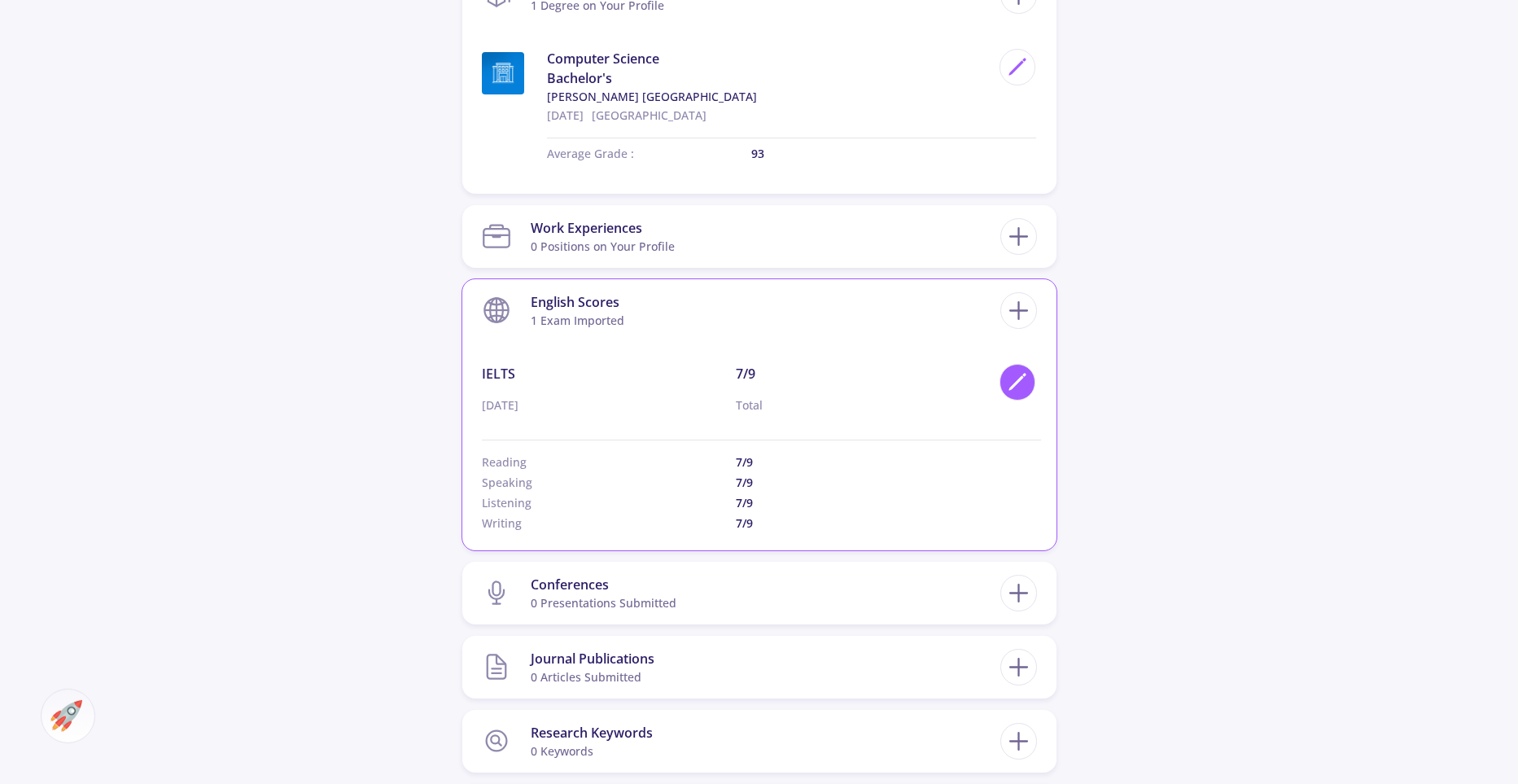
click at [1009, 381] on icon at bounding box center [1018, 382] width 22 height 22
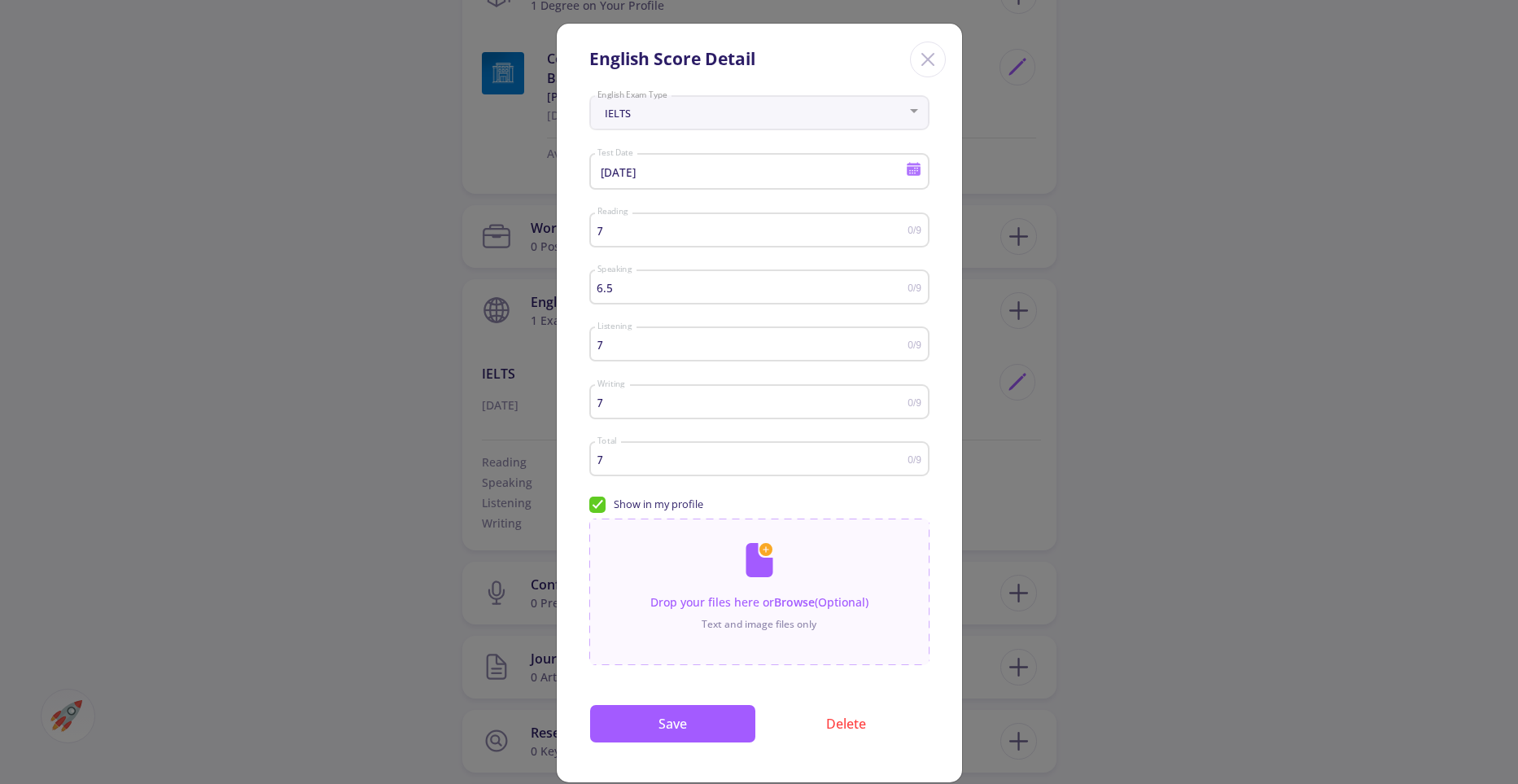
type input "6.5"
click at [899, 294] on input "6.5" at bounding box center [752, 287] width 311 height 12
click at [674, 743] on button "Save" at bounding box center [673, 723] width 167 height 39
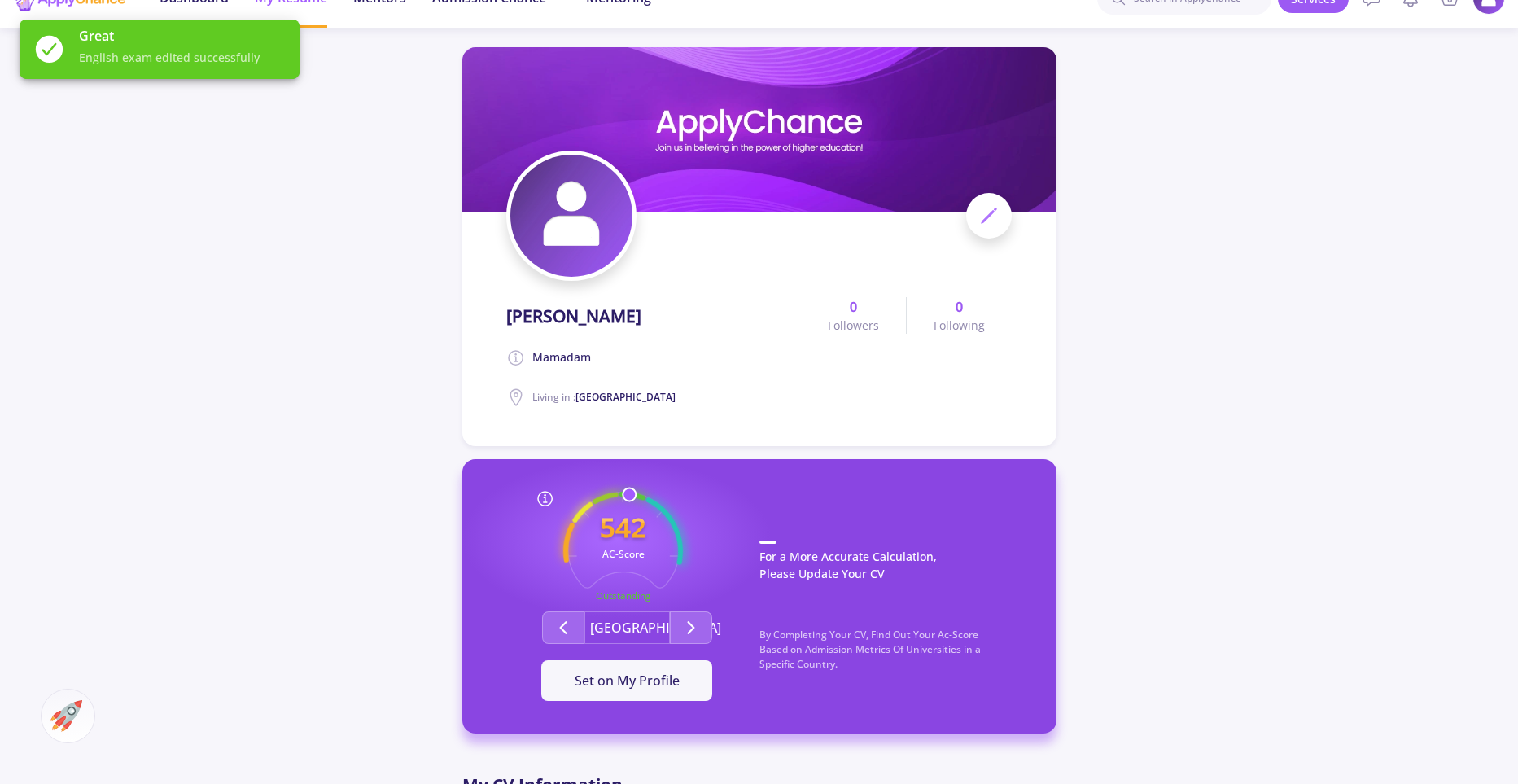
scroll to position [22, 0]
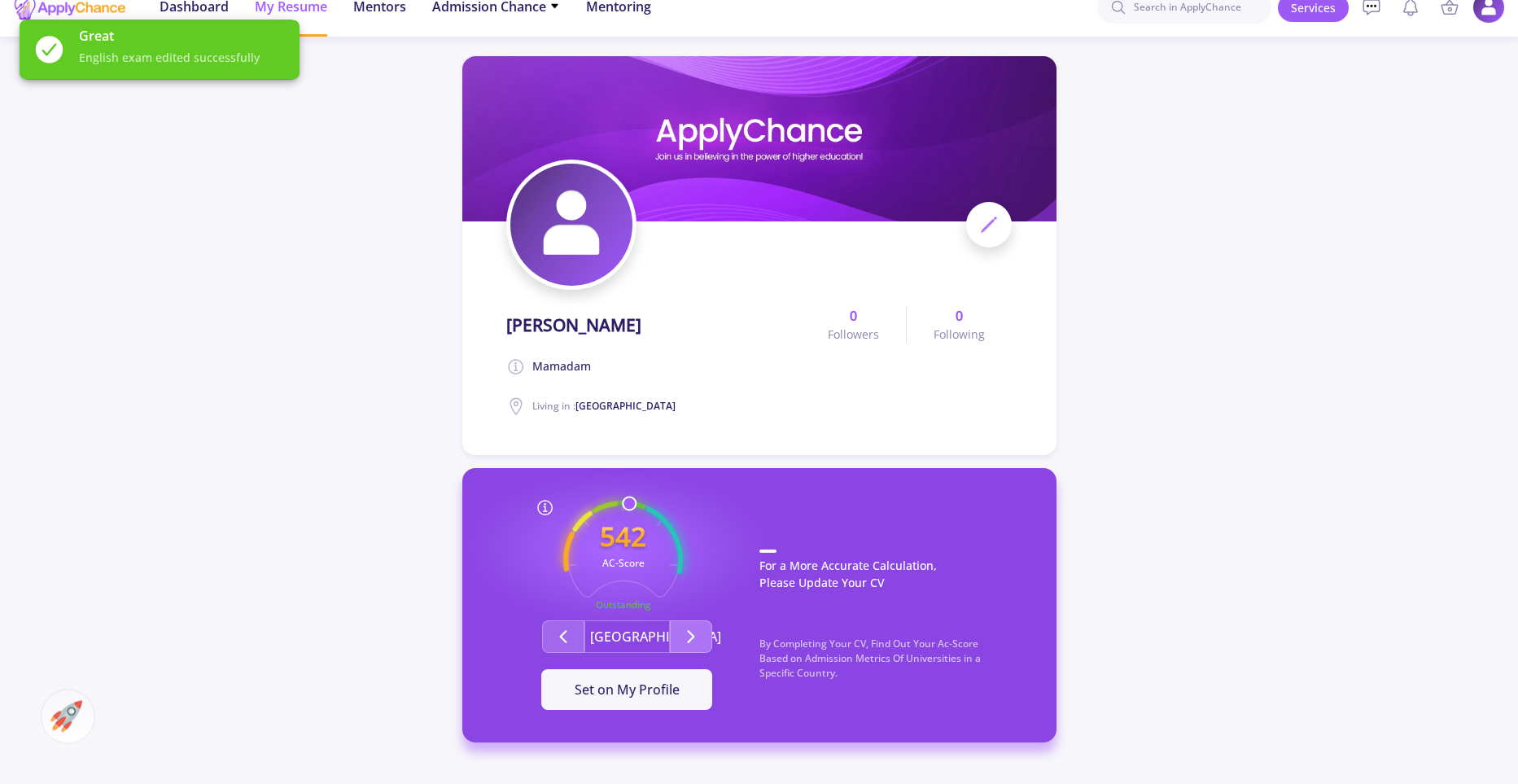
click at [686, 643] on icon "Second group" at bounding box center [692, 637] width 20 height 20
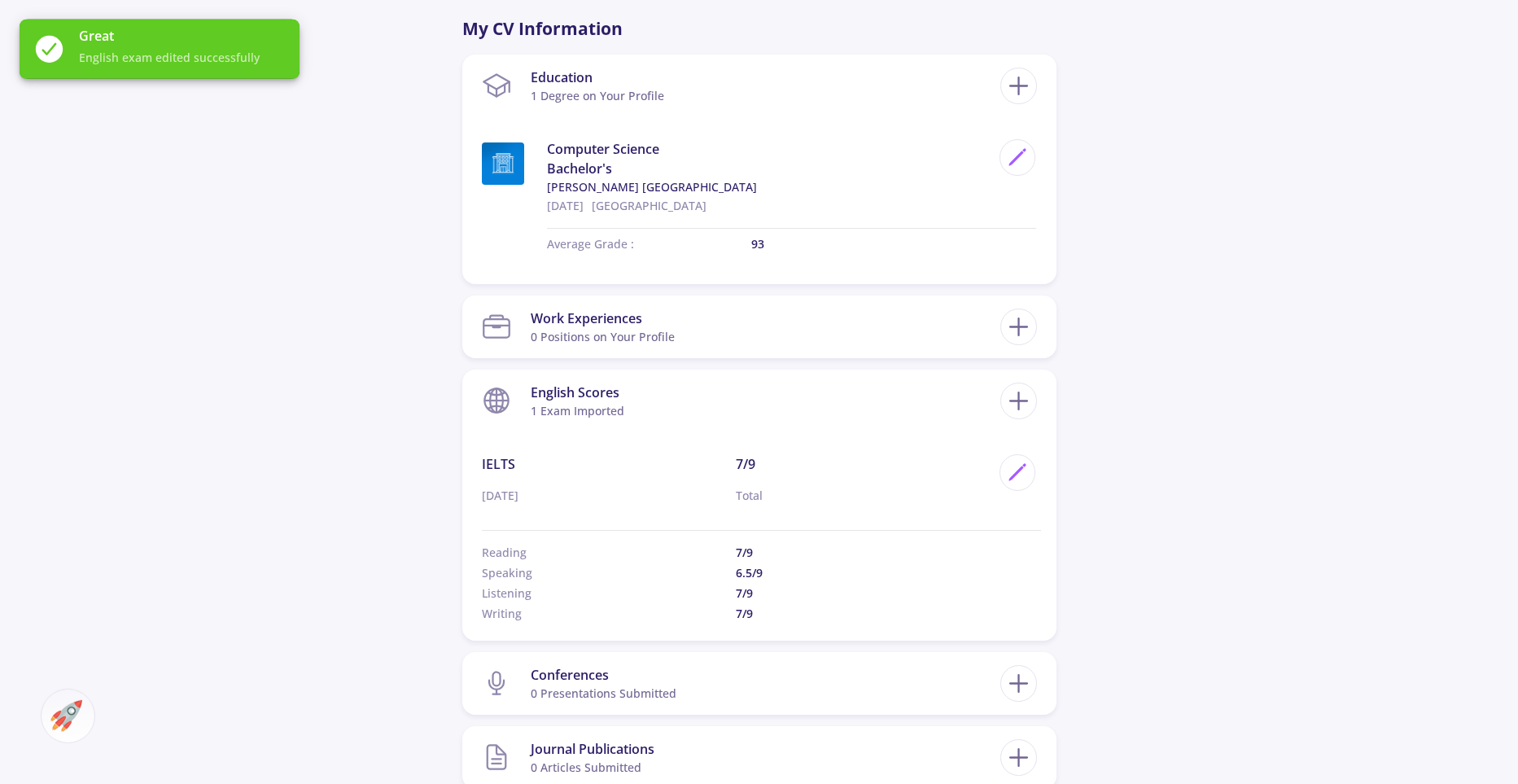
scroll to position [790, 0]
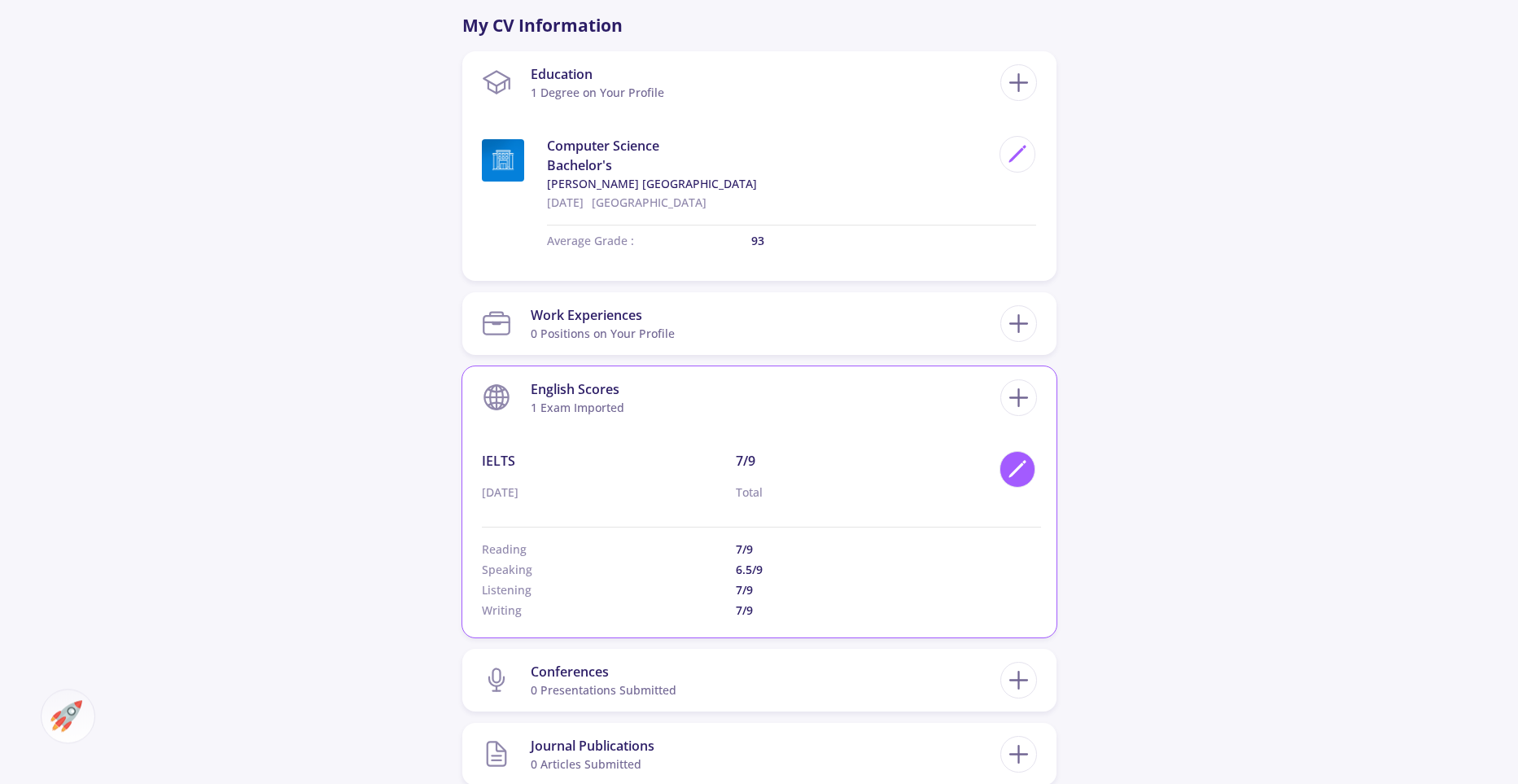
click at [1003, 473] on div at bounding box center [1018, 469] width 36 height 36
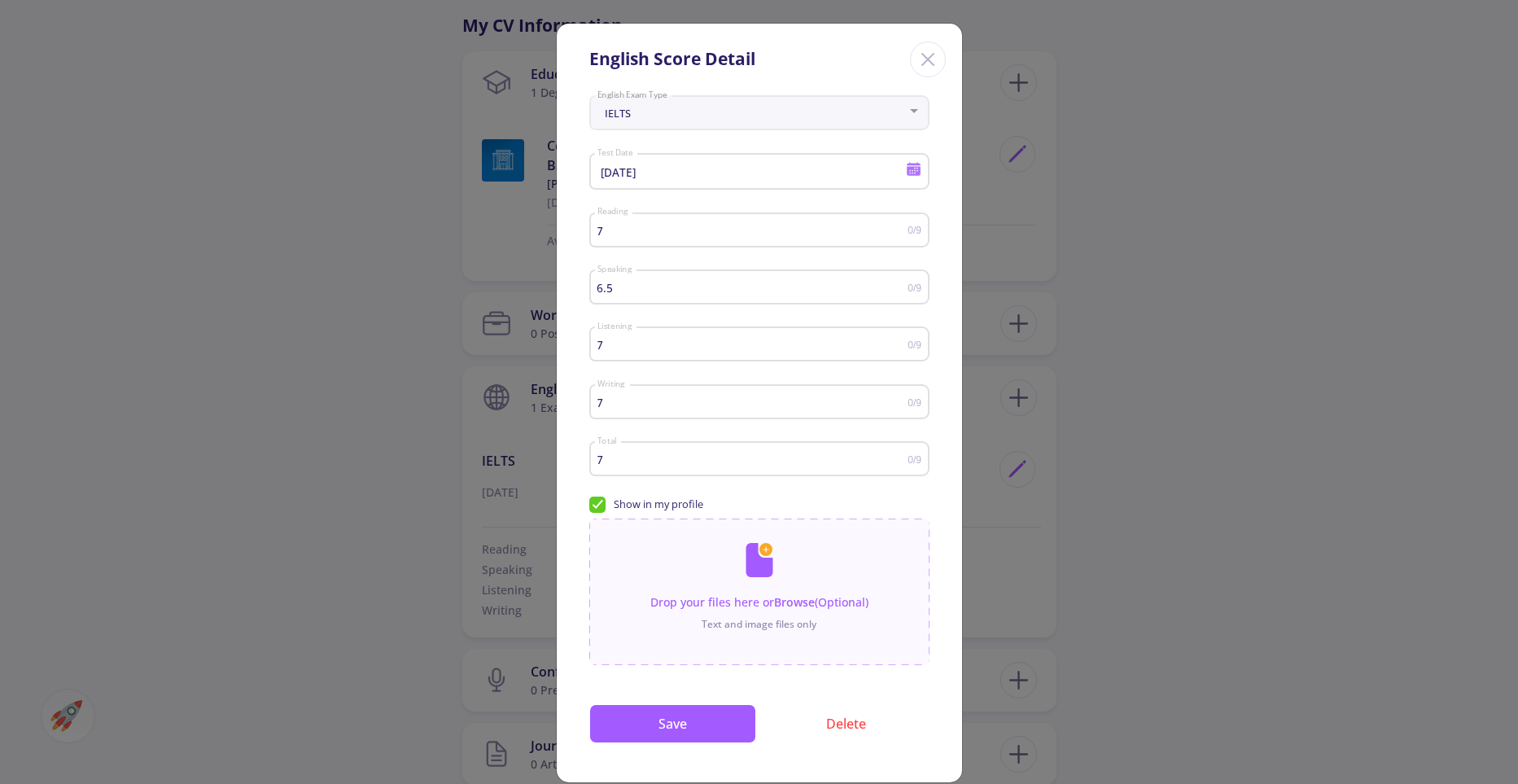
type input "7"
click at [895, 286] on input "7" at bounding box center [752, 287] width 311 height 12
click at [669, 743] on button "Save" at bounding box center [673, 723] width 167 height 39
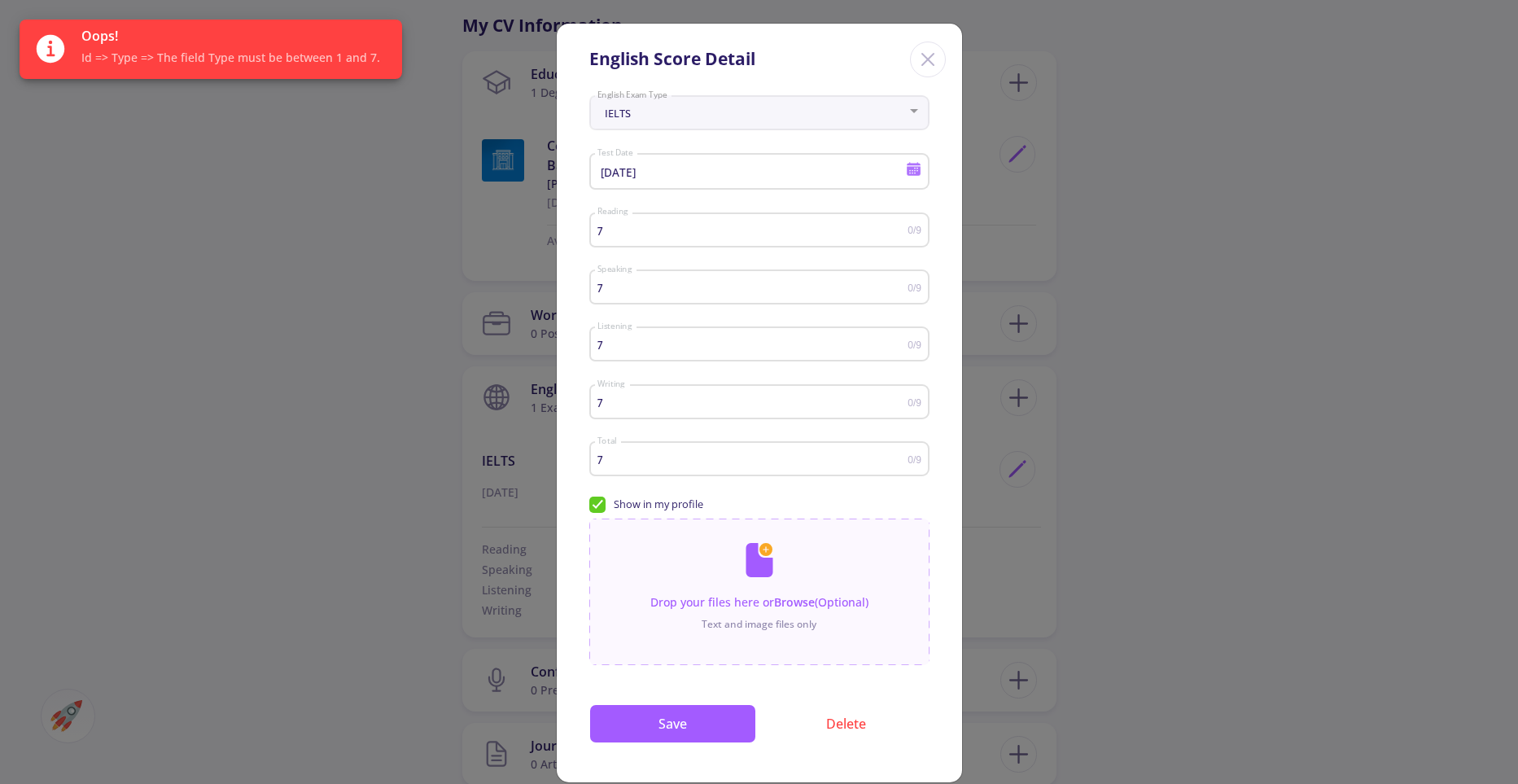
click at [602, 512] on span "Show in my profile" at bounding box center [646, 504] width 114 height 16
click at [600, 507] on input "Show in my profile" at bounding box center [594, 501] width 11 height 11
checkbox input "false"
click at [663, 743] on button "Save" at bounding box center [673, 723] width 167 height 39
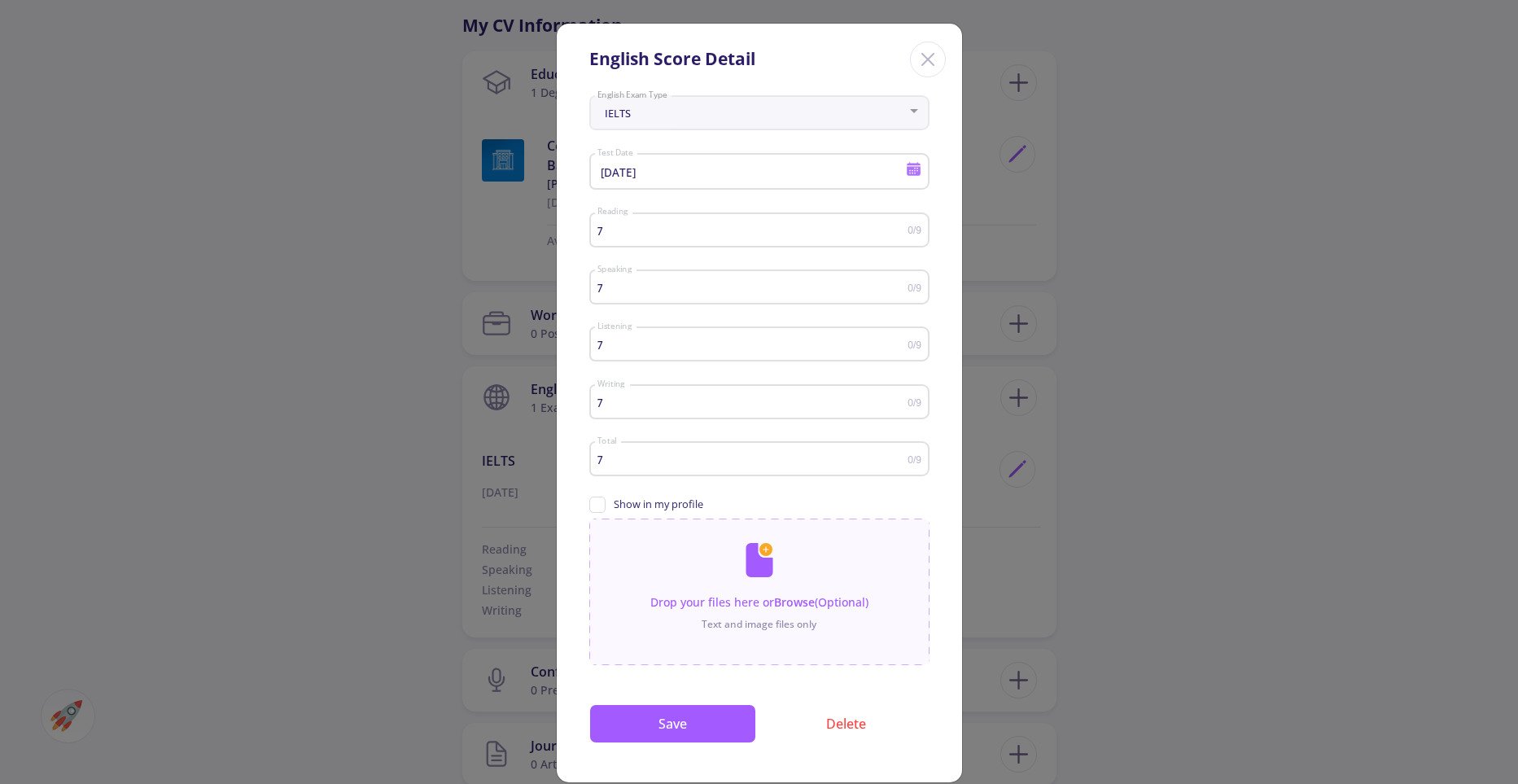
click at [678, 351] on input "7" at bounding box center [752, 344] width 311 height 12
click at [630, 288] on input "7" at bounding box center [752, 287] width 311 height 12
type input "7"
click at [646, 739] on button "Save" at bounding box center [673, 723] width 167 height 39
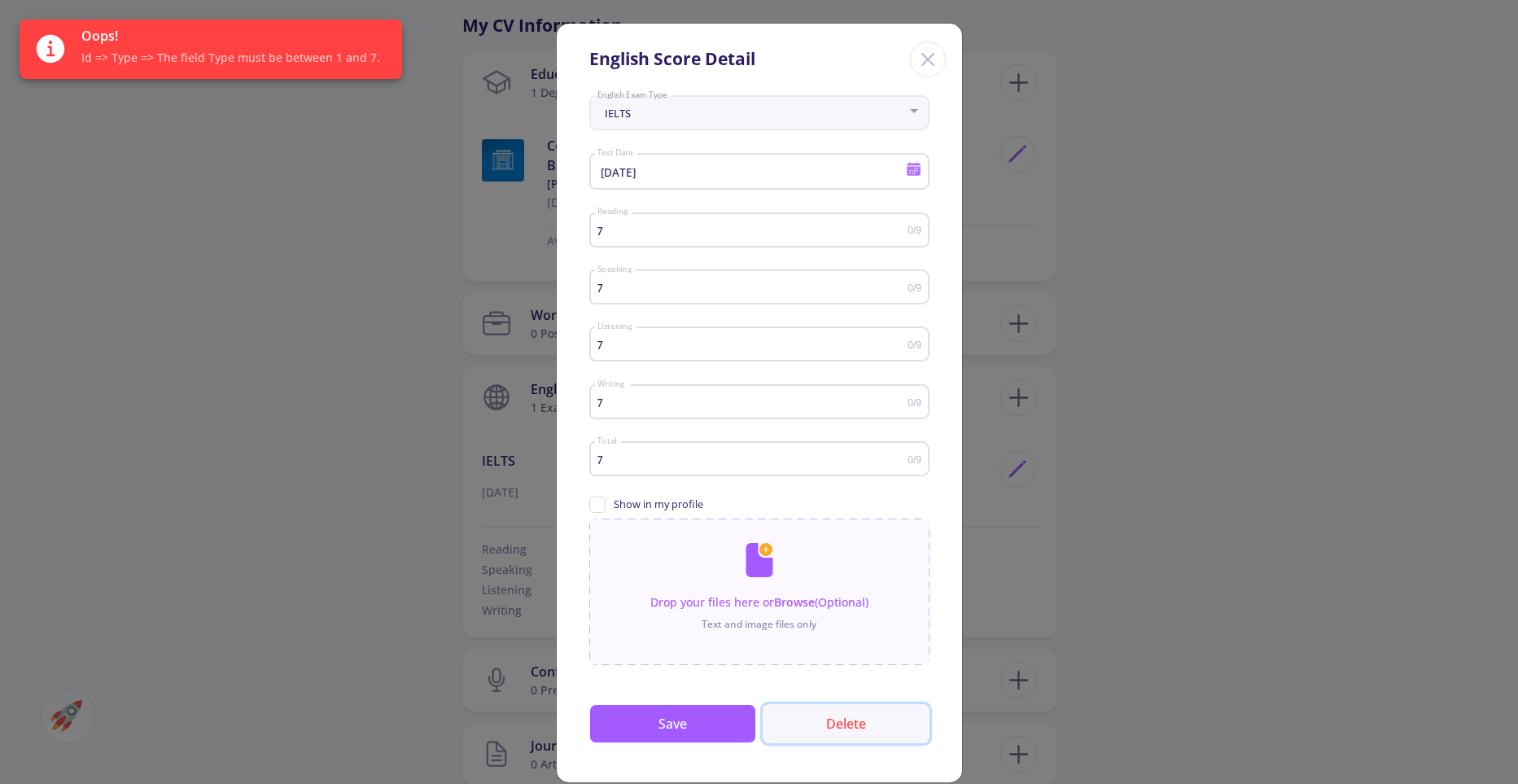
click at [834, 735] on button "Delete" at bounding box center [846, 723] width 167 height 39
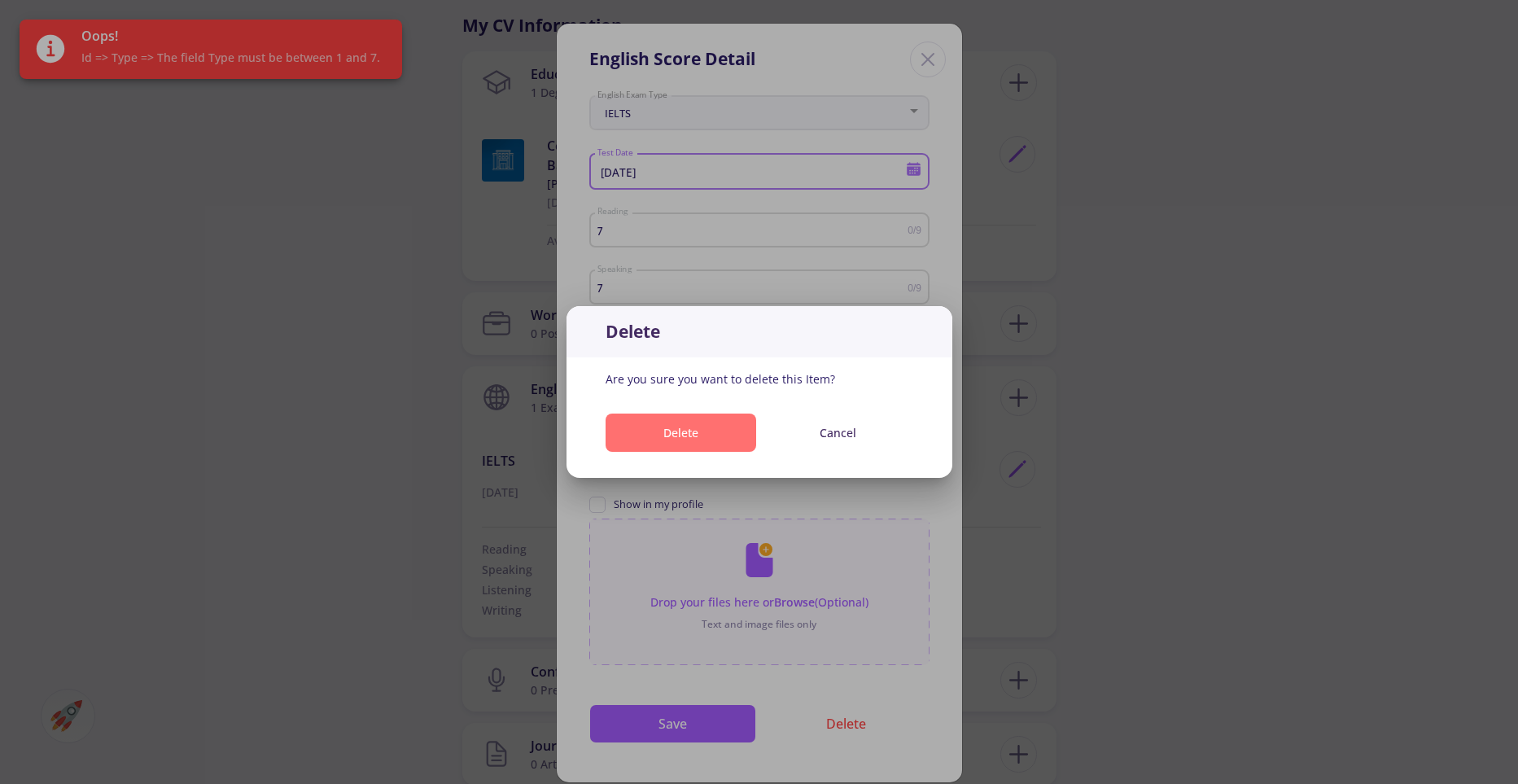
click at [721, 435] on button "Delete" at bounding box center [681, 433] width 151 height 38
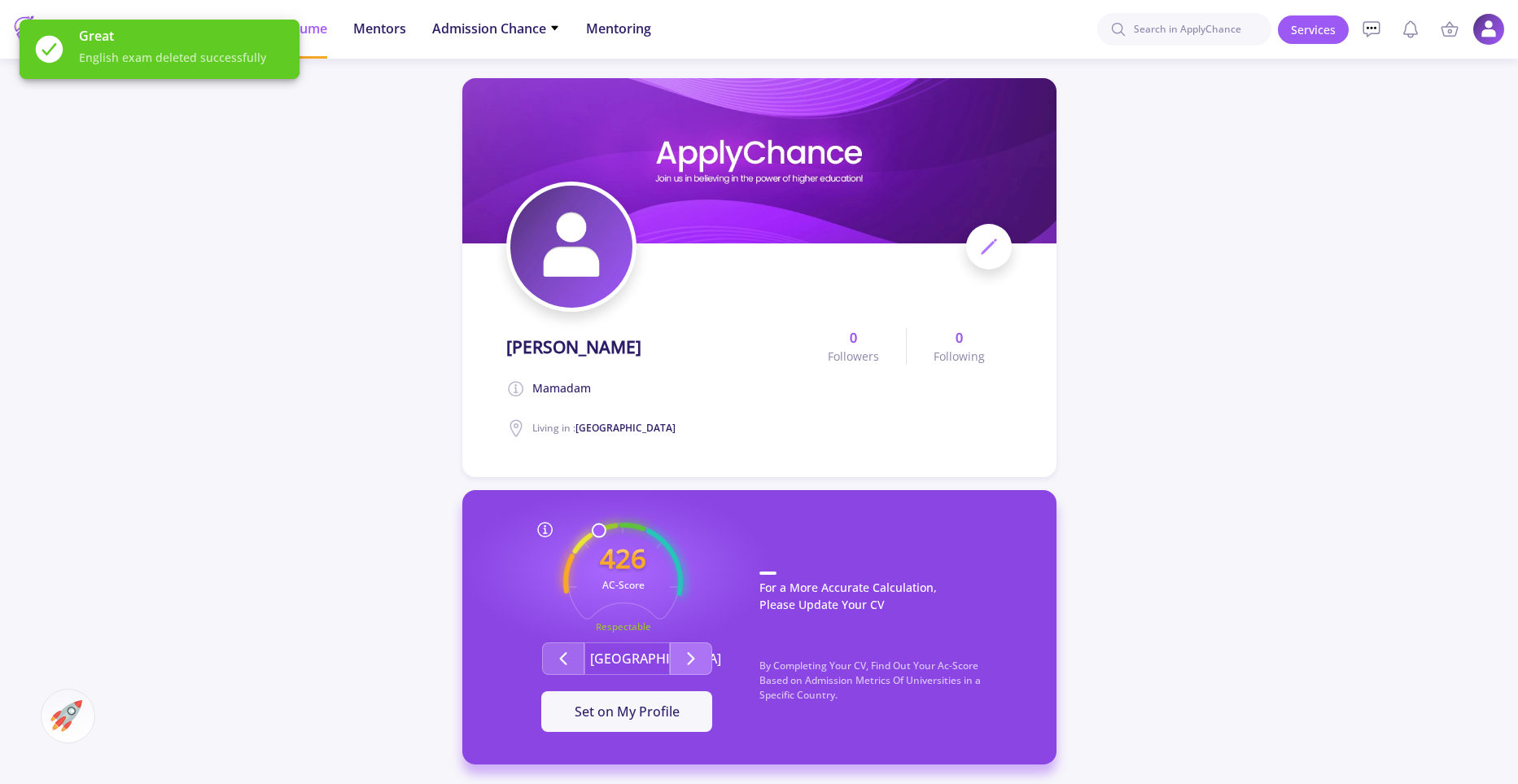
click at [684, 666] on icon "Second group" at bounding box center [692, 658] width 20 height 20
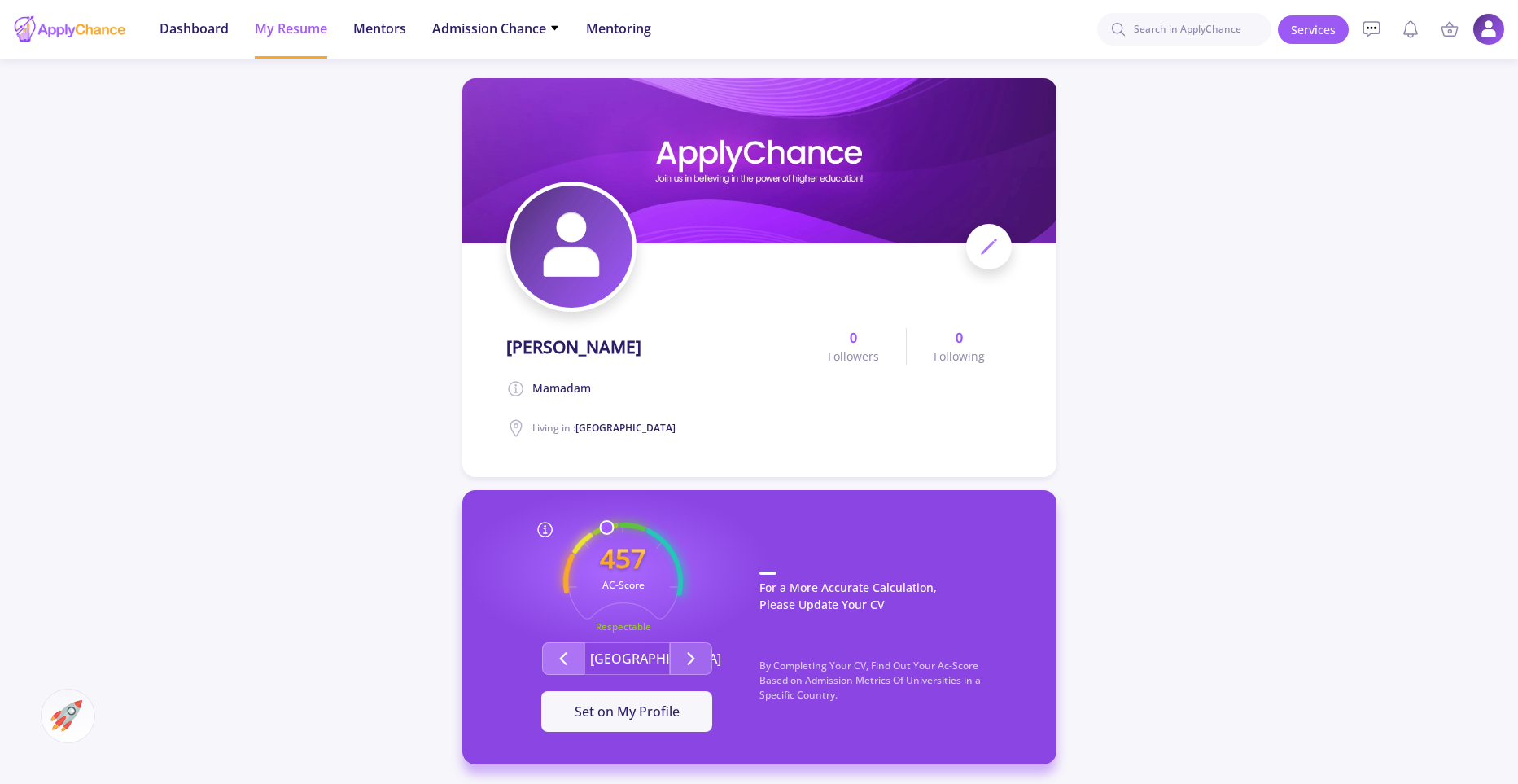
click at [559, 659] on icon "Second group" at bounding box center [563, 658] width 20 height 20
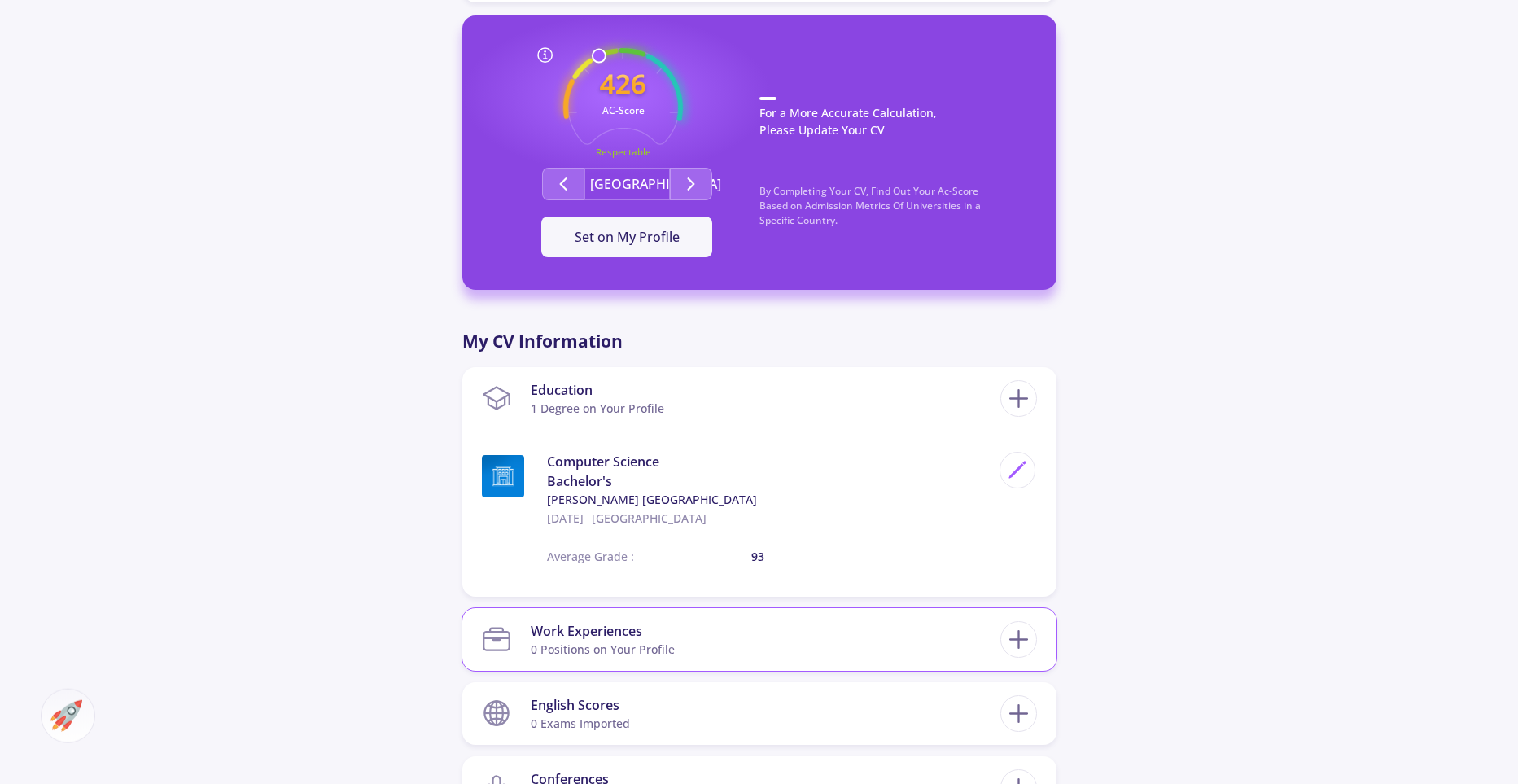
scroll to position [758, 0]
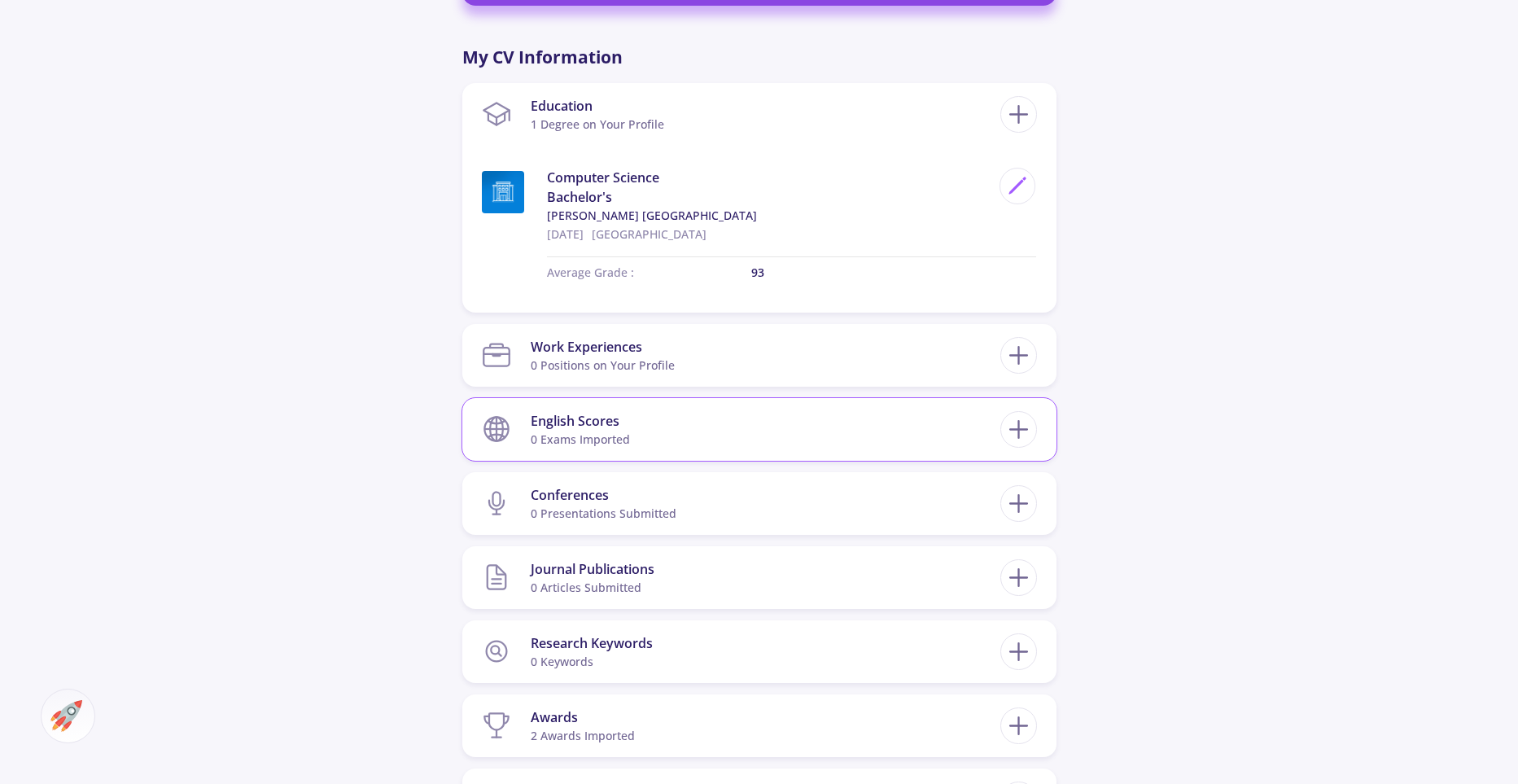
click at [1036, 437] on div "English Scores 0 exams imported" at bounding box center [759, 429] width 555 height 50
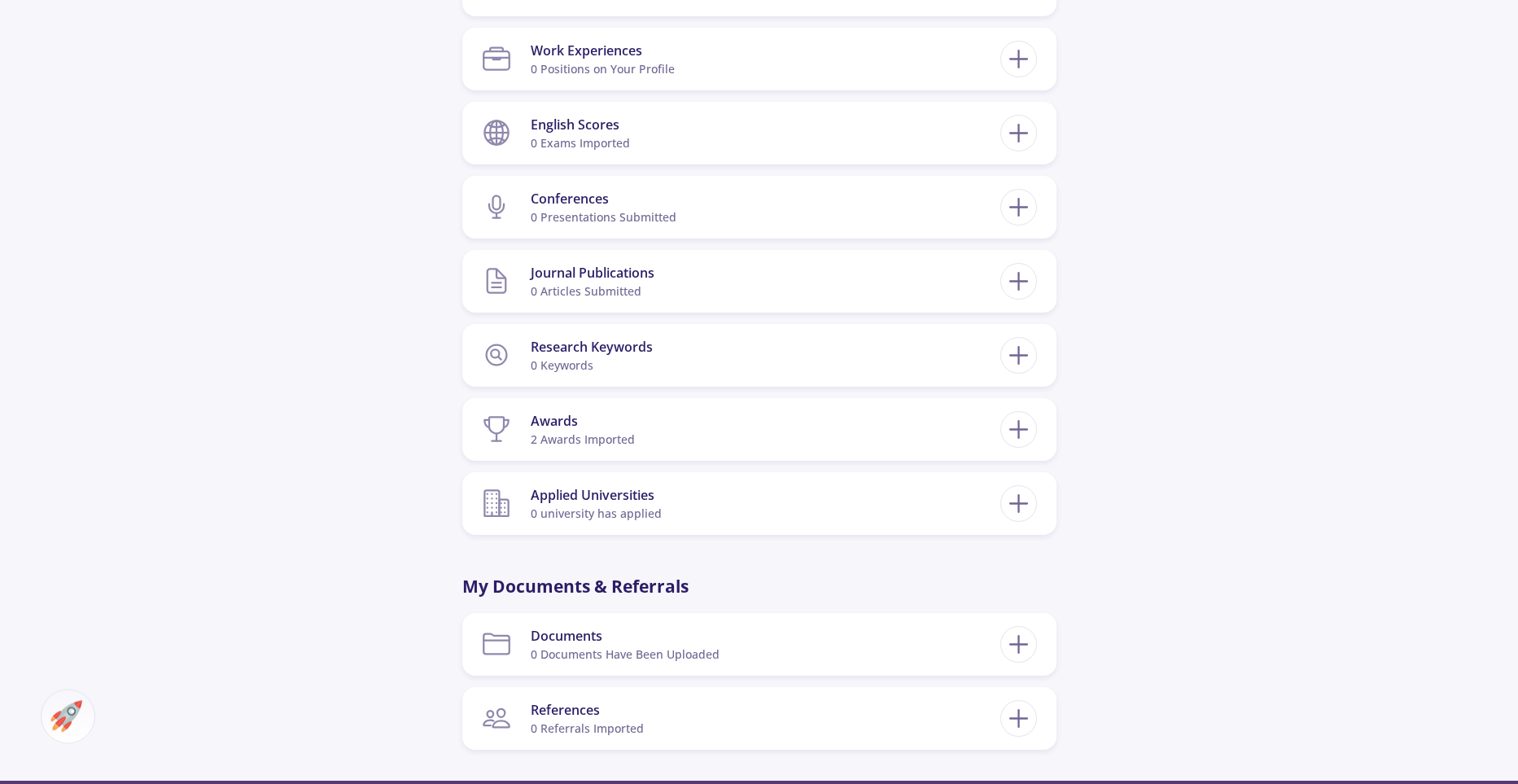
scroll to position [1187, 0]
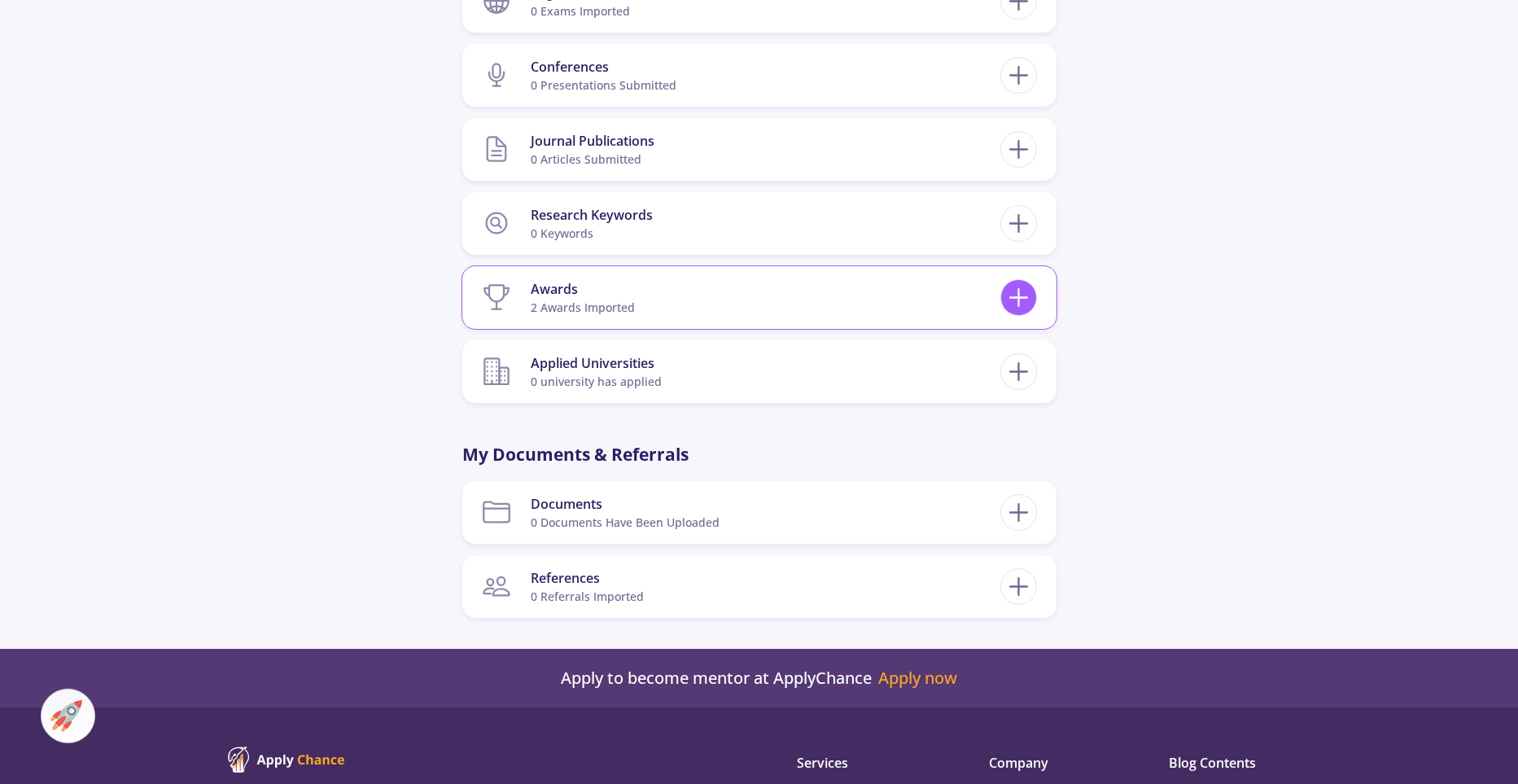
click at [1016, 302] on icon at bounding box center [1018, 297] width 30 height 30
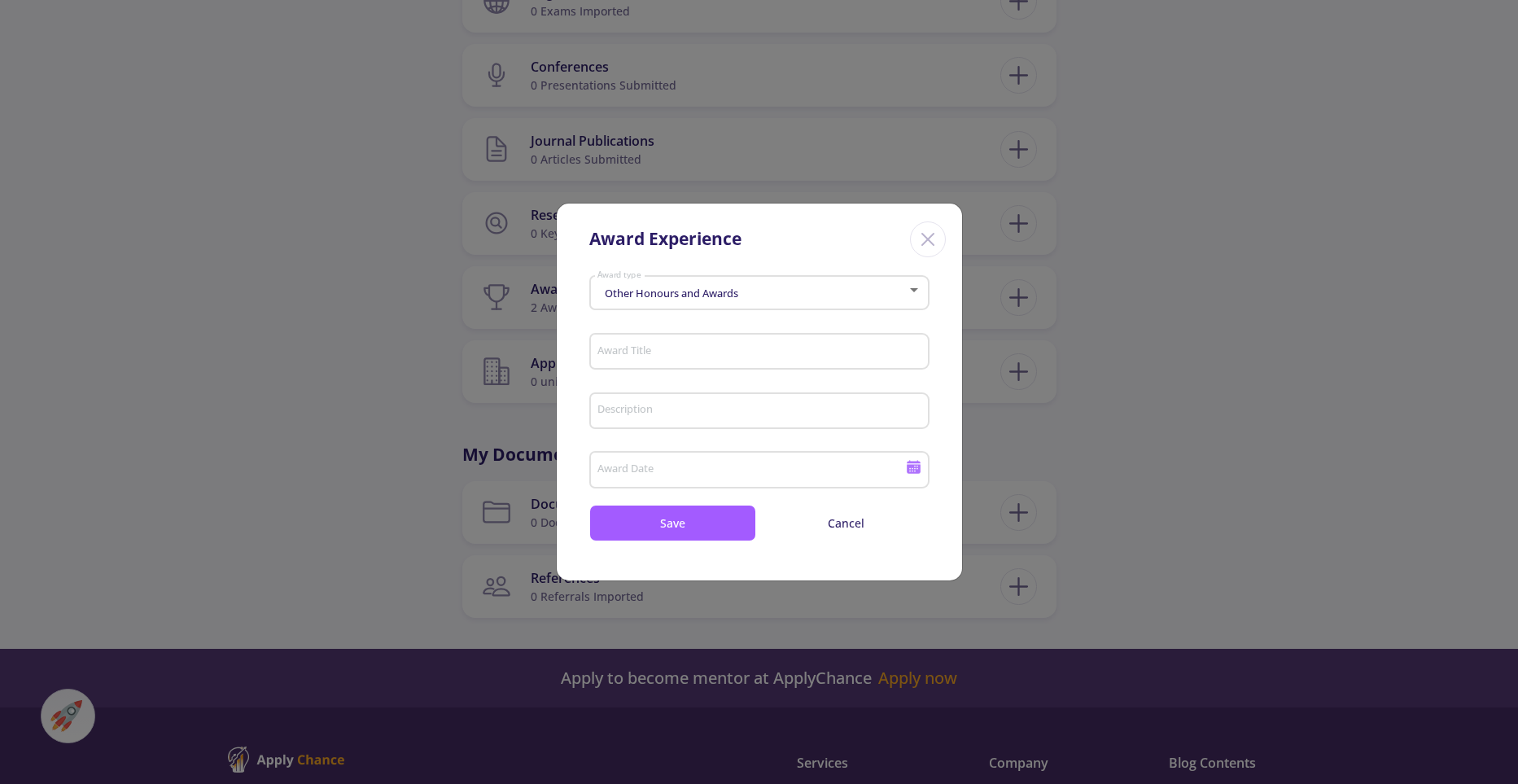
click at [649, 286] on div "Other Honours and Awards Award type" at bounding box center [759, 289] width 325 height 41
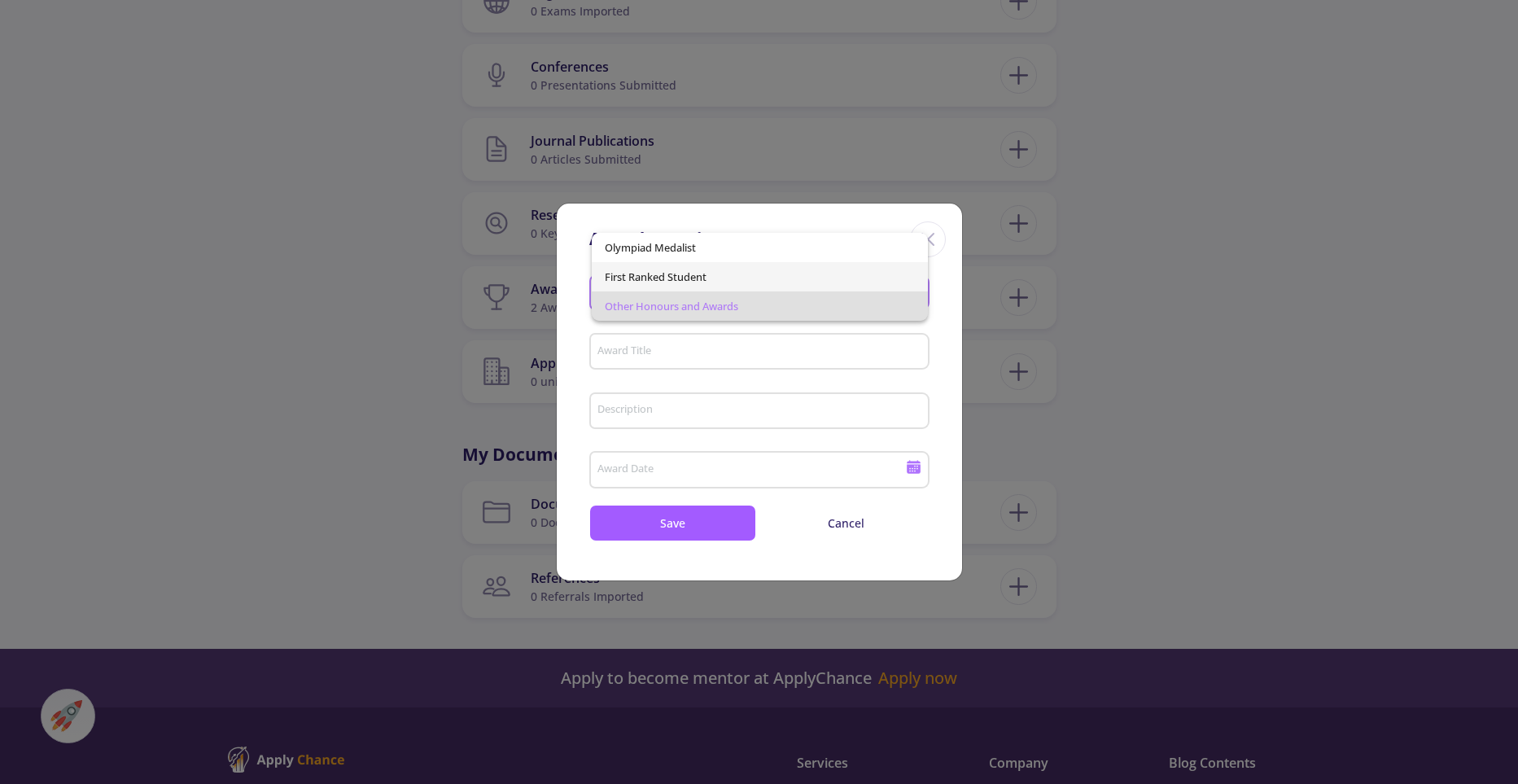
click at [634, 275] on span "First Ranked Student" at bounding box center [759, 276] width 310 height 29
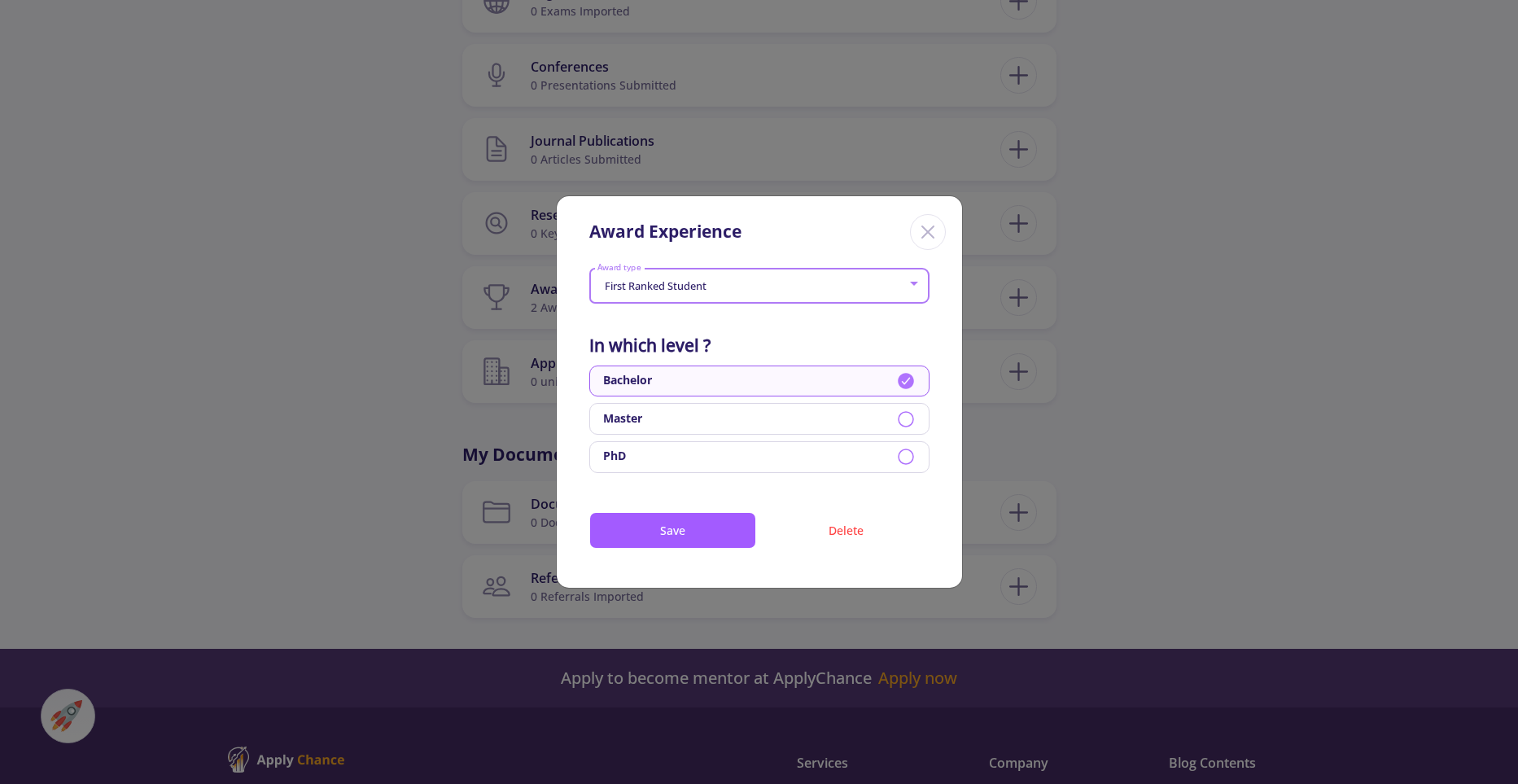
click at [927, 234] on icon "Close" at bounding box center [927, 232] width 26 height 26
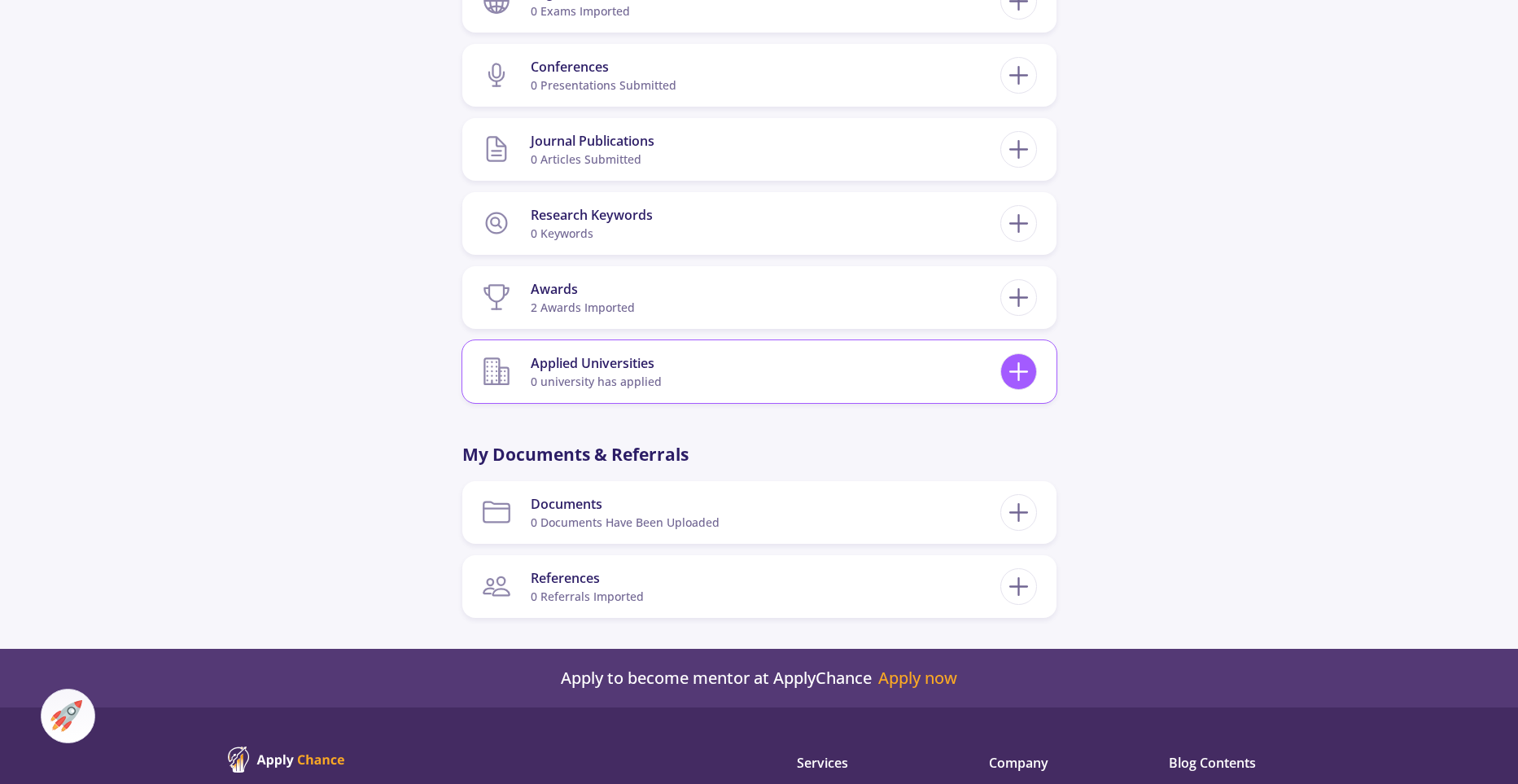
click at [1009, 377] on icon at bounding box center [1018, 371] width 30 height 30
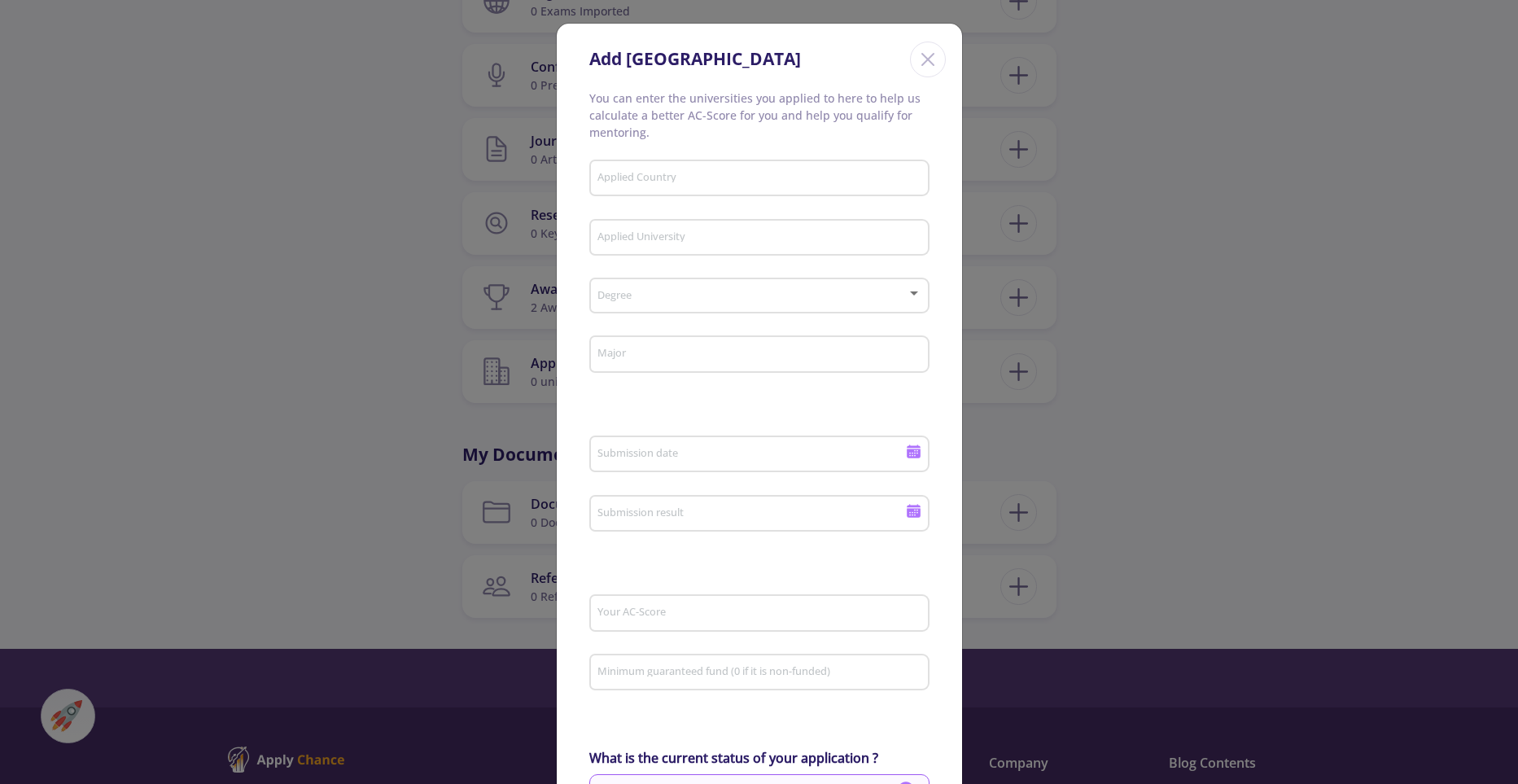
click at [929, 61] on line "Close" at bounding box center [928, 60] width 12 height 12
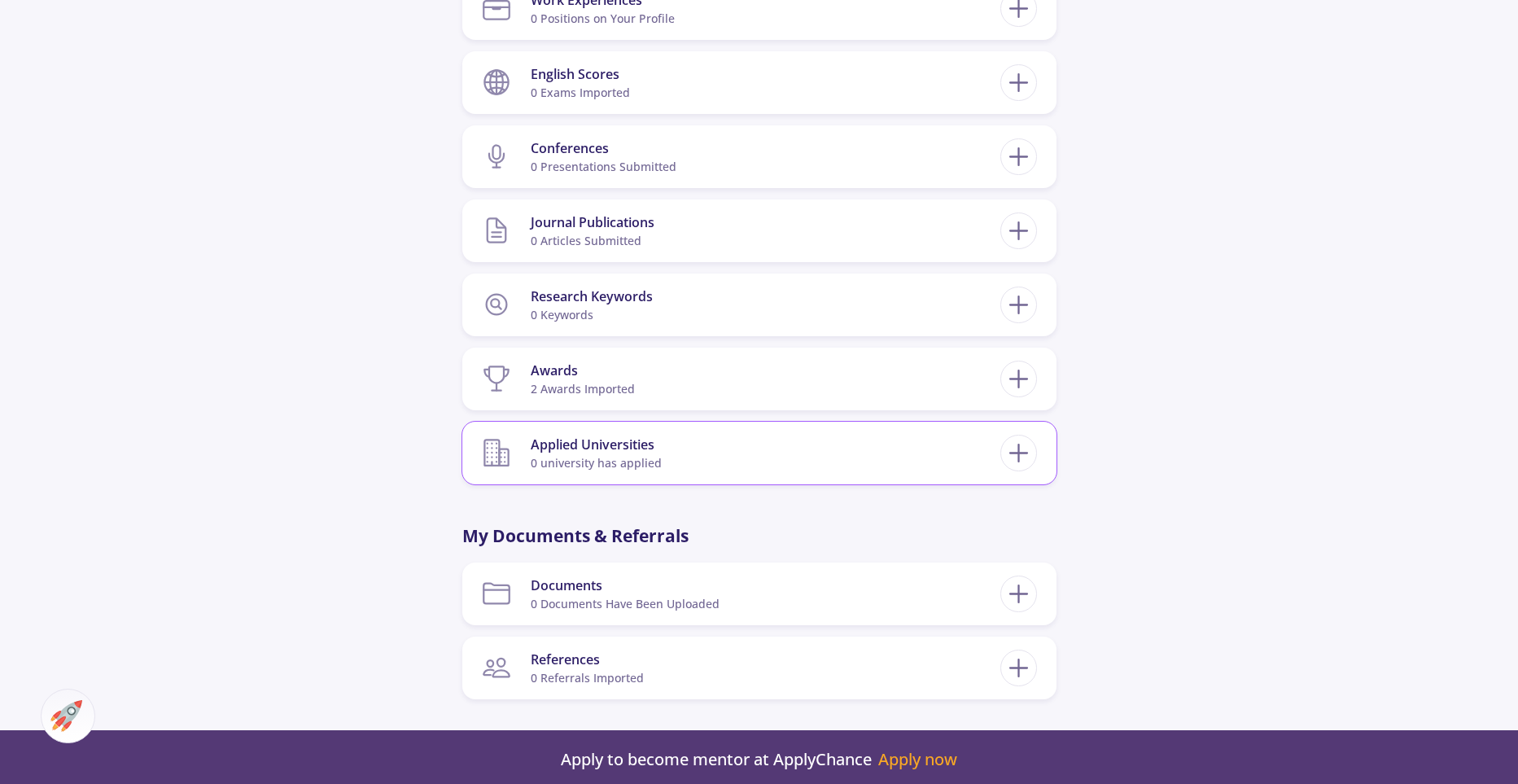
scroll to position [1103, 0]
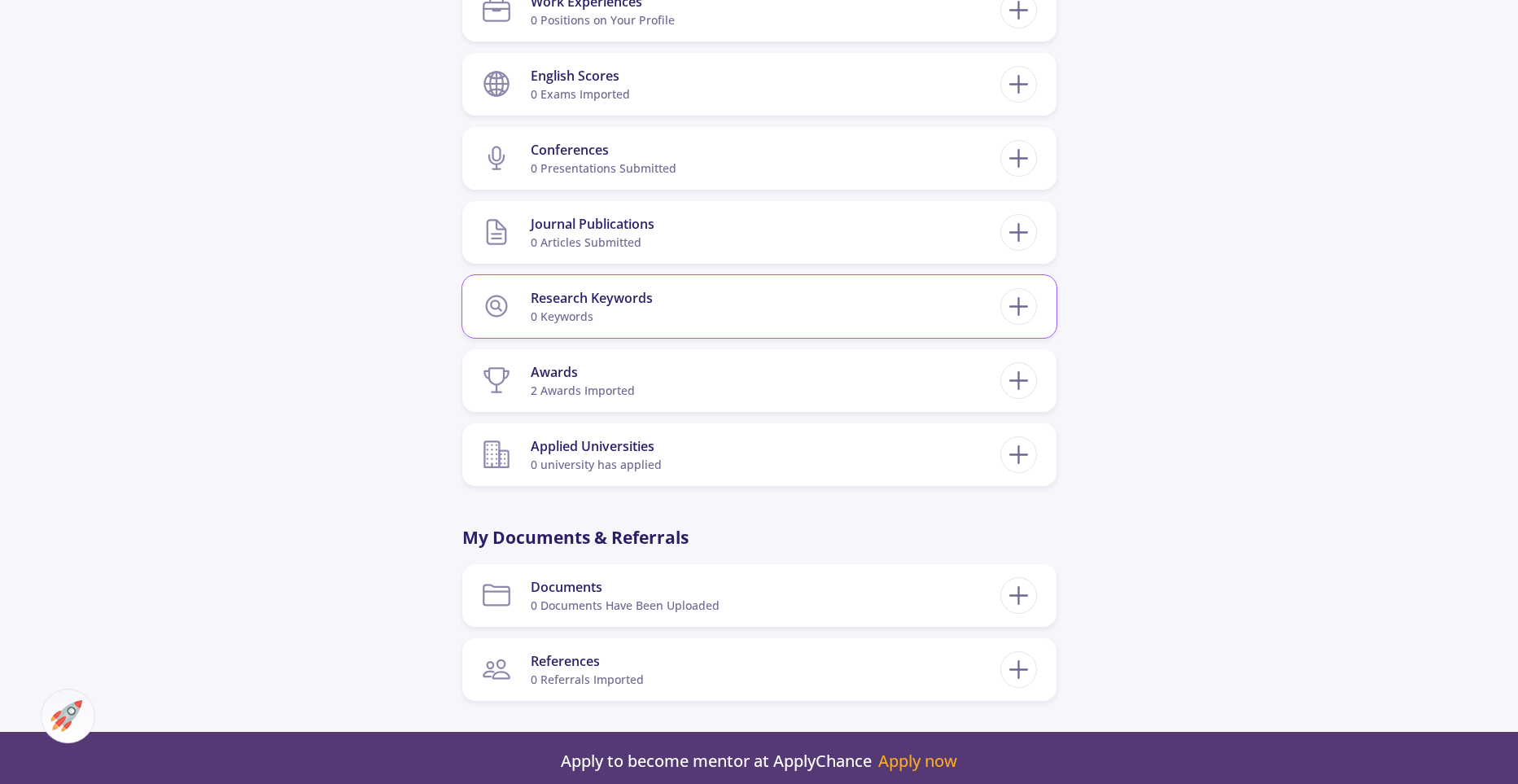
click at [1037, 315] on div "Research Keywords 0 keywords" at bounding box center [759, 306] width 555 height 50
click at [1029, 312] on icon at bounding box center [1018, 306] width 30 height 30
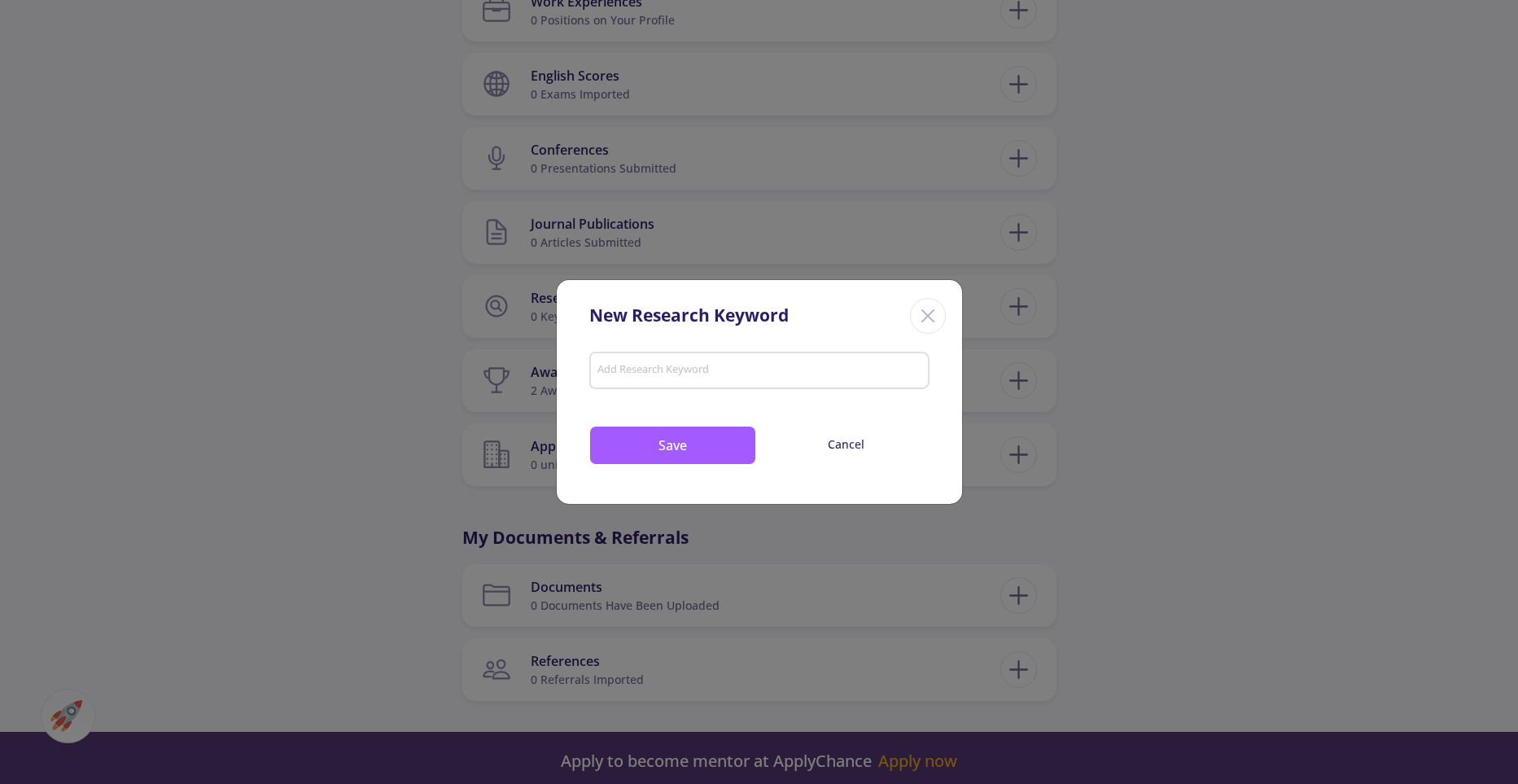
click at [927, 309] on icon "Close" at bounding box center [927, 315] width 26 height 26
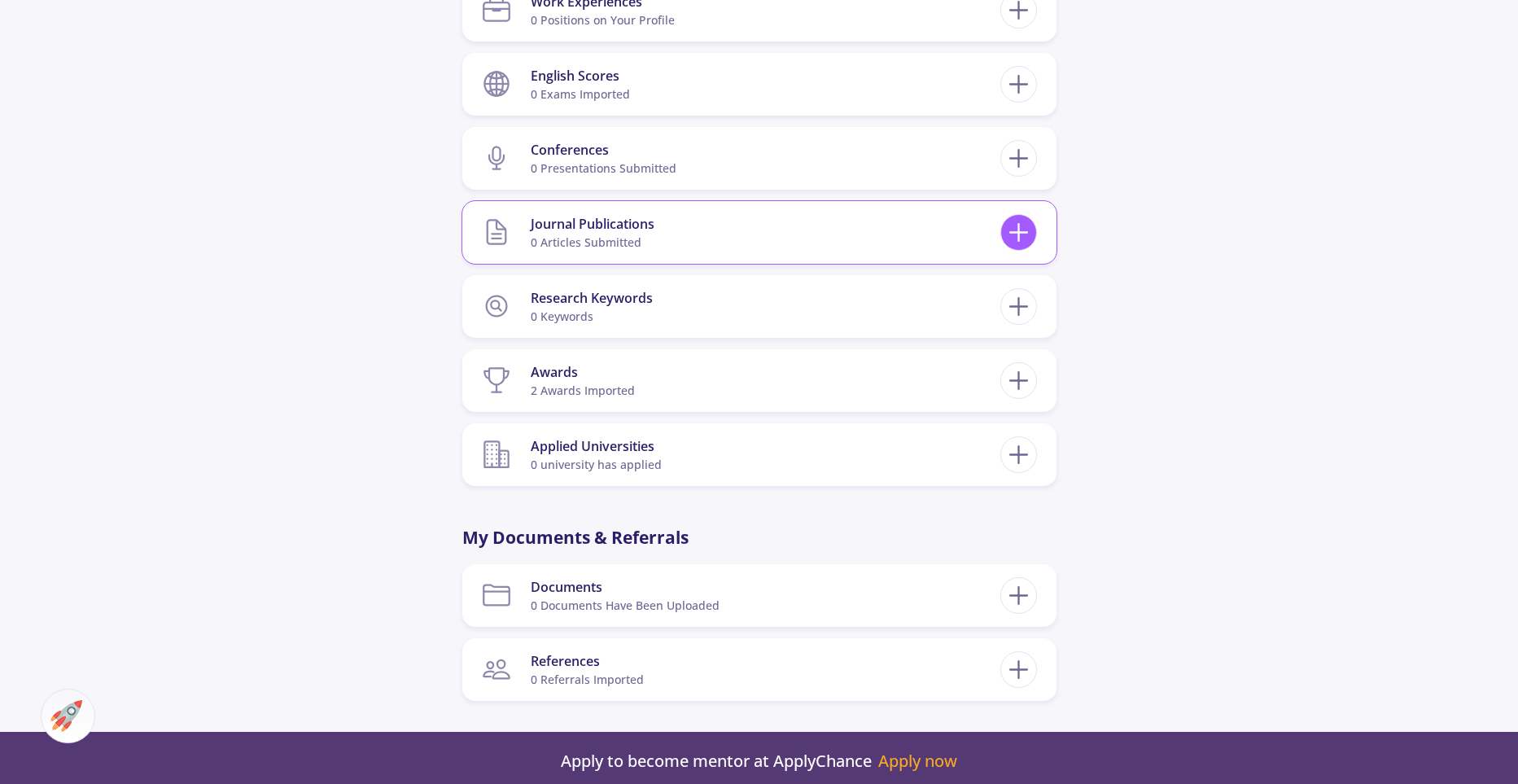
click at [1023, 235] on icon at bounding box center [1018, 232] width 30 height 30
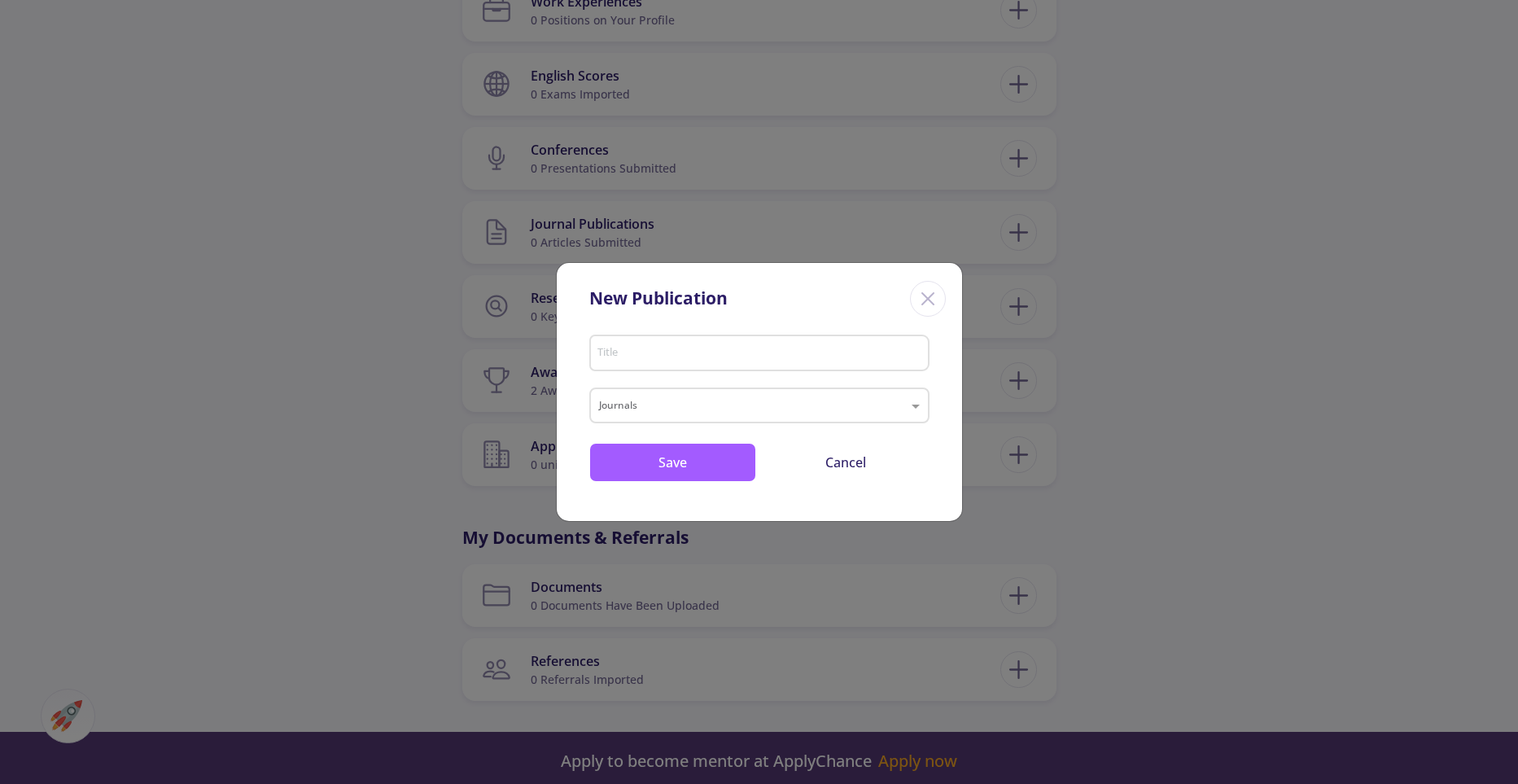
click at [850, 349] on input "Title" at bounding box center [761, 354] width 329 height 15
click at [800, 397] on div "Journals" at bounding box center [759, 404] width 340 height 36
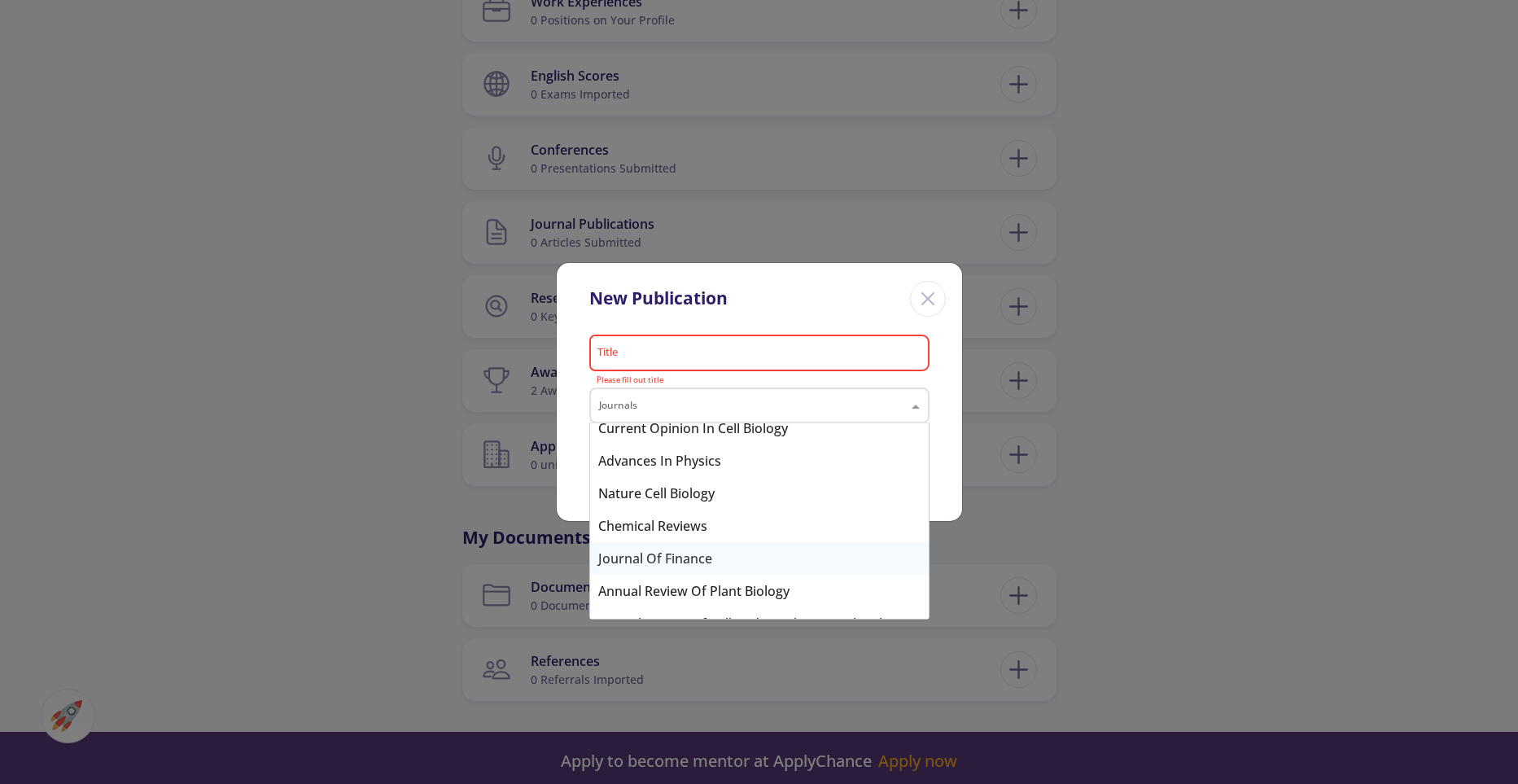
scroll to position [823, 0]
click at [941, 289] on div "Close" at bounding box center [927, 298] width 36 height 36
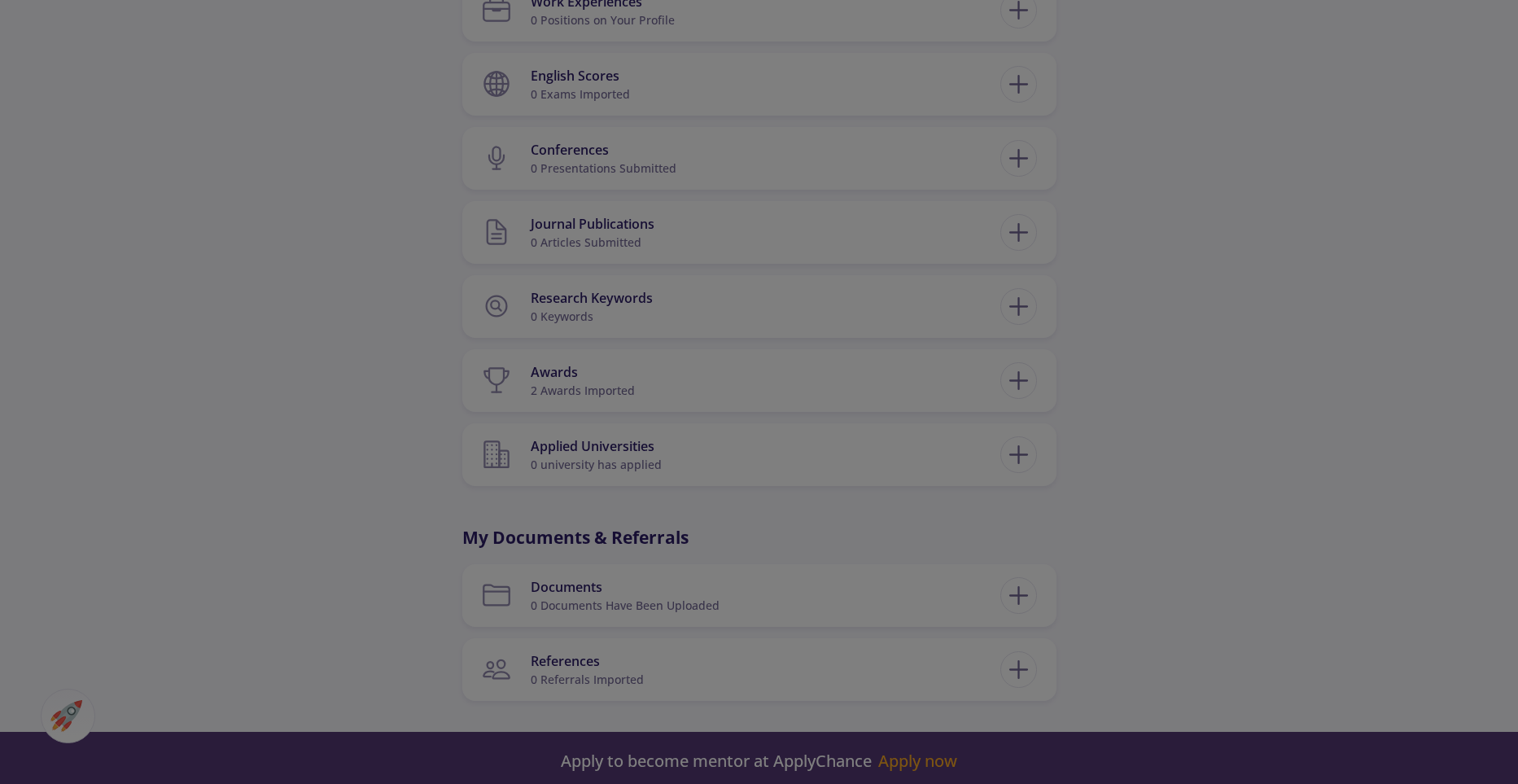
click at [941, 289] on div "Title Please fill out title Journals Save Cancel" at bounding box center [759, 384] width 405 height 193
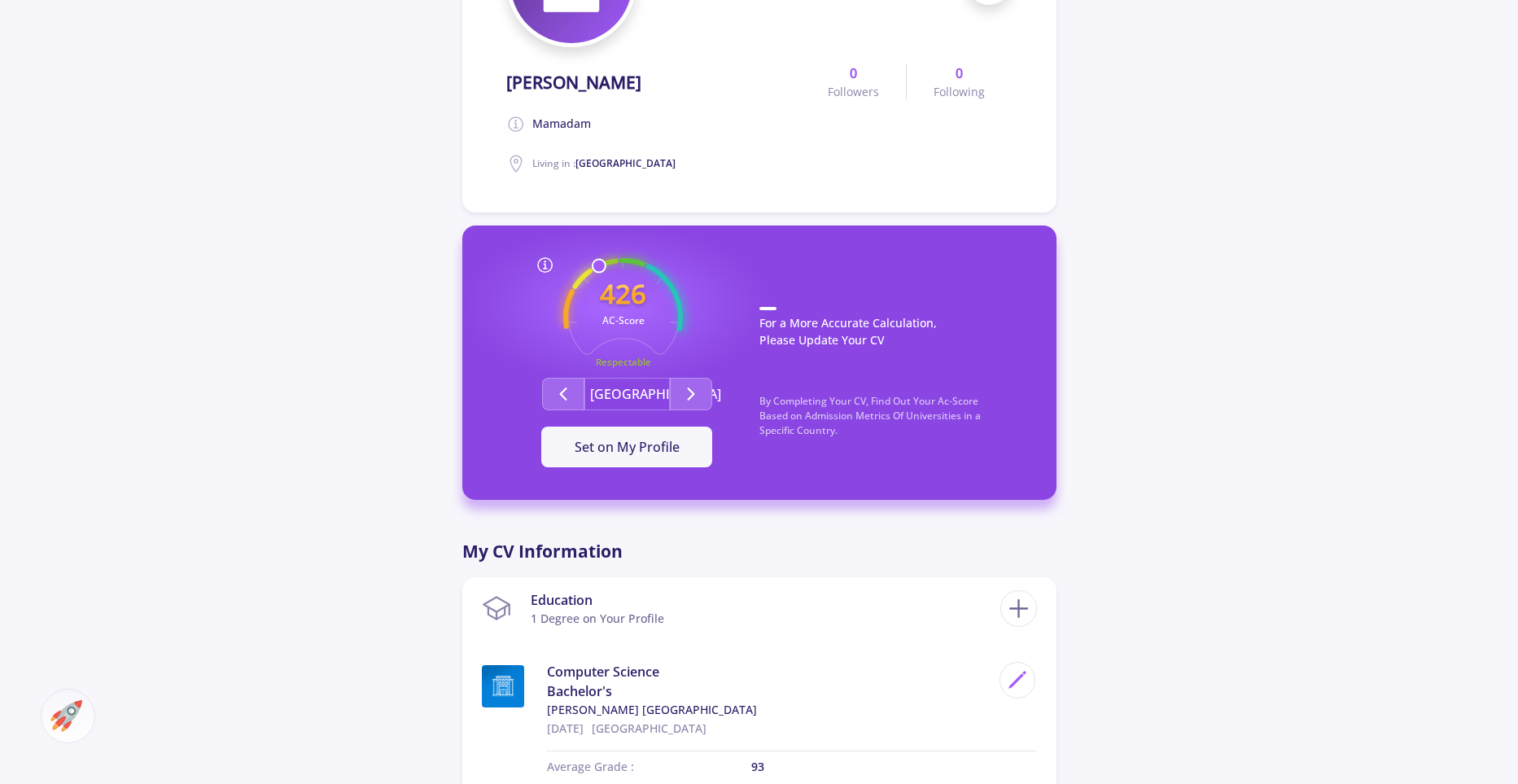
scroll to position [160, 0]
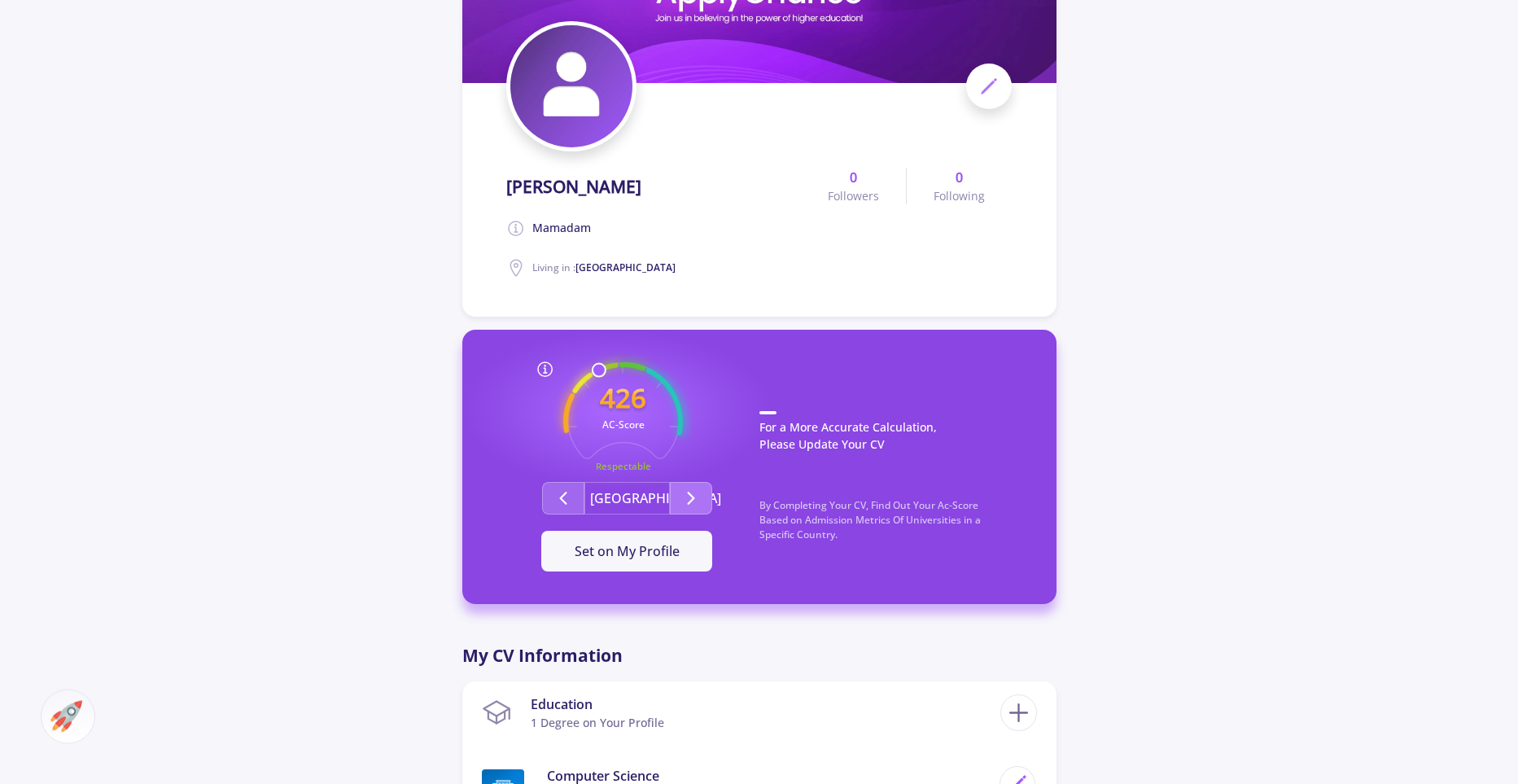
click at [692, 506] on icon "Second group" at bounding box center [692, 498] width 20 height 20
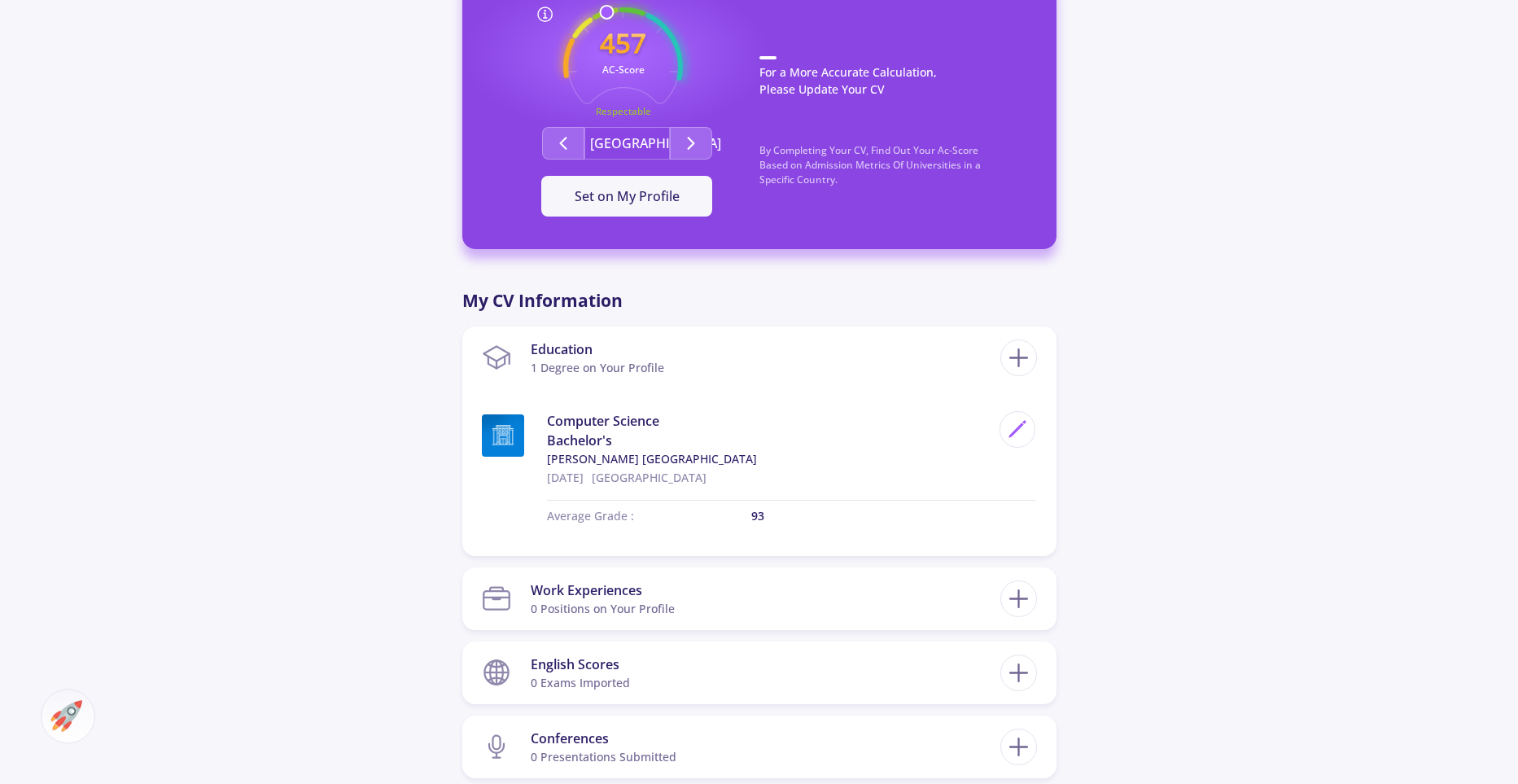
scroll to position [521, 0]
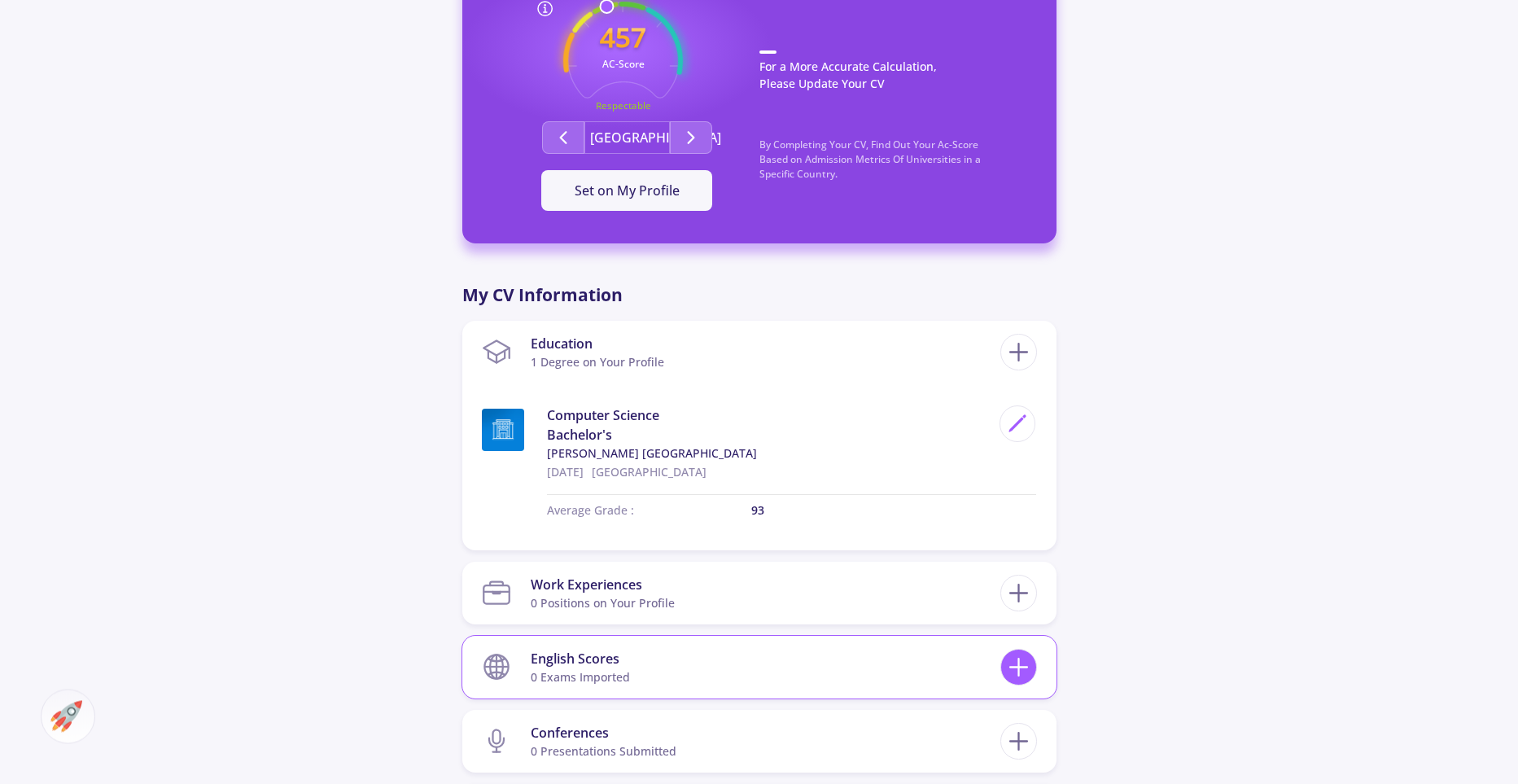
click at [1013, 676] on icon at bounding box center [1018, 667] width 30 height 30
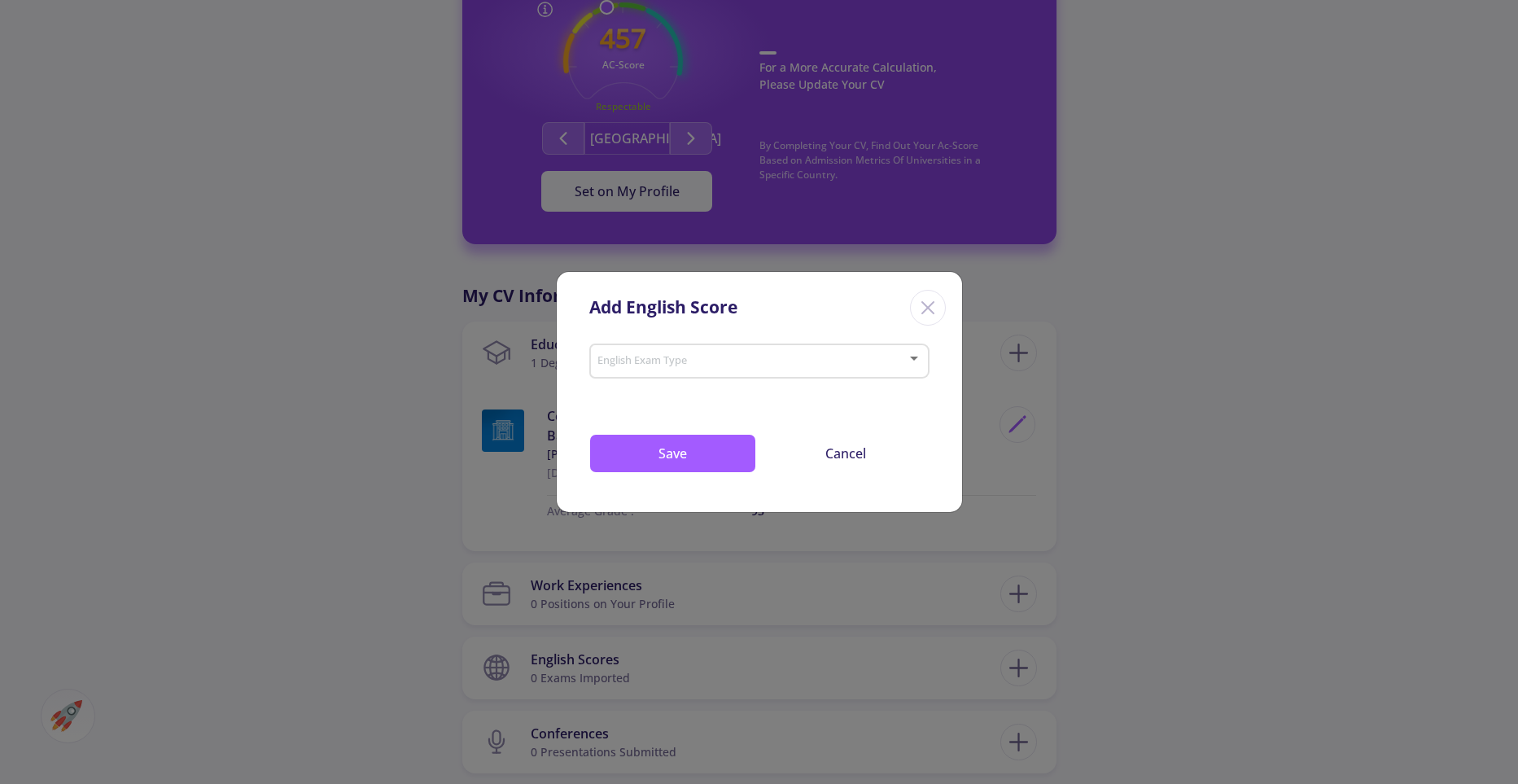
click at [922, 374] on div "English Exam Type" at bounding box center [759, 357] width 340 height 41
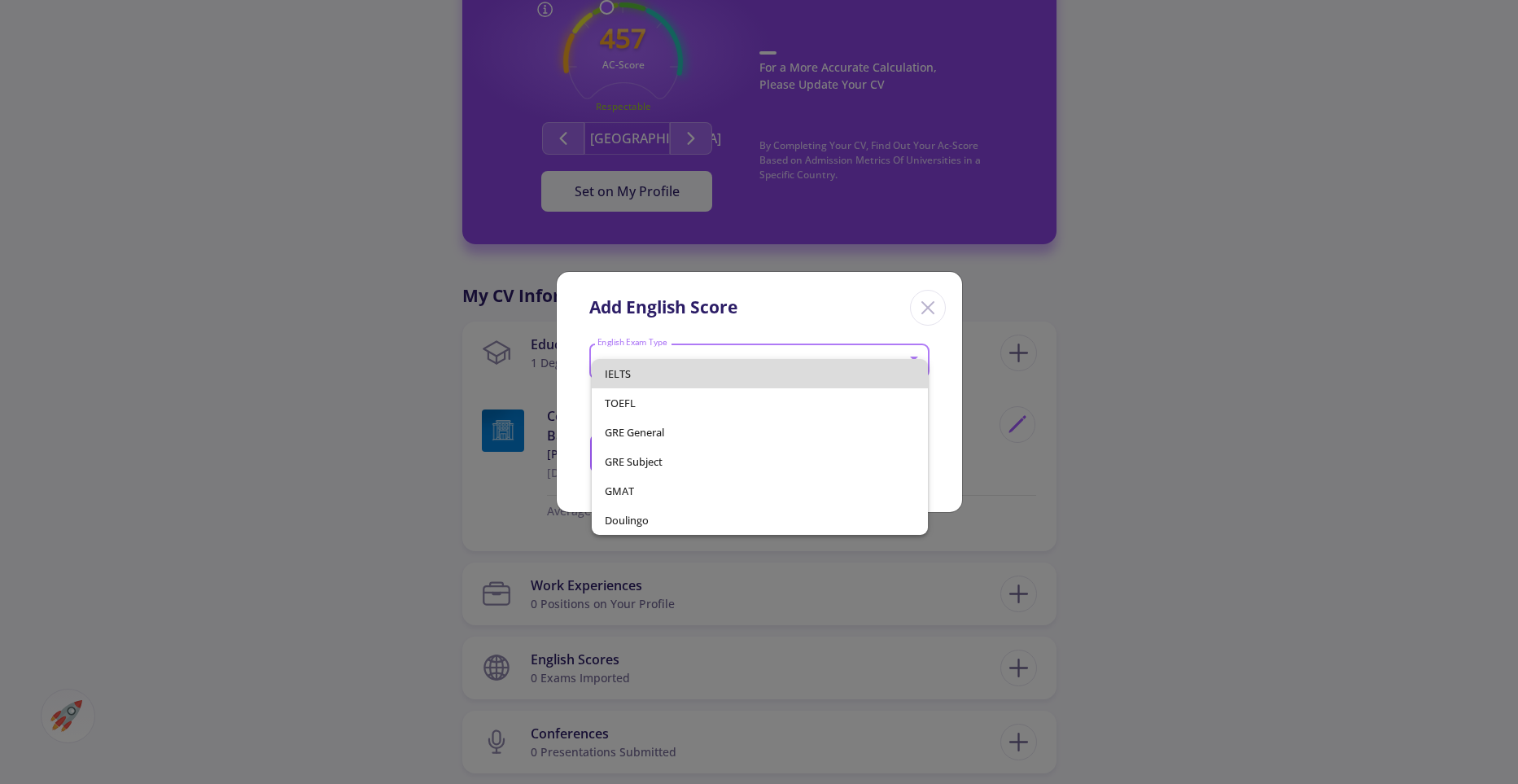
click at [690, 375] on span "IELTS" at bounding box center [759, 373] width 310 height 29
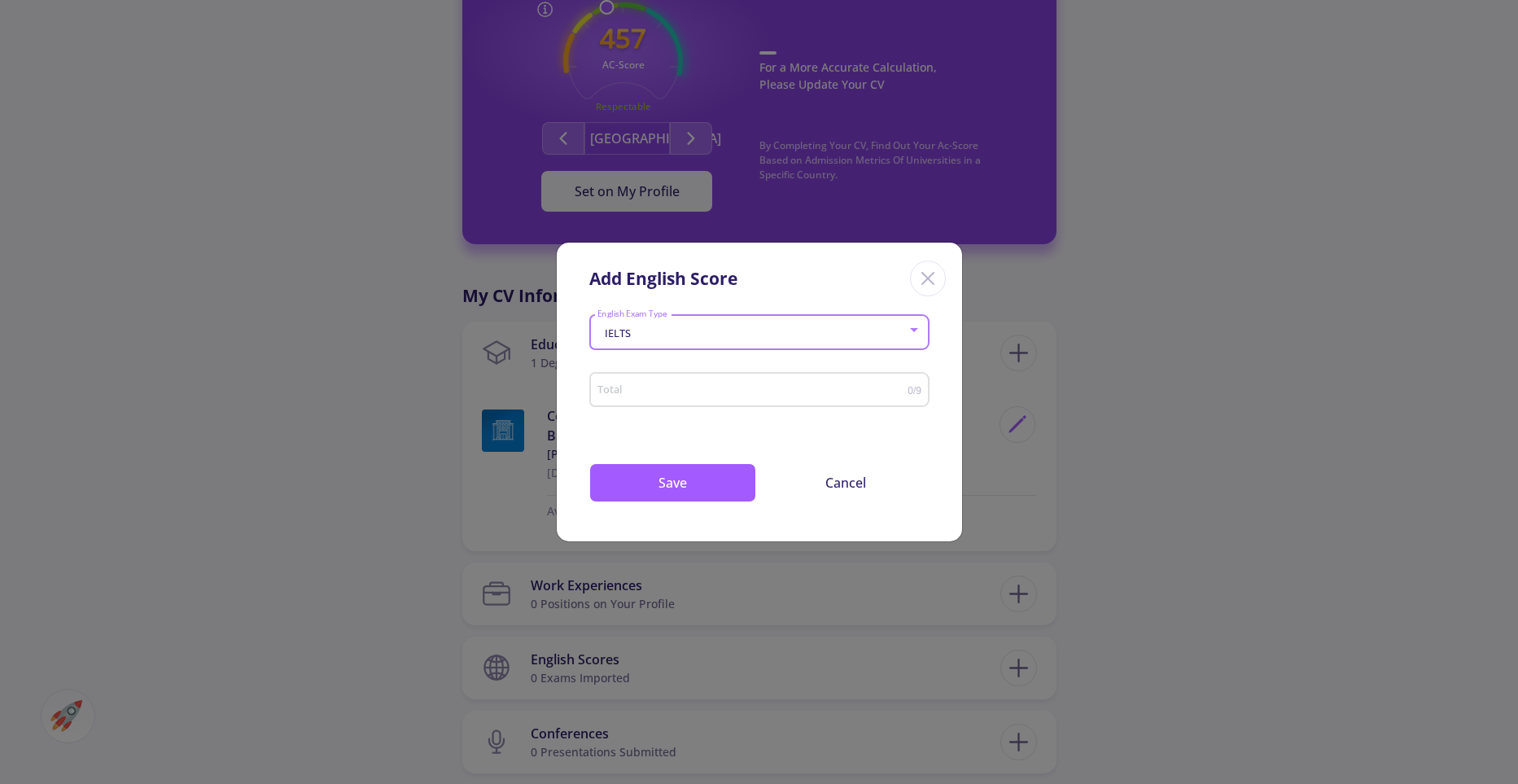
click at [779, 388] on input "Total" at bounding box center [752, 390] width 311 height 12
type input "7"
click at [682, 488] on button "Save" at bounding box center [673, 482] width 167 height 39
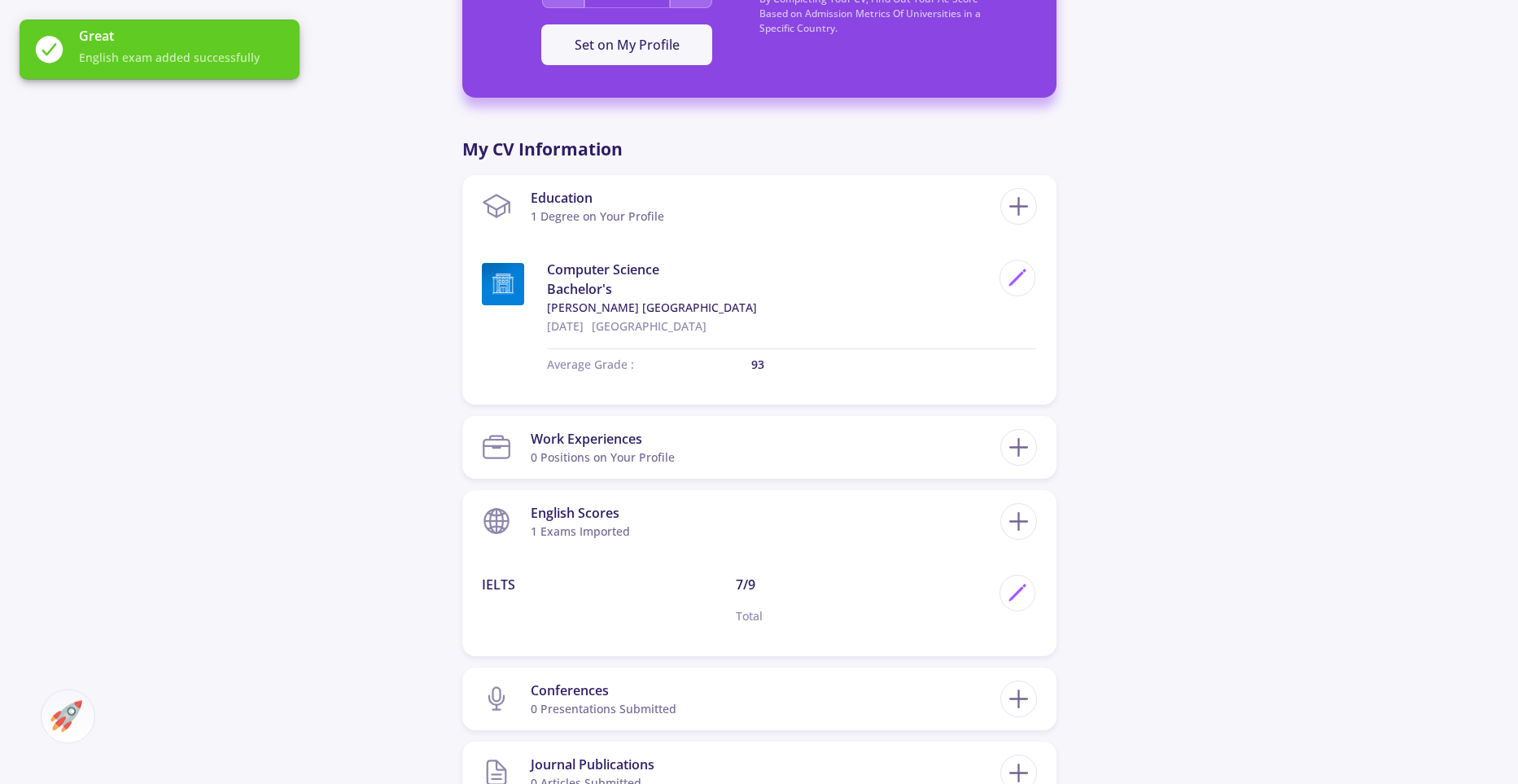
scroll to position [676, 0]
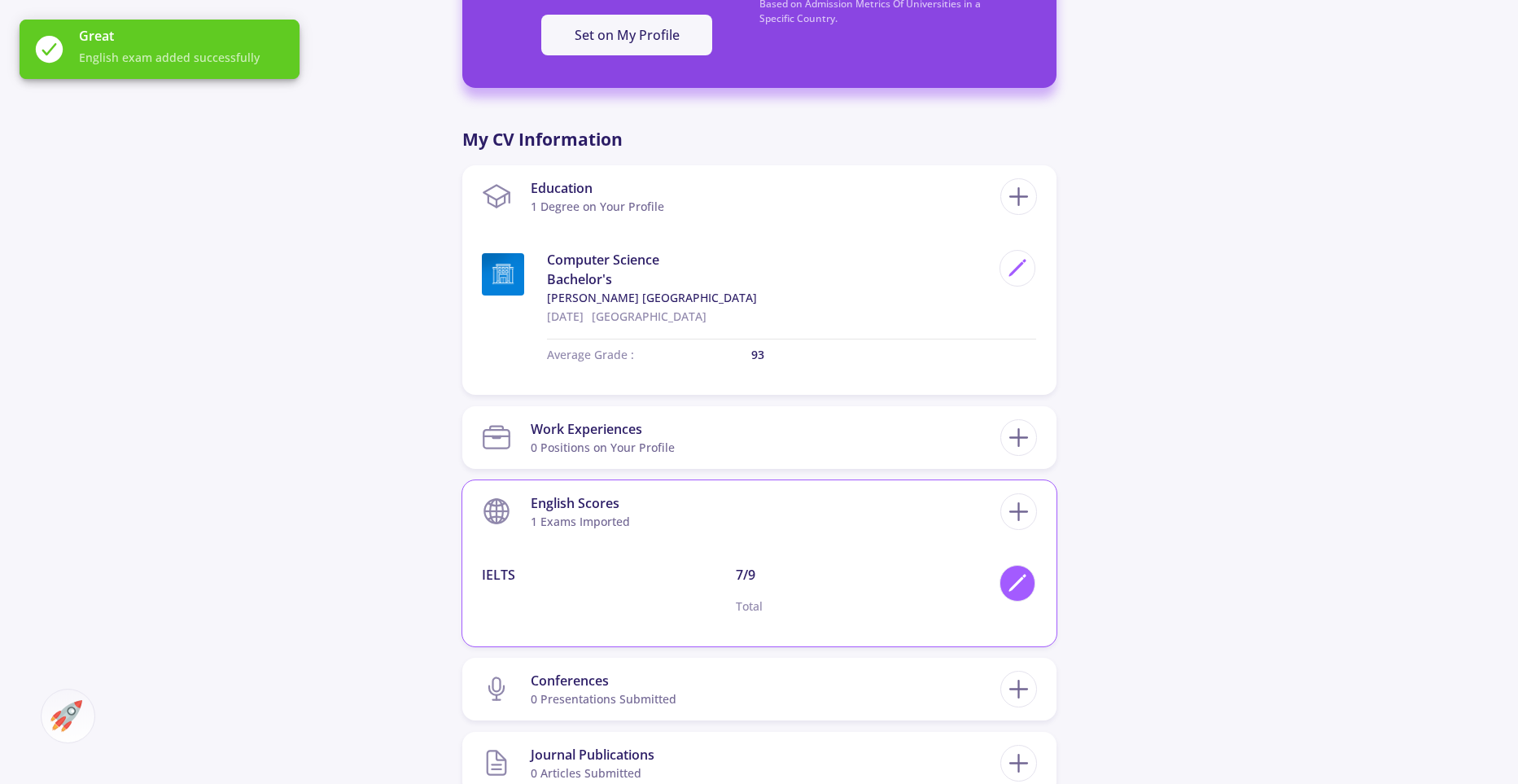
click at [1020, 581] on polygon at bounding box center [1016, 585] width 14 height 14
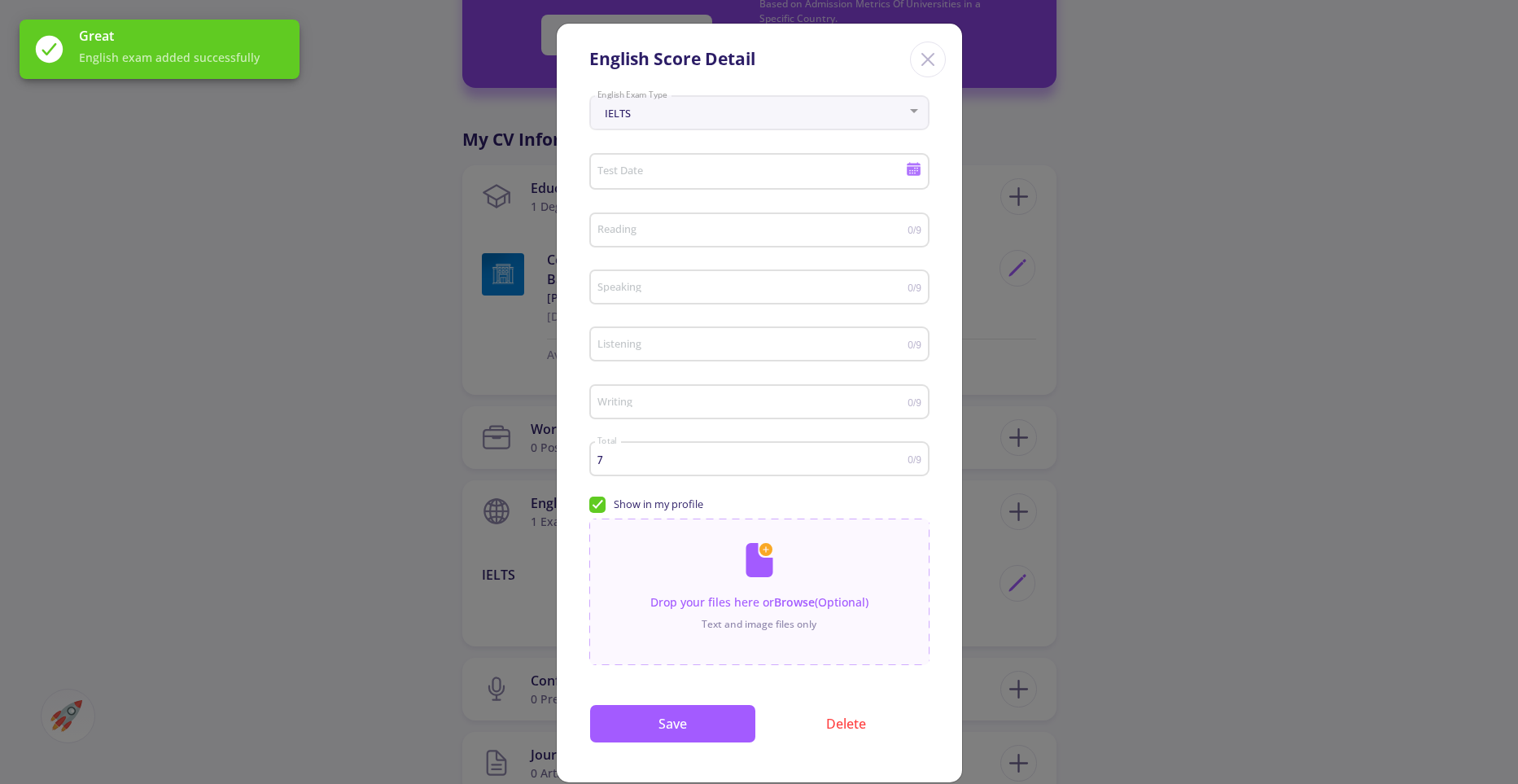
click at [927, 55] on icon "Close" at bounding box center [927, 59] width 26 height 26
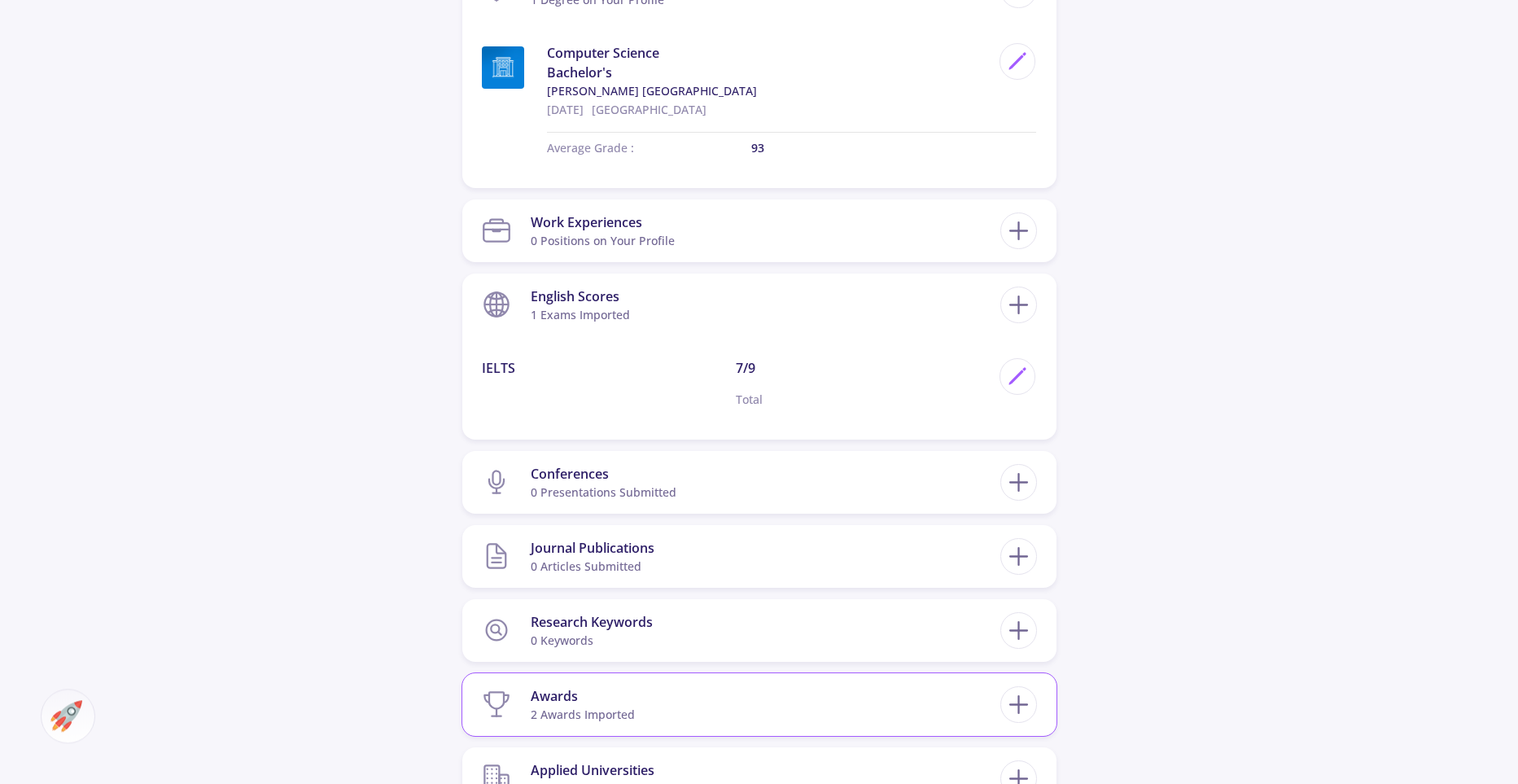
scroll to position [874, 0]
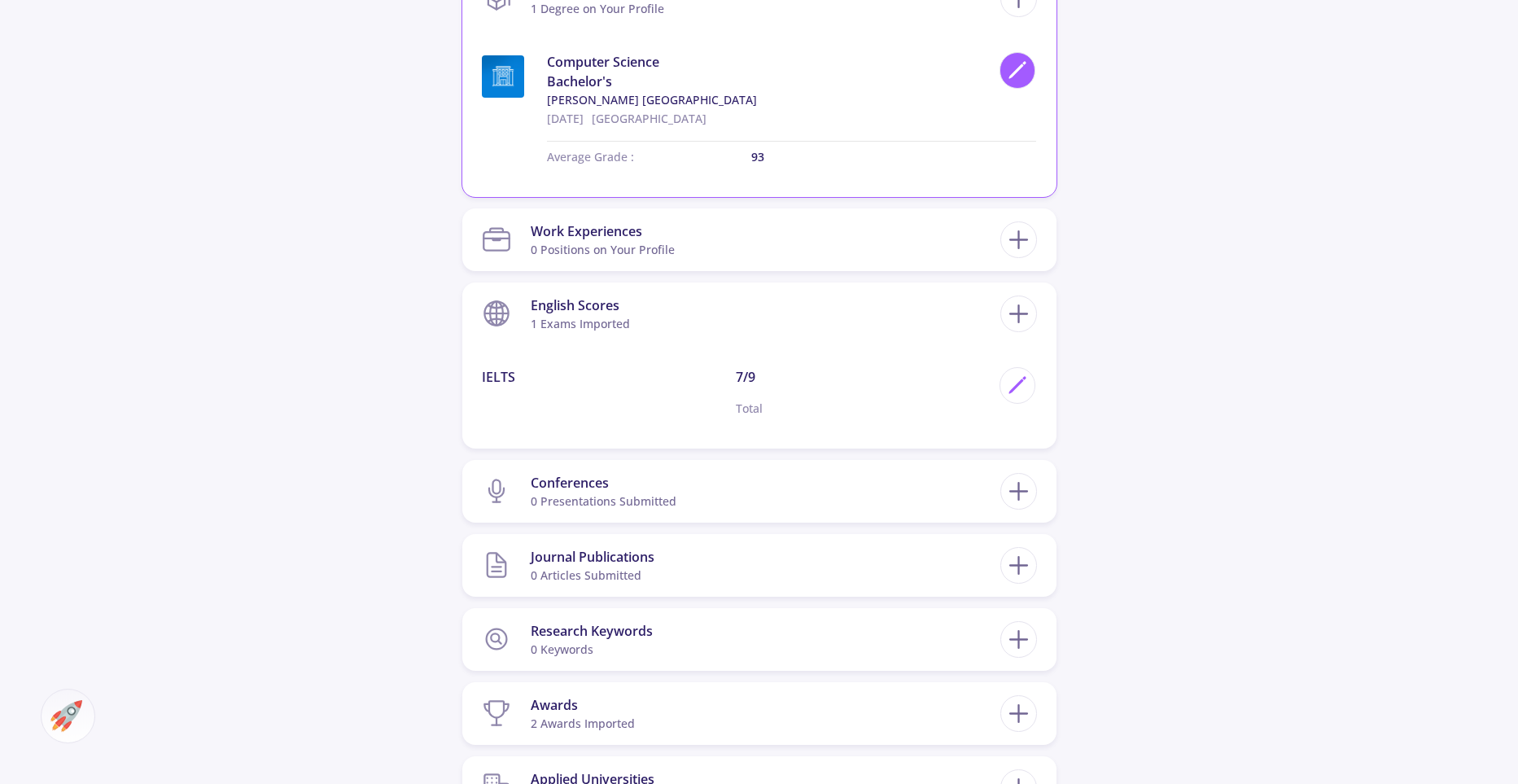
click at [1013, 76] on polygon at bounding box center [1016, 72] width 14 height 14
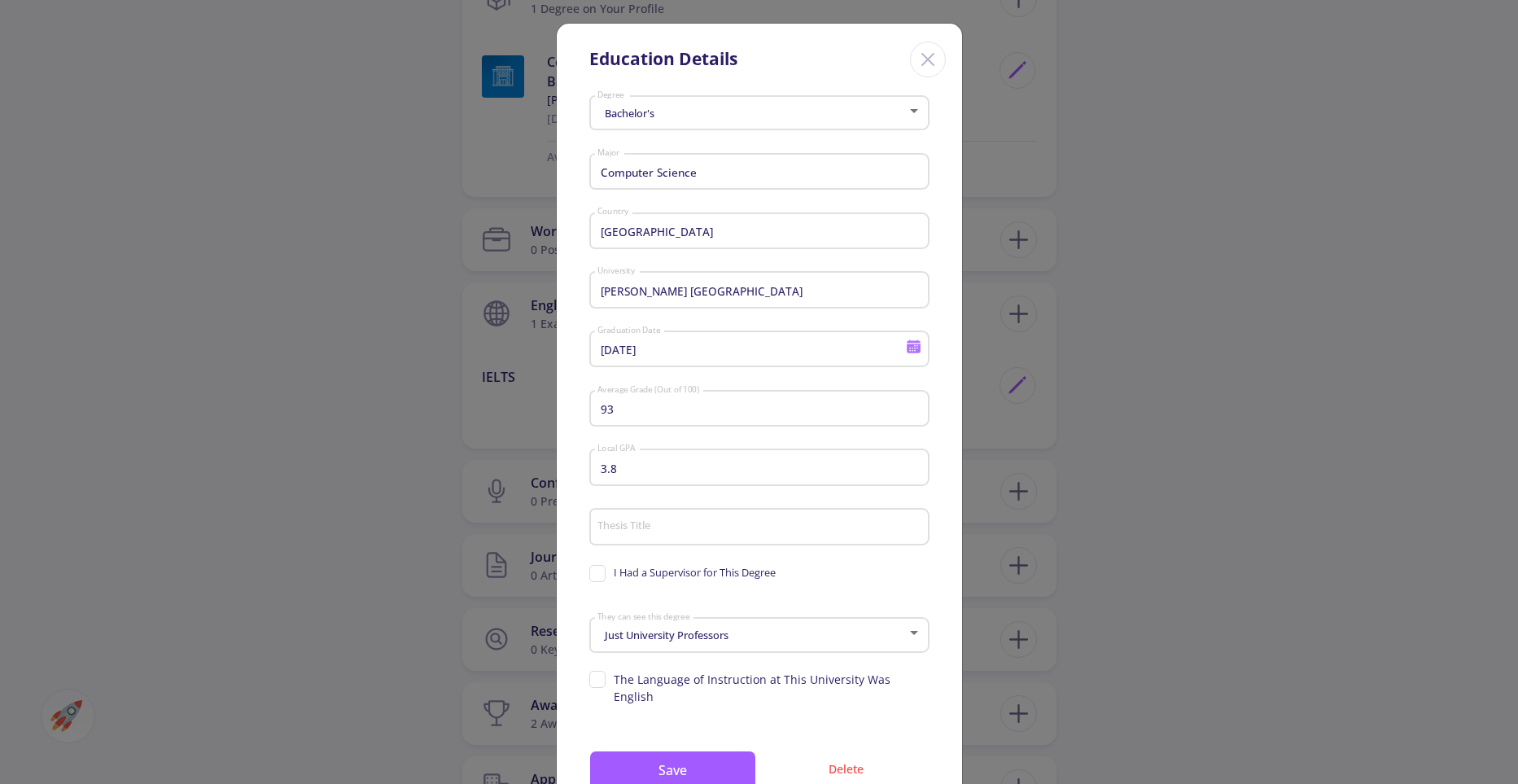
click at [617, 404] on input "93" at bounding box center [761, 409] width 329 height 15
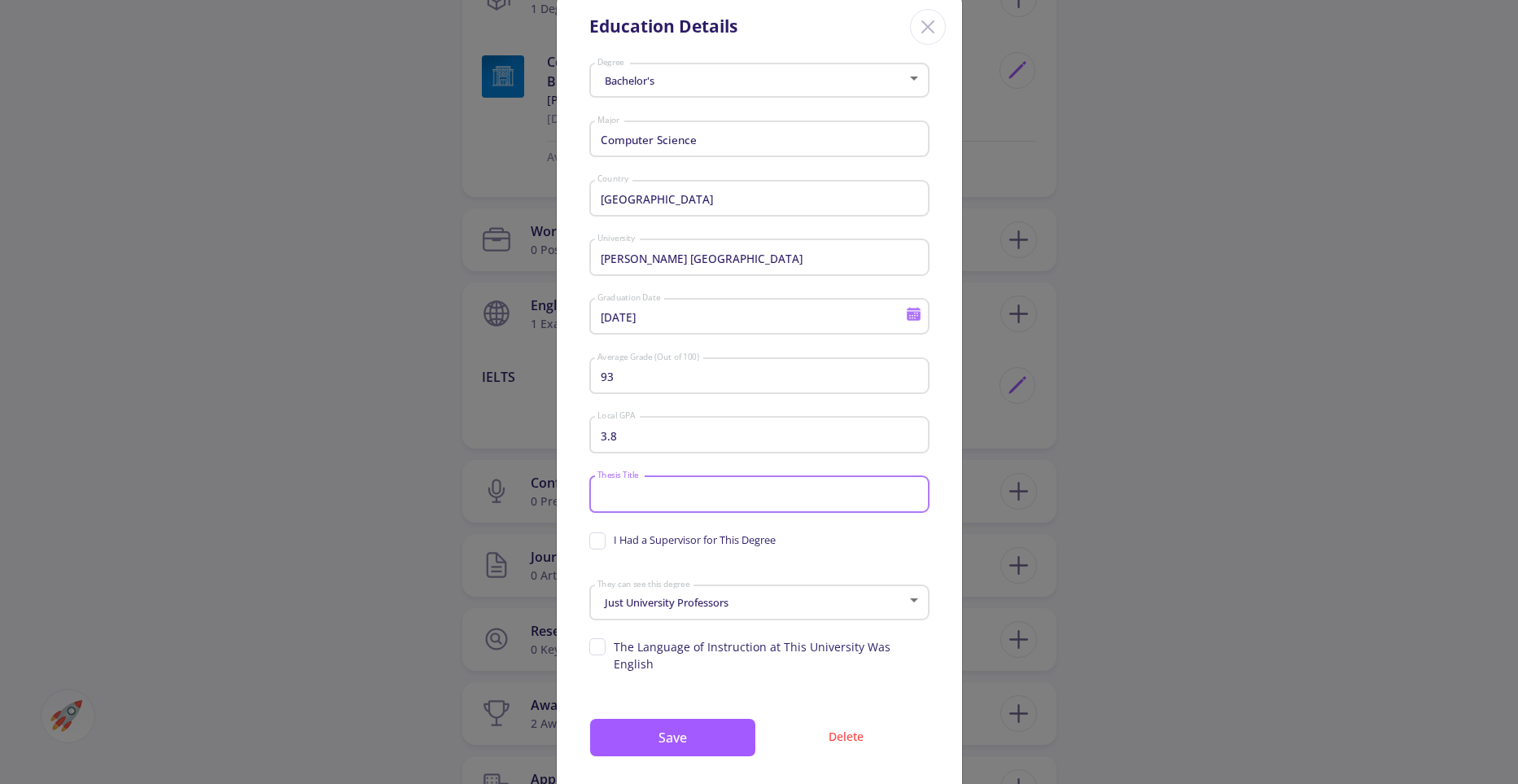
click at [630, 496] on input "Thesis Title" at bounding box center [761, 495] width 329 height 15
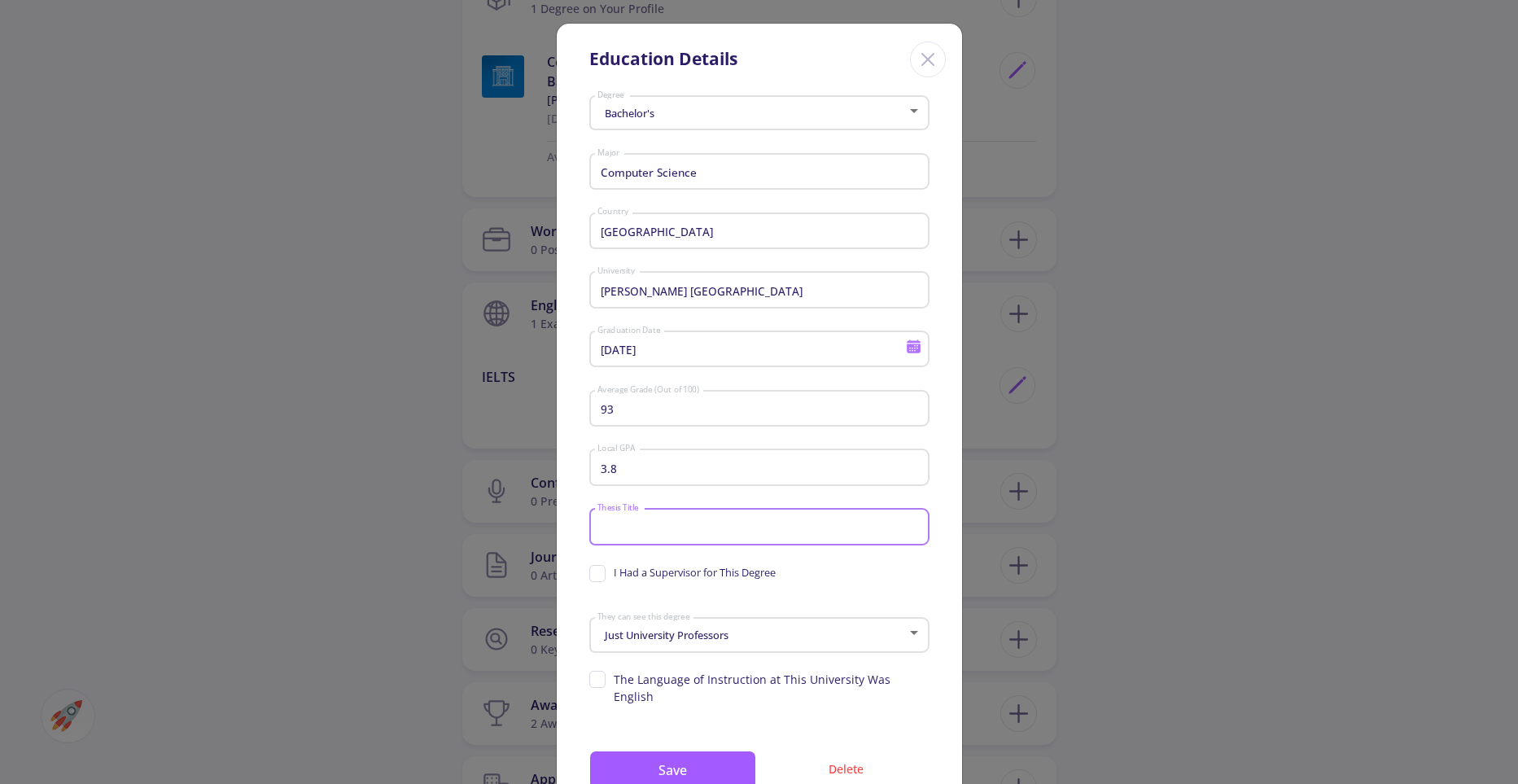
click at [580, 155] on div "Bachelor's Degree Computer Science Major [GEOGRAPHIC_DATA] Country [PERSON_NAME…" at bounding box center [759, 458] width 405 height 739
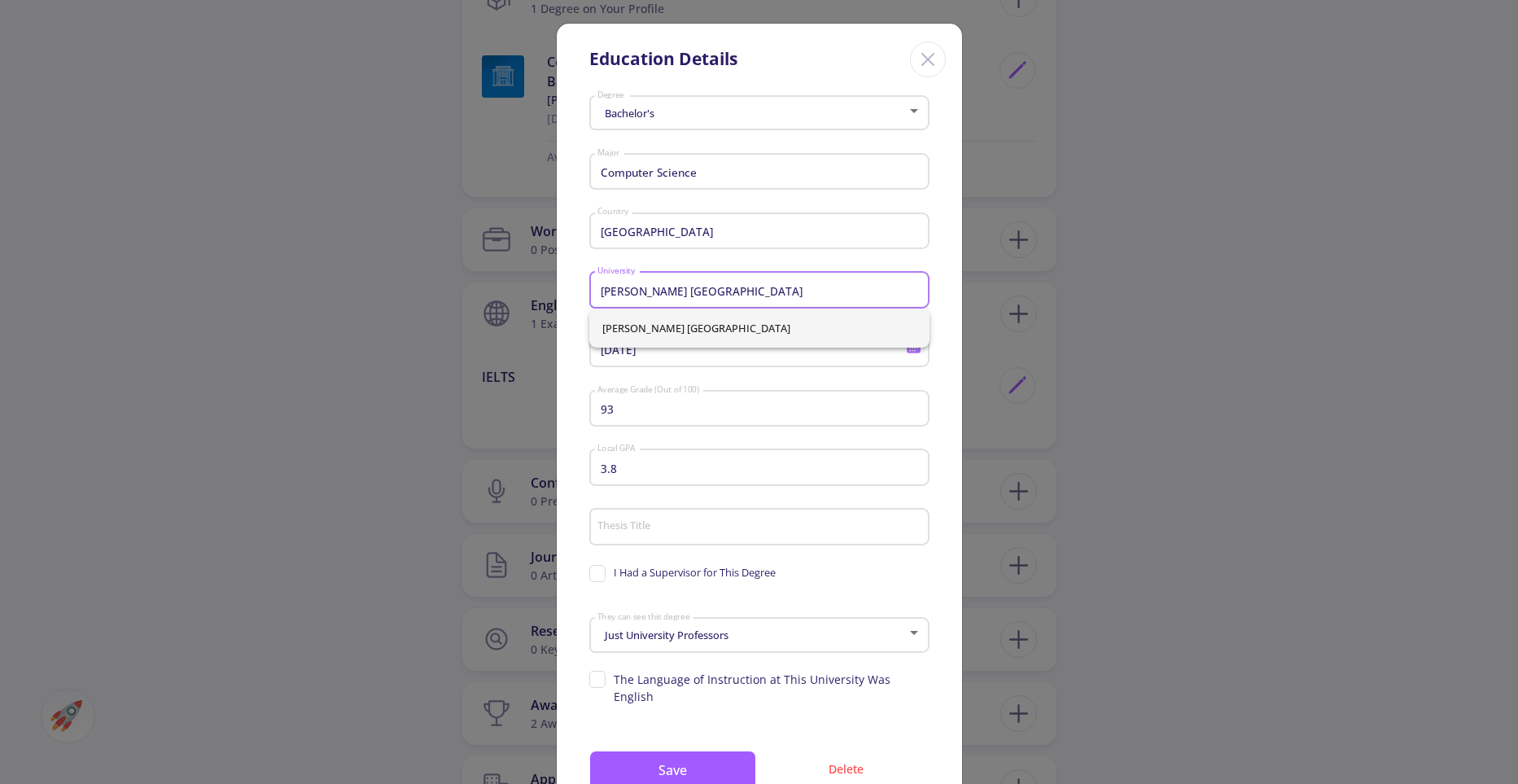
click at [823, 288] on input "[PERSON_NAME] [GEOGRAPHIC_DATA]" at bounding box center [761, 290] width 329 height 15
click at [937, 59] on icon "Close" at bounding box center [927, 59] width 26 height 26
